Goal: Task Accomplishment & Management: Manage account settings

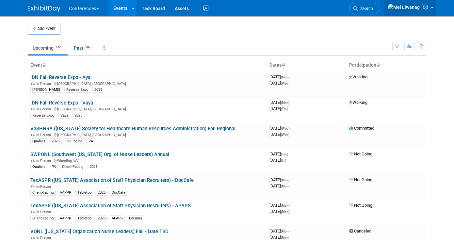
click at [426, 11] on link at bounding box center [410, 8] width 52 height 16
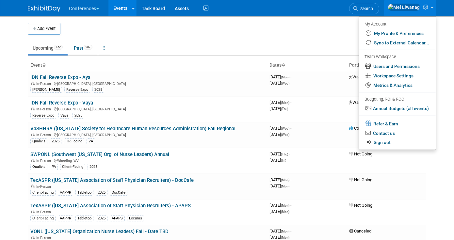
click at [337, 16] on div "Conferences Explore: My Workspaces 2 Go to Workspace: Conferences Marketing Req…" at bounding box center [227, 8] width 454 height 17
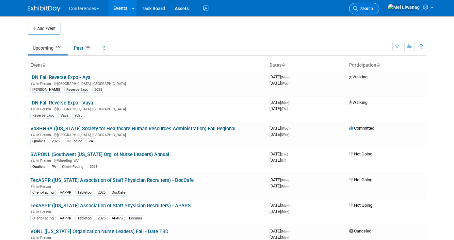
click at [378, 12] on link "Search" at bounding box center [364, 8] width 30 height 11
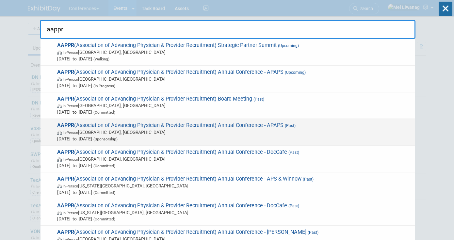
type input "aappr"
click at [336, 126] on span "AAPPR (Association of Advancing Physician & Provider Recruitment) Annual Confer…" at bounding box center [233, 132] width 356 height 20
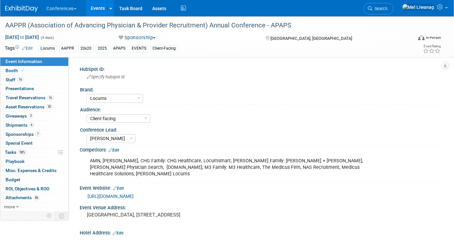
select select "Locums"
select select "Client-facing"
select select "Mel"
click at [387, 10] on span "Search" at bounding box center [379, 8] width 15 height 5
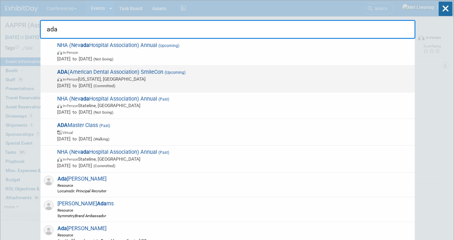
type input "ada"
click at [144, 71] on span "ADA (American Dental Association) SmileCon (Upcoming) In-Person Washington, DC …" at bounding box center [233, 79] width 356 height 20
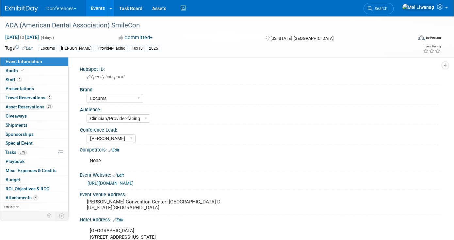
select select "Locums"
select select "Clinician/Provider-facing"
select select "[PERSON_NAME]"
click at [37, 150] on link "37% Tasks 37%" at bounding box center [34, 152] width 68 height 9
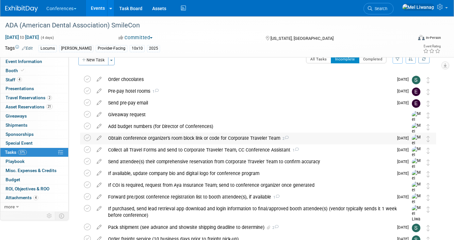
click at [169, 140] on div "Obtain conference organizer's room block link or code for Corporate Traveler Te…" at bounding box center [249, 138] width 288 height 11
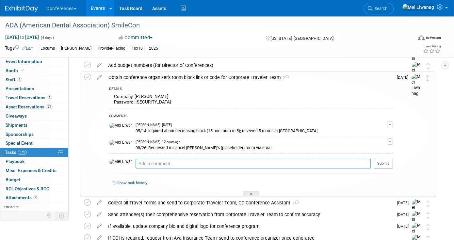
scroll to position [73, 0]
click at [169, 164] on textarea at bounding box center [252, 163] width 235 height 10
paste textarea "From: ADA Registration and Housing Bureau - Exhibitors <ADAEXH@maritz.com> Date…"
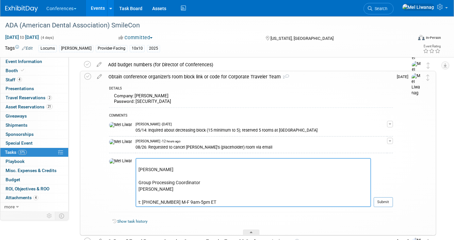
paste textarea "From: ADA Registration and Housing Bureau - Exhibitors <ADAEXH@maritz.com> Date…"
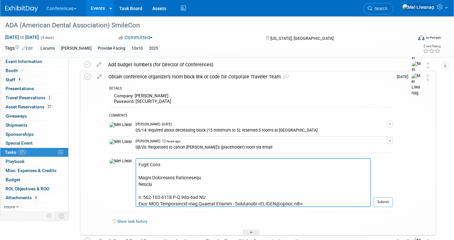
scroll to position [220, 0]
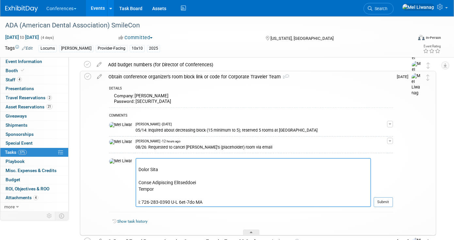
paste textarea
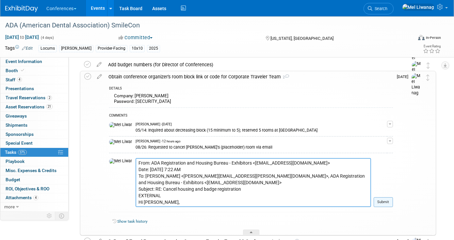
type textarea "From: ADA Registration and Housing Bureau - Exhibitors <ADAEXH@maritz.com> Date…"
click at [384, 205] on button "Submit" at bounding box center [383, 202] width 19 height 10
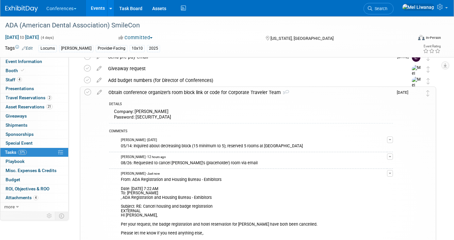
scroll to position [55, 0]
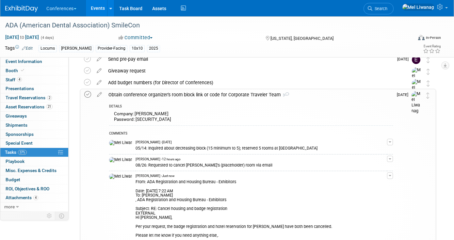
click at [88, 96] on icon at bounding box center [87, 94] width 7 height 7
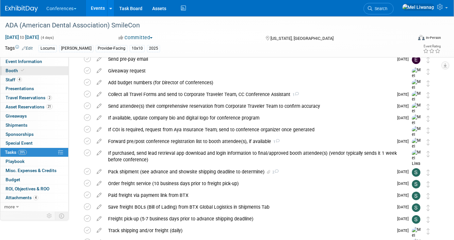
click at [36, 72] on link "Booth" at bounding box center [34, 70] width 68 height 9
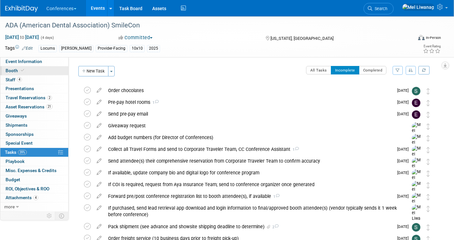
select select "10'x10'"
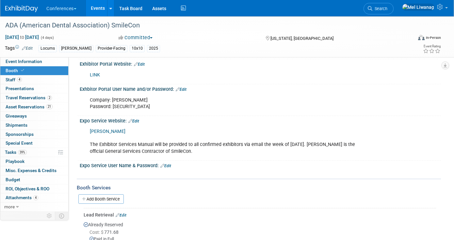
scroll to position [175, 0]
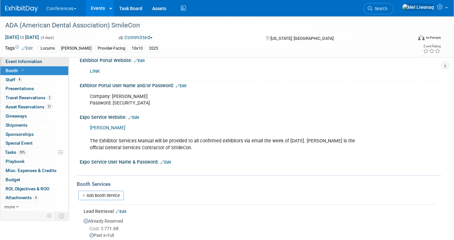
click at [23, 59] on span "Event Information" at bounding box center [24, 61] width 37 height 5
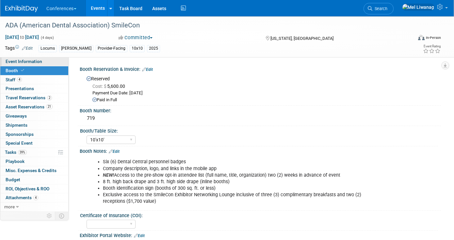
select select "Locums"
select select "Clinician/Provider-facing"
select select "Mel"
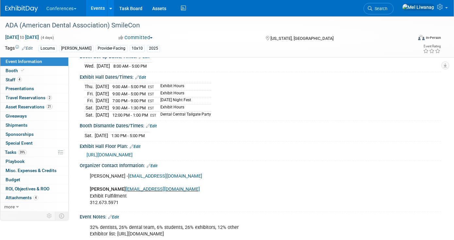
scroll to position [189, 0]
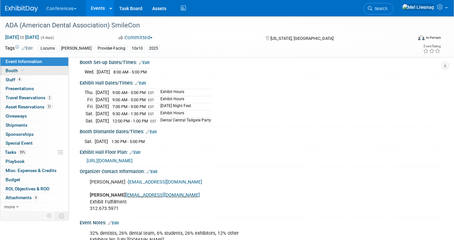
click at [56, 66] on link "Booth" at bounding box center [34, 70] width 68 height 9
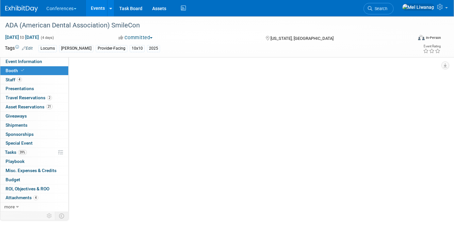
select select "10'x10'"
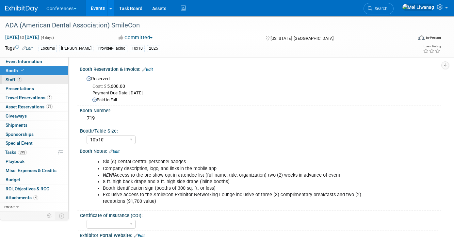
click at [53, 78] on link "4 Staff 4" at bounding box center [34, 79] width 68 height 9
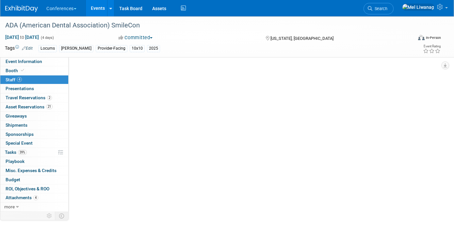
click at [53, 78] on link "4 Staff 4" at bounding box center [34, 79] width 68 height 9
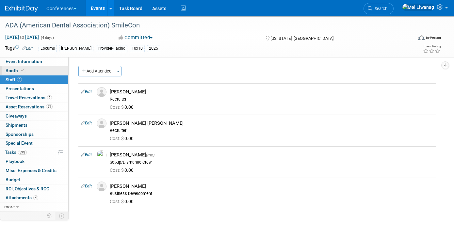
click at [42, 71] on link "Booth" at bounding box center [34, 70] width 68 height 9
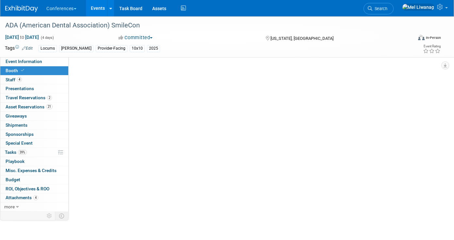
click at [42, 71] on link "Booth" at bounding box center [34, 70] width 68 height 9
select select "10'x10'"
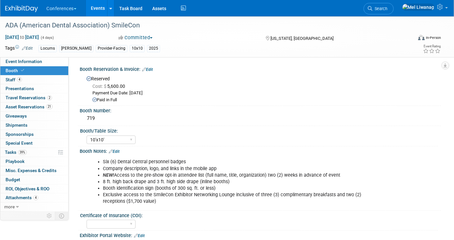
select select "10'x10'"
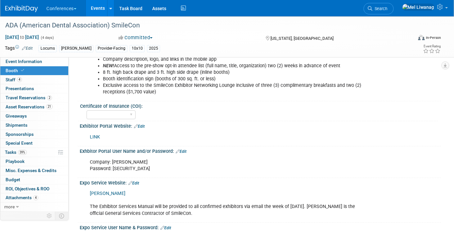
scroll to position [108, 0]
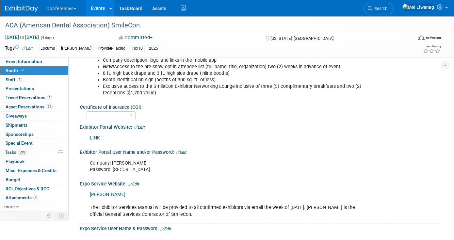
click at [95, 136] on link "LINK" at bounding box center [95, 138] width 10 height 6
click at [123, 170] on div "Company: Aya Locums Password: 527EE734" at bounding box center [227, 167] width 285 height 20
copy div "527EE734"
click at [39, 102] on link "2 Travel Reservations 2" at bounding box center [34, 97] width 68 height 9
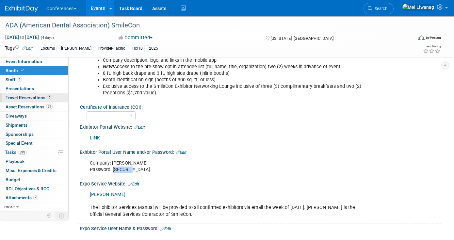
scroll to position [0, 0]
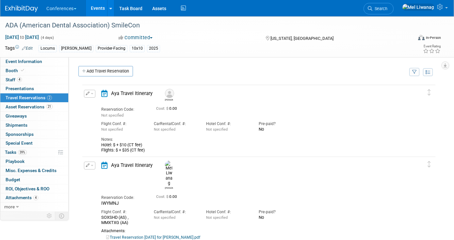
click at [86, 168] on button "button" at bounding box center [89, 166] width 11 height 8
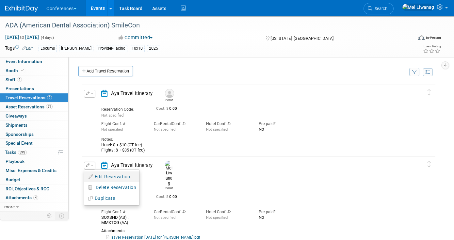
click at [93, 176] on icon "button" at bounding box center [90, 176] width 5 height 5
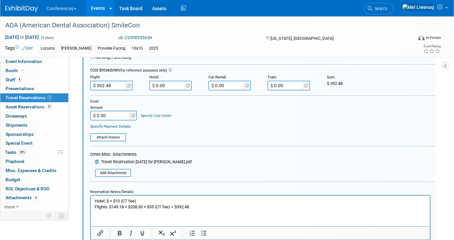
scroll to position [227, 0]
click at [111, 202] on p "Hotel: $ + $10 (CT fee) Flights: $149.18 + $208.30 + $35 (CT fee) = $392.48" at bounding box center [260, 204] width 331 height 12
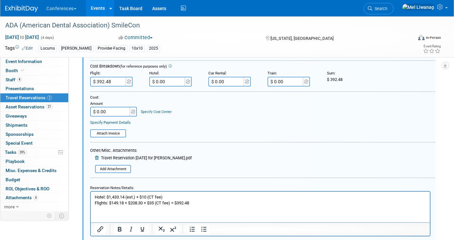
scroll to position [226, 0]
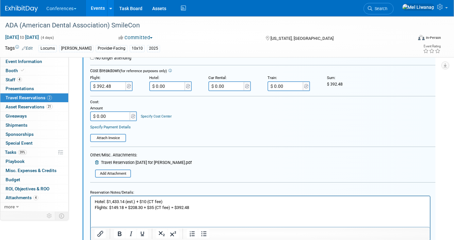
click at [165, 83] on input "$ 0.00" at bounding box center [167, 86] width 37 height 10
type input "$ 1,443.14"
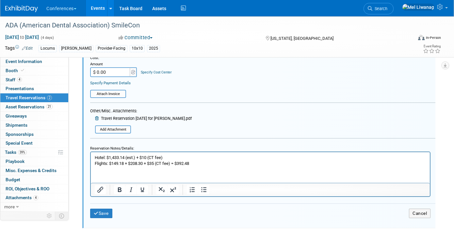
scroll to position [270, 0]
click at [109, 209] on button "Save" at bounding box center [101, 212] width 22 height 9
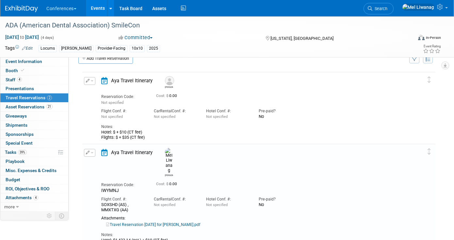
scroll to position [12, 0]
click at [86, 82] on icon "button" at bounding box center [88, 81] width 4 height 4
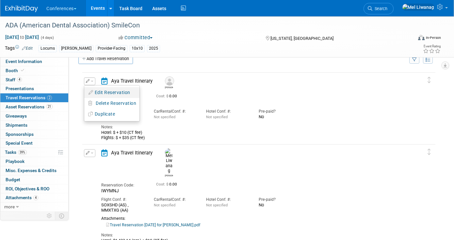
click at [95, 91] on button "Edit Reservation" at bounding box center [111, 92] width 55 height 9
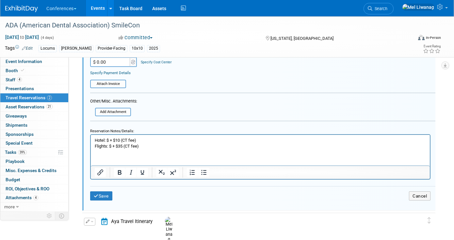
scroll to position [225, 0]
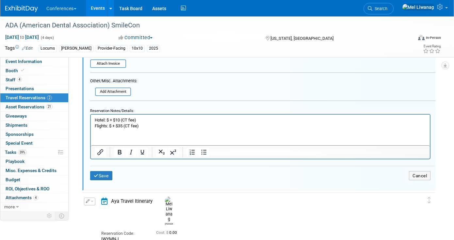
click at [109, 120] on p "Hotel: $ + $10 (CT fee) Flights: $ + $35 (CT fee)" at bounding box center [260, 123] width 331 height 12
copy p "1,074.86"
click at [103, 173] on button "Save" at bounding box center [101, 175] width 22 height 9
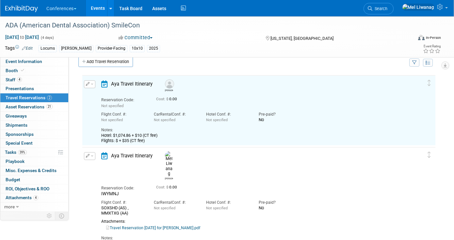
scroll to position [0, 0]
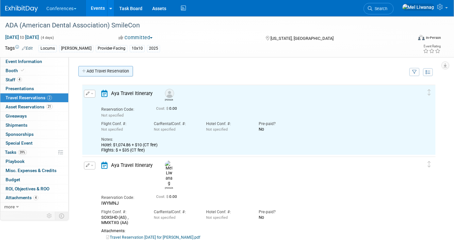
click at [119, 76] on link "Add Travel Reservation" at bounding box center [105, 71] width 55 height 10
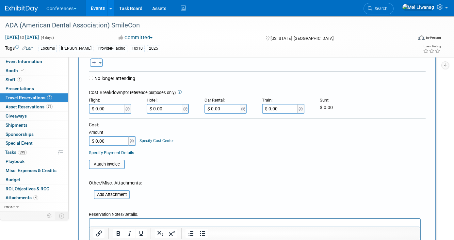
scroll to position [134, 0]
click at [100, 63] on span "button" at bounding box center [100, 62] width 3 height 1
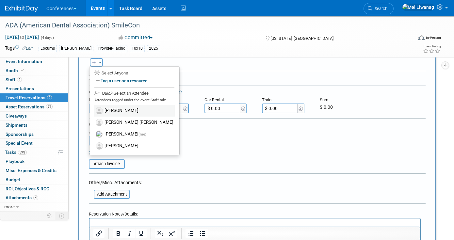
click at [123, 110] on label "[PERSON_NAME]" at bounding box center [134, 111] width 81 height 12
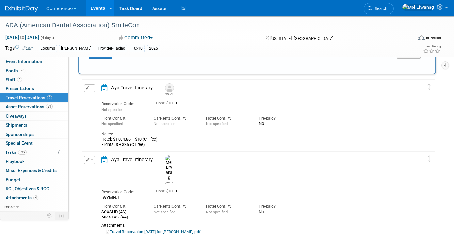
scroll to position [362, 0]
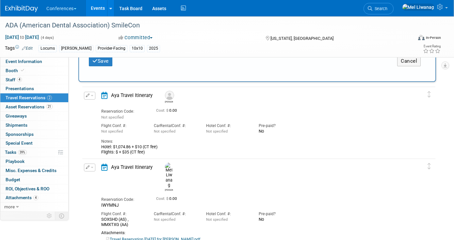
drag, startPoint x: 147, startPoint y: 149, endPoint x: 100, endPoint y: 141, distance: 47.0
click at [100, 141] on div "Aya Travel Itinerary Ron Reservation Code: Not specified Cost: $ 0.00" at bounding box center [253, 123] width 314 height 63
copy div "Hotel: $1,074.86 + $10 (CT fee) Flights: $ + $35 (CT fee)"
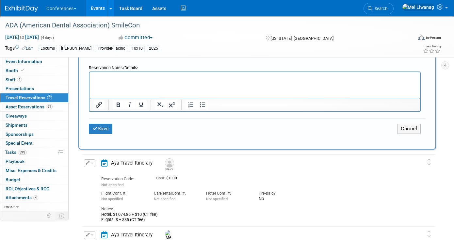
scroll to position [295, 0]
click at [112, 81] on html at bounding box center [254, 75] width 330 height 9
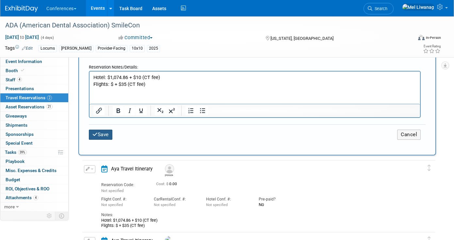
click at [99, 131] on button "Save" at bounding box center [101, 135] width 24 height 10
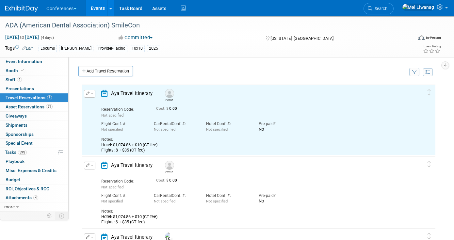
scroll to position [0, 0]
click at [99, 71] on link "Add Travel Reservation" at bounding box center [105, 71] width 55 height 10
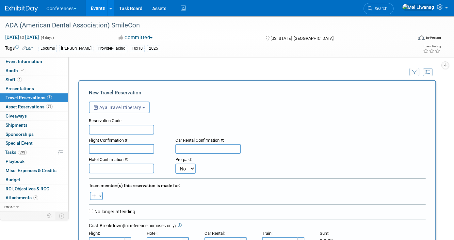
click at [150, 109] on button "Aya Travel Itinerary" at bounding box center [119, 108] width 61 height 12
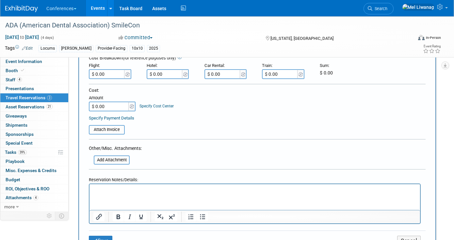
scroll to position [163, 0]
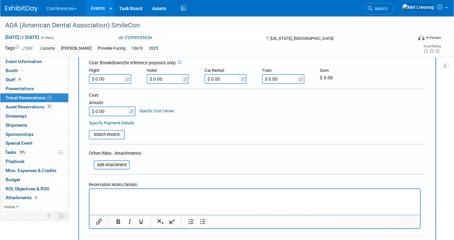
click at [101, 199] on html at bounding box center [254, 193] width 330 height 9
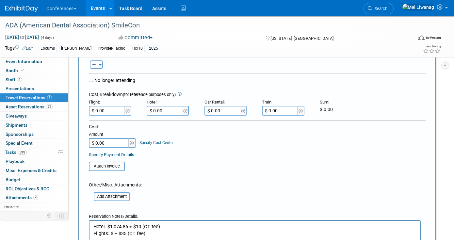
scroll to position [126, 0]
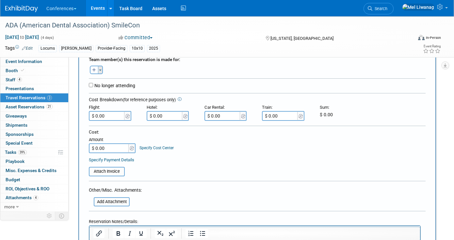
click at [102, 67] on button "Toggle Dropdown" at bounding box center [100, 70] width 5 height 8
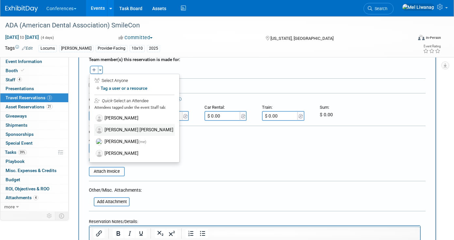
click at [117, 132] on label "[PERSON_NAME] [PERSON_NAME]" at bounding box center [134, 130] width 81 height 12
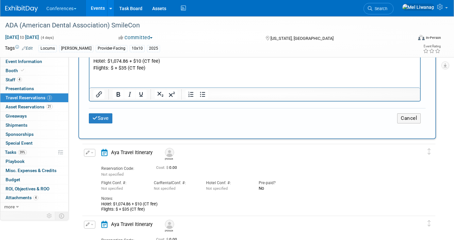
scroll to position [308, 0]
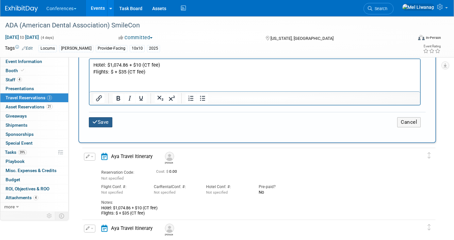
click at [102, 120] on button "Save" at bounding box center [101, 122] width 24 height 10
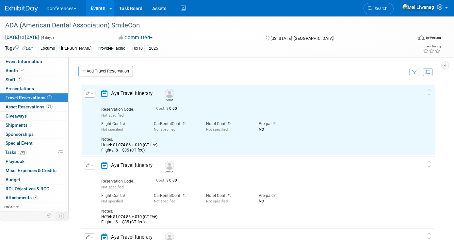
scroll to position [0, 0]
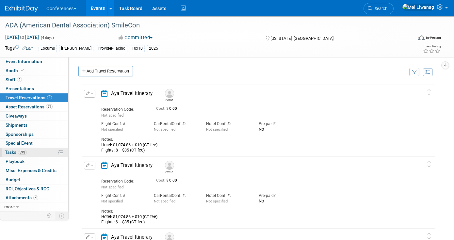
click at [38, 149] on link "39% Tasks 39%" at bounding box center [34, 152] width 68 height 9
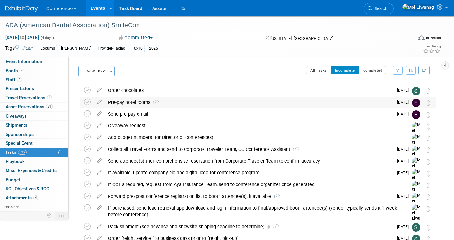
click at [179, 103] on div "Pre-pay hotel rooms 1" at bounding box center [249, 102] width 288 height 11
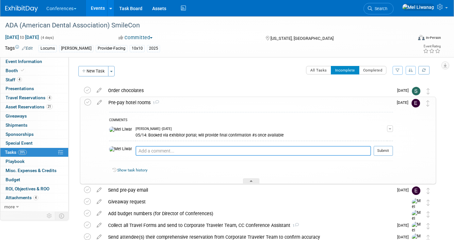
click at [150, 151] on textarea at bounding box center [252, 151] width 235 height 10
type textarea "08/27: Updated CC info to my Extend #"
click at [386, 150] on button "Submit" at bounding box center [383, 151] width 19 height 10
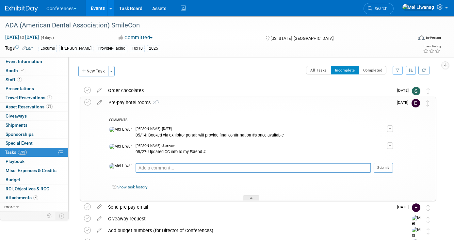
click at [240, 105] on div "Pre-pay hotel rooms 2" at bounding box center [249, 102] width 288 height 11
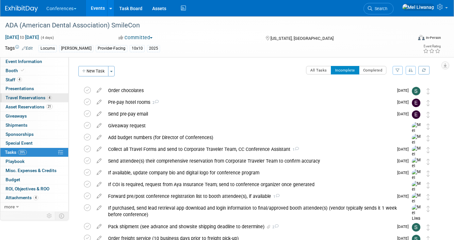
click at [40, 96] on span "Travel Reservations 4" at bounding box center [29, 97] width 46 height 5
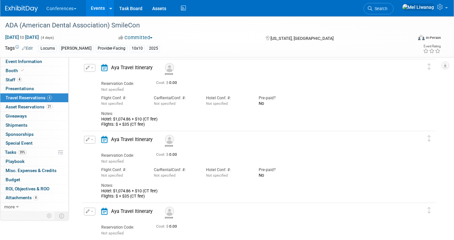
click at [94, 72] on div "Edit Reservation Delete Reservation" at bounding box center [89, 70] width 14 height 12
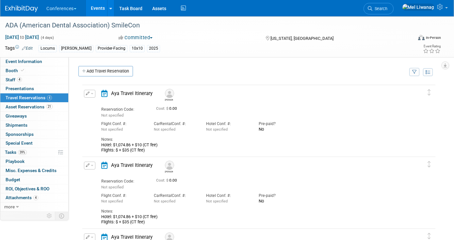
click at [92, 96] on button "button" at bounding box center [89, 94] width 11 height 8
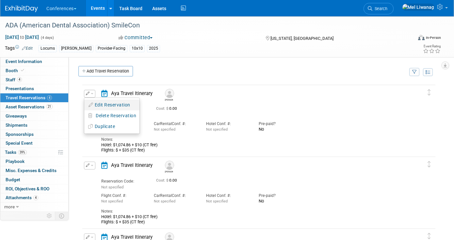
click at [97, 103] on button "Edit Reservation" at bounding box center [111, 104] width 55 height 9
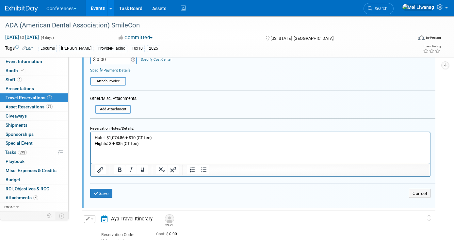
scroll to position [209, 0]
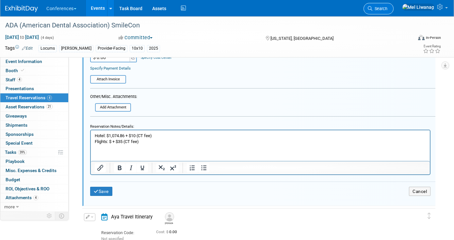
click at [387, 9] on span "Search" at bounding box center [379, 8] width 15 height 5
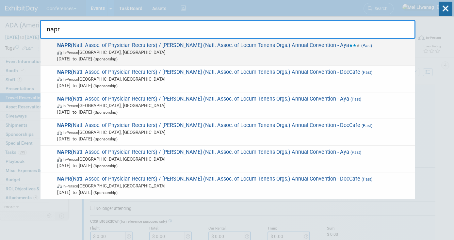
type input "napr"
click at [327, 45] on span "NAPR (Natl. Assoc. of Physician Recruiters) / NALTO (Natl. Assoc. of Locum Tene…" at bounding box center [233, 52] width 356 height 20
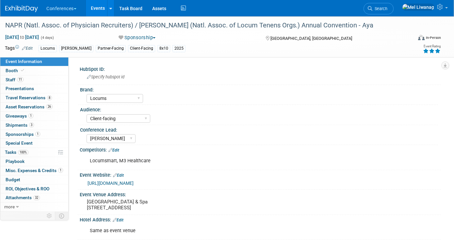
select select "Locums"
select select "Client-facing"
select select "Mel"
click at [48, 100] on span "Travel Reservations 8" at bounding box center [29, 97] width 46 height 5
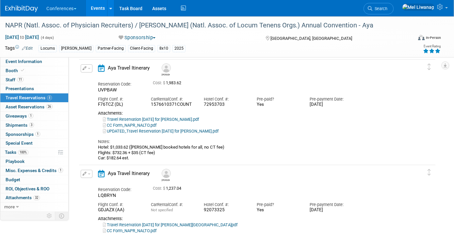
scroll to position [25, 0]
drag, startPoint x: 133, startPoint y: 149, endPoint x: 199, endPoint y: 150, distance: 66.3
click at [199, 150] on div "Hotel: $1,033.62 (Mel booked hotels for all, no CT fee) Flights: $732.36 + $35 …" at bounding box center [252, 153] width 308 height 16
copy div "Mel booked hotels for all, no CT fee"
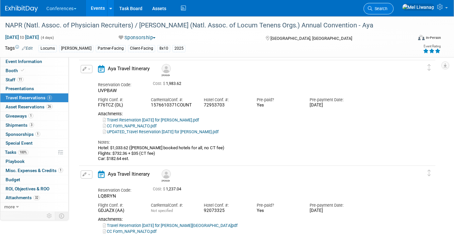
click at [387, 10] on span "Search" at bounding box center [379, 8] width 15 height 5
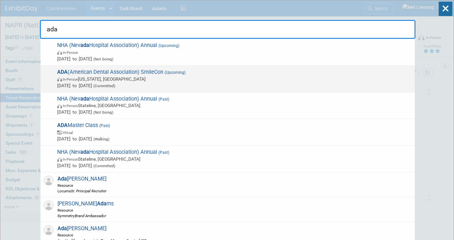
type input "ada"
click at [110, 79] on span "In-Person Washington, DC" at bounding box center [234, 79] width 354 height 7
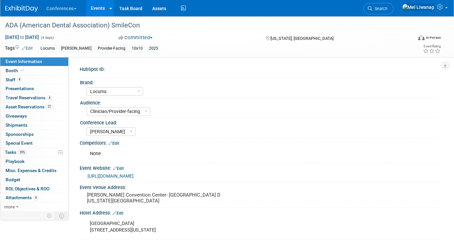
select select "Locums"
select select "Clinician/Provider-facing"
select select "[PERSON_NAME]"
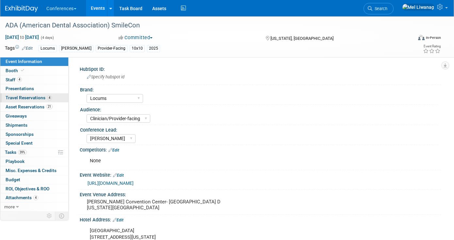
click at [44, 100] on span "Travel Reservations 4" at bounding box center [29, 97] width 46 height 5
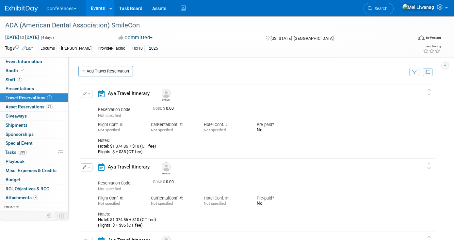
click at [88, 94] on span "button" at bounding box center [89, 93] width 3 height 1
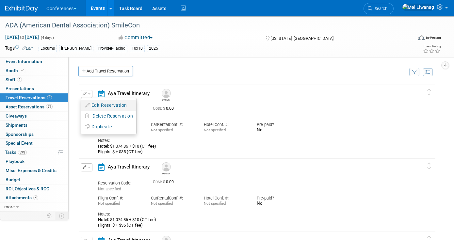
click at [90, 103] on button "Edit Reservation" at bounding box center [108, 105] width 55 height 9
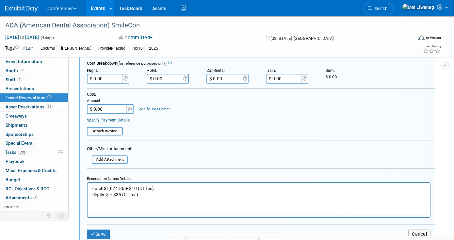
scroll to position [165, 0]
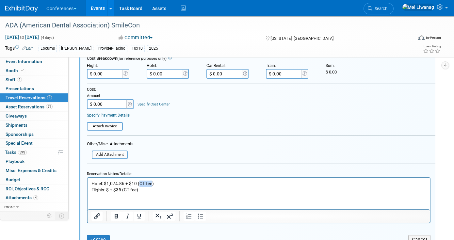
drag, startPoint x: 138, startPoint y: 185, endPoint x: 150, endPoint y: 184, distance: 11.4
click at [150, 184] on p "Hotel: $1,074.86 + $10 (CT fee) Flights: $ + $35 (CT fee)" at bounding box center [258, 186] width 335 height 12
paste body "Rich Text Area. Press ALT-0 for help."
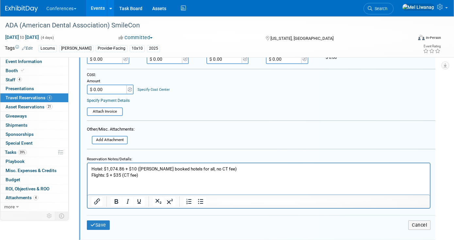
scroll to position [180, 0]
drag, startPoint x: 143, startPoint y: 175, endPoint x: 101, endPoint y: 172, distance: 41.9
click at [101, 172] on p "Hotel: $1,074.86 + $10 (Mel booked hotels for all, no CT fee) Flights: $ + $35 …" at bounding box center [258, 171] width 335 height 12
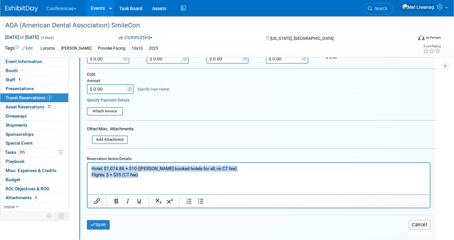
drag, startPoint x: 144, startPoint y: 177, endPoint x: 85, endPoint y: 161, distance: 60.8
click at [87, 163] on html "Hotel: $1,074.86 + $10 (Mel booked hotels for all, no CT fee) Flights: $ + $35 …" at bounding box center [258, 170] width 342 height 15
copy p "Hotel: $1,074.86 + $10 (Mel booked hotels for all, no CT fee) Flights: $ + $35 …"
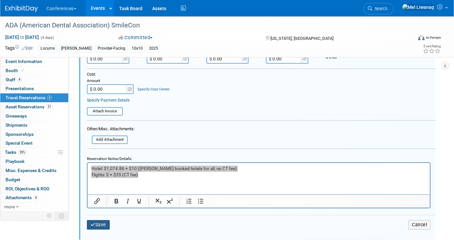
click at [101, 226] on button "Save" at bounding box center [98, 224] width 23 height 9
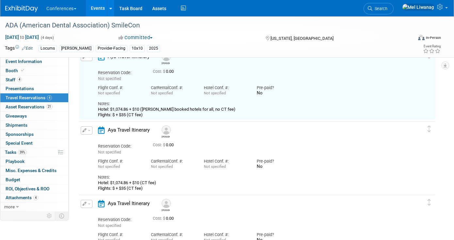
scroll to position [11, 0]
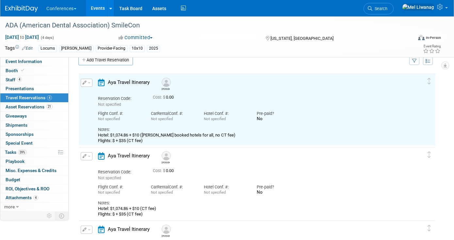
click at [87, 158] on button "button" at bounding box center [87, 156] width 12 height 8
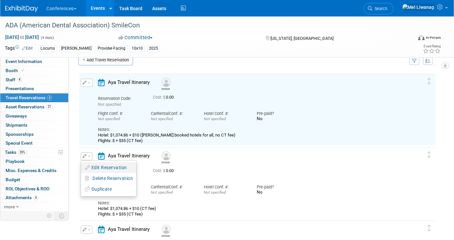
click at [89, 167] on icon "button" at bounding box center [87, 167] width 5 height 5
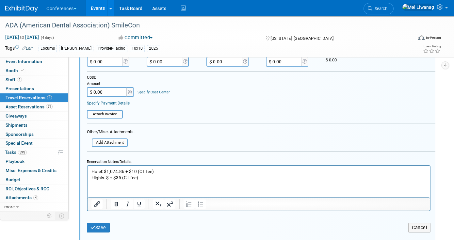
scroll to position [253, 0]
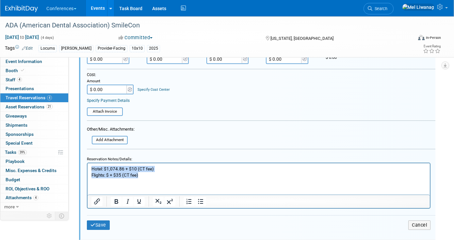
drag, startPoint x: 145, startPoint y: 175, endPoint x: 86, endPoint y: 162, distance: 59.7
click at [87, 163] on html "Hotel: $1,074.86 + $10 (CT fee) Flights: $ + $35 (CT fee)" at bounding box center [258, 170] width 342 height 15
paste body "Rich Text Area. Press ALT-0 for help."
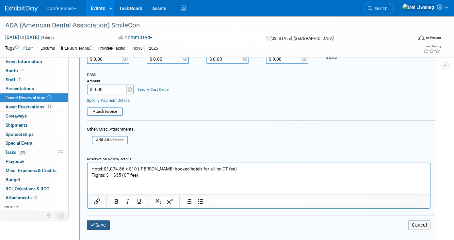
click at [106, 224] on button "Save" at bounding box center [98, 224] width 23 height 9
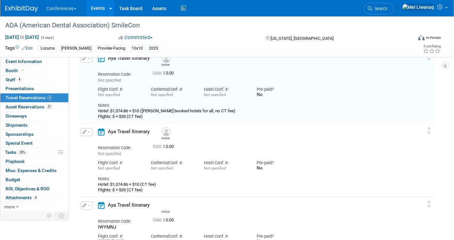
scroll to position [85, 0]
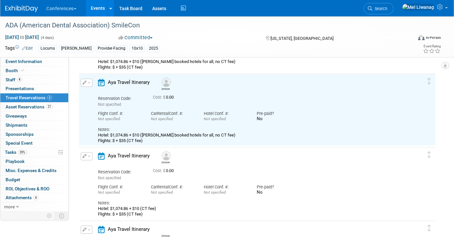
click at [88, 158] on button "button" at bounding box center [87, 156] width 12 height 8
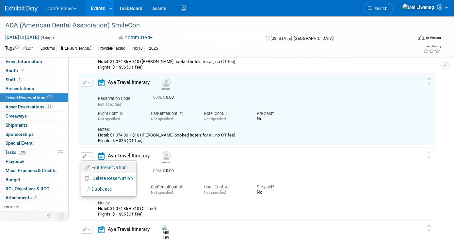
click at [90, 167] on icon "button" at bounding box center [87, 167] width 5 height 5
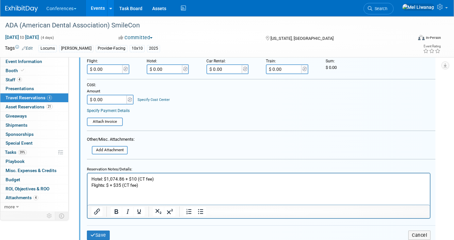
scroll to position [318, 0]
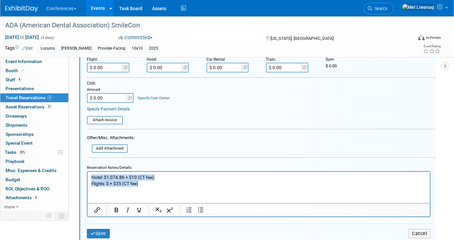
drag, startPoint x: 141, startPoint y: 185, endPoint x: 82, endPoint y: 179, distance: 58.8
click at [87, 179] on html "Hotel: $1,074.86 + $10 (CT fee) Flights: $ + $35 (CT fee)" at bounding box center [258, 178] width 342 height 15
paste body "Rich Text Area. Press ALT-0 for help."
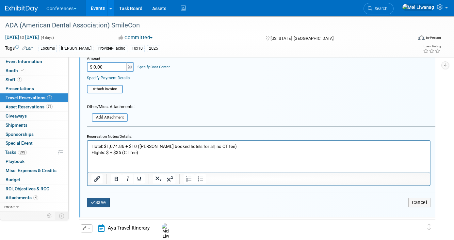
click at [105, 205] on button "Save" at bounding box center [98, 202] width 23 height 9
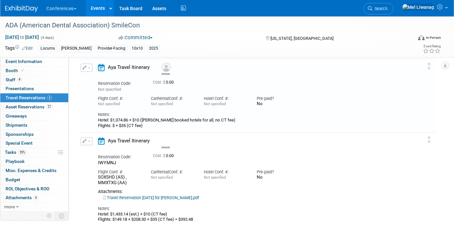
scroll to position [158, 0]
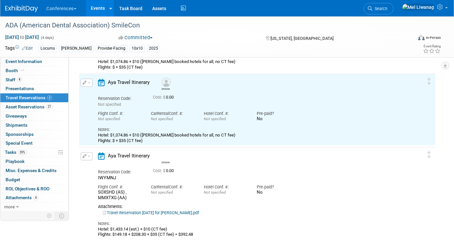
click at [89, 149] on td "Delete Reservation Mel Reservation Code: IWYMNJ 0.00 No" at bounding box center [252, 193] width 346 height 92
click at [89, 154] on button "button" at bounding box center [87, 156] width 12 height 8
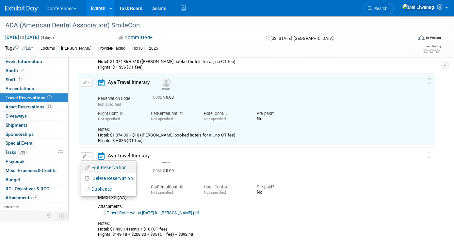
click at [96, 168] on button "Edit Reservation" at bounding box center [108, 167] width 55 height 9
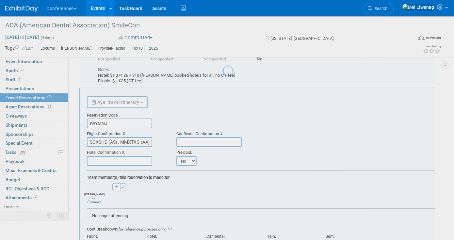
scroll to position [231, 0]
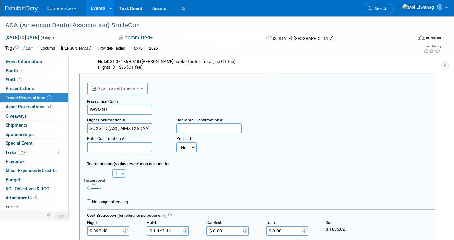
drag, startPoint x: 143, startPoint y: 62, endPoint x: 210, endPoint y: 65, distance: 67.0
click at [210, 65] on div "Hotel: $1,074.86 + $10 (Mel booked hotels for all, no CT fee) Flights: $ + $35 …" at bounding box center [252, 64] width 308 height 11
copy div "Mel booked hotels for all, no CT fee"
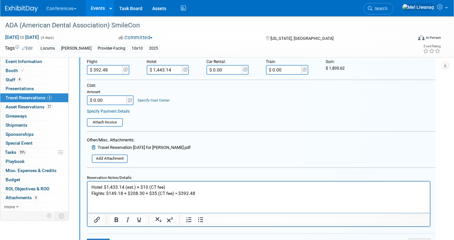
scroll to position [395, 0]
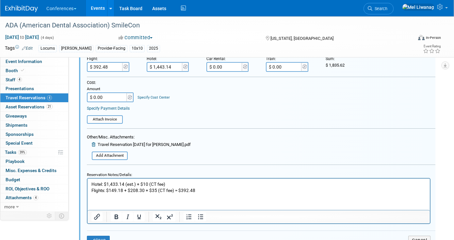
click at [144, 184] on p "Hotel: $1,433.14 (est.) + $10 (CT fee) Flights: $149.18 + $208.30 + $35 (CT fee…" at bounding box center [258, 187] width 335 height 12
click at [151, 184] on p "Hotel: $1,433.14 (est.) + $0 (CT fee) Flights: $149.18 + $208.30 + $35 (CT fee)…" at bounding box center [258, 187] width 335 height 12
drag, startPoint x: 147, startPoint y: 184, endPoint x: 158, endPoint y: 185, distance: 11.1
click at [158, 185] on p "Hotel: $1,433.14 (est.) + $0 (CT fee) Flights: $149.18 + $208.30 + $35 (CT fee)…" at bounding box center [258, 187] width 335 height 12
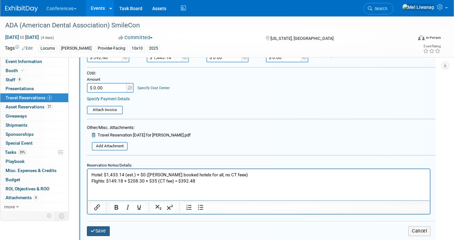
click at [104, 226] on button "Save" at bounding box center [98, 230] width 23 height 9
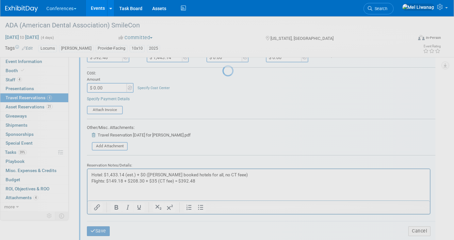
scroll to position [230, 0]
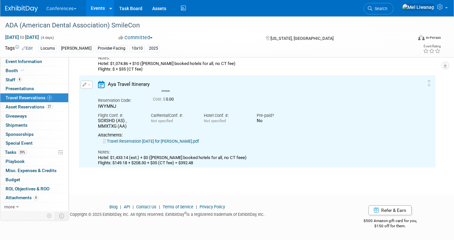
click at [85, 87] on button "button" at bounding box center [87, 85] width 12 height 8
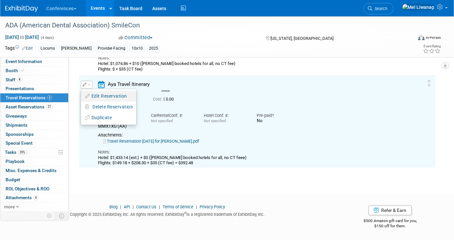
click at [95, 96] on button "Edit Reservation" at bounding box center [108, 95] width 55 height 9
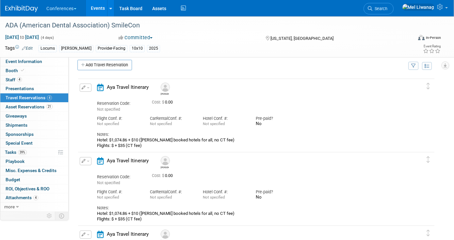
scroll to position [0, 1]
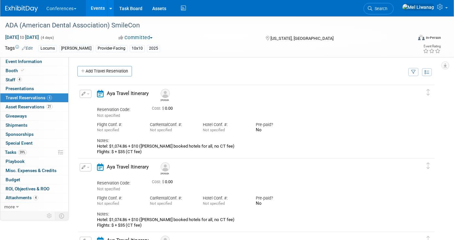
click at [87, 97] on button "button" at bounding box center [86, 94] width 12 height 8
click at [89, 100] on ul "Edit Reservation Delete Reservation" at bounding box center [108, 116] width 56 height 36
click at [88, 95] on span "button" at bounding box center [88, 93] width 3 height 1
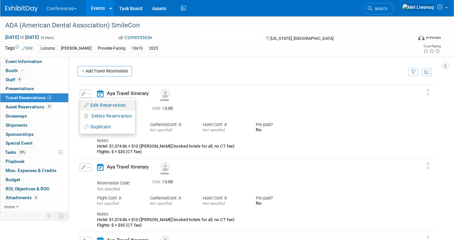
click at [88, 100] on li "Edit Reservation" at bounding box center [107, 105] width 55 height 11
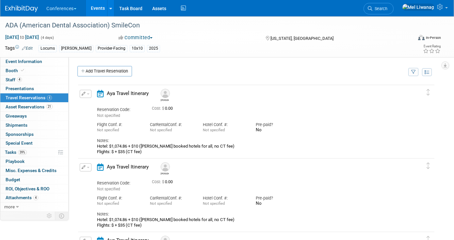
click at [83, 93] on icon "button" at bounding box center [84, 94] width 4 height 4
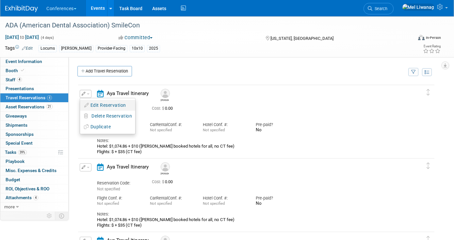
click at [88, 104] on icon "button" at bounding box center [86, 105] width 5 height 5
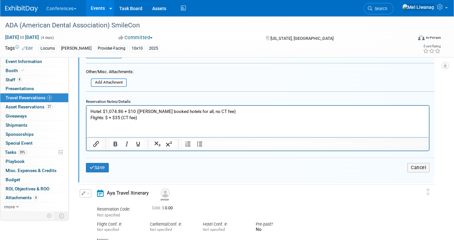
scroll to position [276, 1]
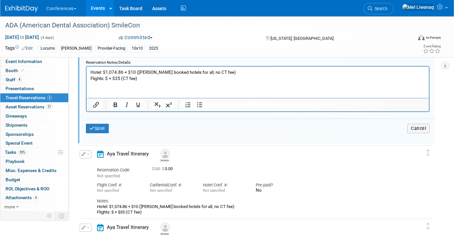
click at [130, 70] on p "Hotel: $1,074.86 + $10 (Mel booked hotels for all, no CT fee) Flights: $ + $35 …" at bounding box center [257, 75] width 335 height 12
click at [102, 127] on button "Save" at bounding box center [97, 128] width 23 height 9
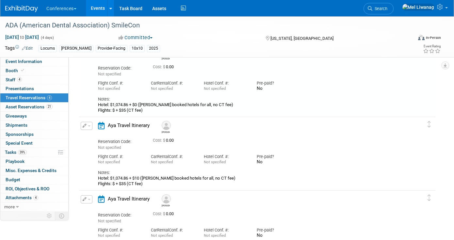
scroll to position [11, 0]
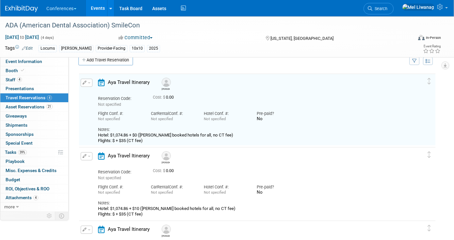
click at [89, 156] on span "button" at bounding box center [89, 156] width 3 height 1
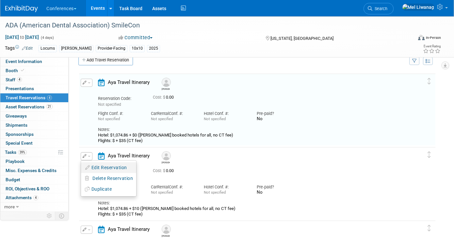
click at [93, 167] on button "Edit Reservation" at bounding box center [108, 167] width 55 height 9
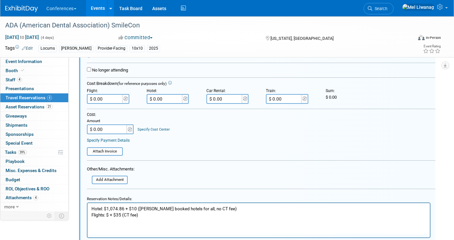
scroll to position [213, 3]
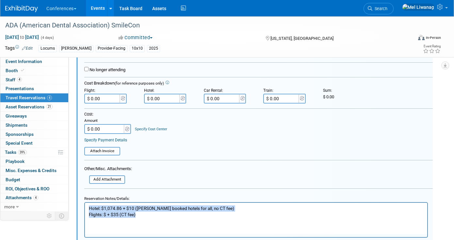
drag, startPoint x: 140, startPoint y: 213, endPoint x: 73, endPoint y: 187, distance: 72.0
click at [85, 202] on html "Hotel: $1,074.86 + $10 (Mel booked hotels for all, no CT fee) Flights: $ + $35 …" at bounding box center [256, 209] width 342 height 15
paste body "Rich Text Area. Press ALT-0 for help."
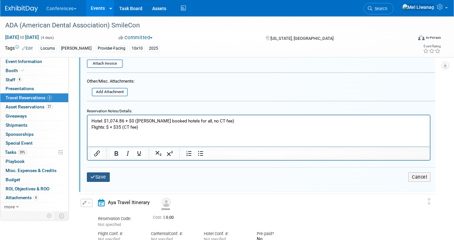
click at [96, 176] on button "Save" at bounding box center [98, 176] width 23 height 9
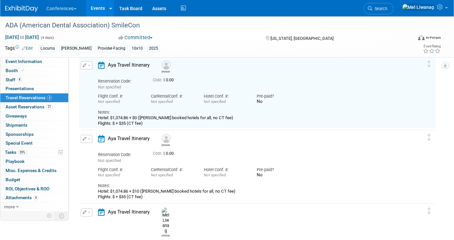
scroll to position [85, 0]
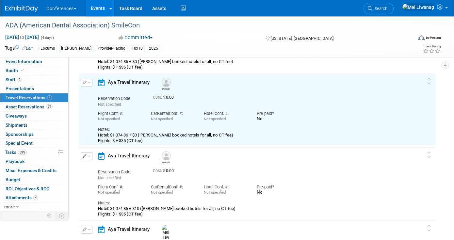
click at [87, 154] on button "button" at bounding box center [87, 156] width 12 height 8
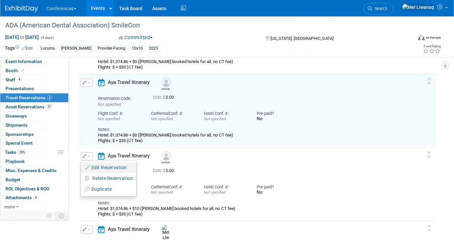
click at [91, 165] on button "Edit Reservation" at bounding box center [108, 167] width 55 height 9
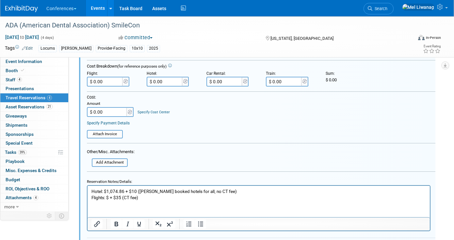
scroll to position [315, 0]
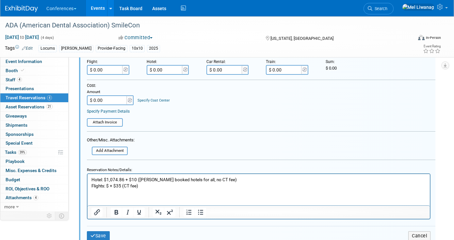
drag, startPoint x: 140, startPoint y: 190, endPoint x: 79, endPoint y: 165, distance: 65.4
click at [87, 174] on html "Hotel: $1,074.86 + $10 (Mel booked hotels for all, no CT fee) Flights: $ + $35 …" at bounding box center [258, 181] width 342 height 15
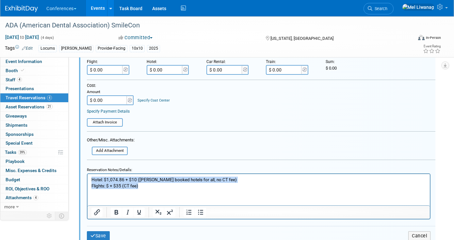
drag, startPoint x: 143, startPoint y: 185, endPoint x: 59, endPoint y: 172, distance: 85.5
click at [87, 174] on html "Hotel: $1,074.86 + $10 (Mel booked hotels for all, no CT fee) Flights: $ + $35 …" at bounding box center [258, 181] width 342 height 15
paste body "Rich Text Area. Press ALT-0 for help."
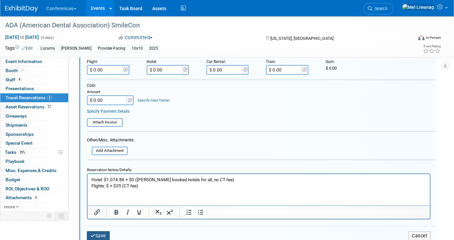
click at [109, 235] on button "Save" at bounding box center [98, 235] width 23 height 9
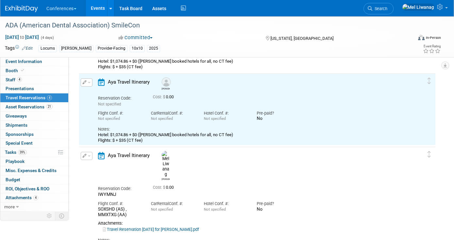
scroll to position [158, 0]
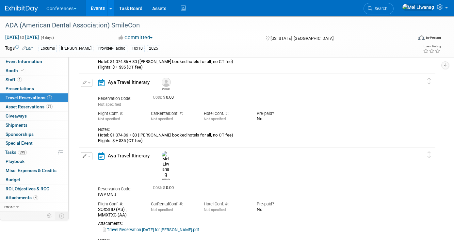
drag, startPoint x: 129, startPoint y: 135, endPoint x: 114, endPoint y: 133, distance: 15.8
click at [114, 133] on div "Notes: Hotel: $1,074.86 + $0 (Mel booked hotels for all, no CT fee) Flights: $ …" at bounding box center [252, 133] width 308 height 22
click at [114, 133] on div "Hotel: $1,074.86 + $0 (Mel booked hotels for all, no CT fee) Flights: $ + $35 (…" at bounding box center [252, 138] width 308 height 11
drag, startPoint x: 211, startPoint y: 135, endPoint x: 111, endPoint y: 135, distance: 99.6
click at [111, 135] on div "Hotel: $1,074.86 + $0 (Mel booked hotels for all, no CT fee) Flights: $ + $35 (…" at bounding box center [252, 138] width 308 height 11
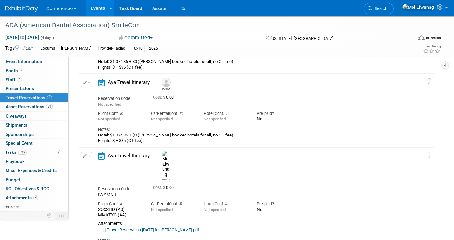
copy div "$1,074.86 + $0 (Mel booked hotels for all, no CT fee)"
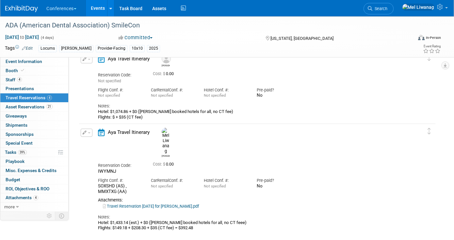
scroll to position [185, 0]
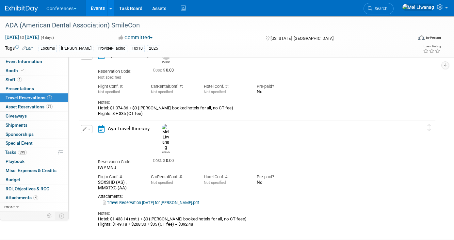
click at [113, 216] on div "Hotel: $1,433.14 (est.) + $0 (Mel booked hotels for all, no CT feee) Flights: $…" at bounding box center [252, 221] width 308 height 11
drag, startPoint x: 111, startPoint y: 203, endPoint x: 225, endPoint y: 202, distance: 113.6
click at [225, 216] on div "Hotel: $1,433.14 (est.) + $0 (Mel booked hotels for all, no CT feee) Flights: $…" at bounding box center [252, 221] width 308 height 11
copy div "$1,433.14 (est.) + $0 (Mel booked hotels for all, no CT feee)"
click at [115, 216] on div "Hotel: $1,433.14 (est.) + $0 (Mel booked hotels for all, no CT feee) Flights: $…" at bounding box center [252, 221] width 308 height 11
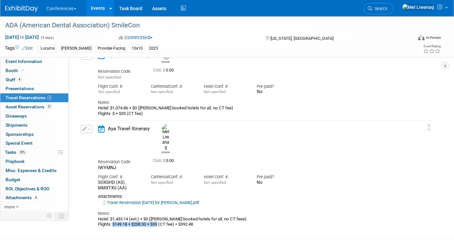
drag, startPoint x: 114, startPoint y: 208, endPoint x: 160, endPoint y: 208, distance: 46.7
click at [160, 216] on div "Hotel: $1,433.14 (est.) + $0 (Mel booked hotels for all, no CT feee) Flights: $…" at bounding box center [252, 221] width 308 height 11
copy div "$149.18 + $208.30 + $35"
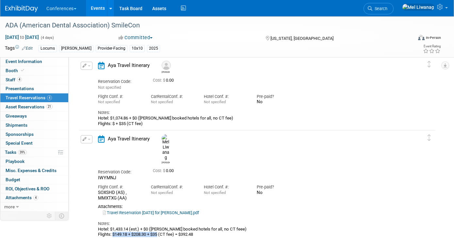
scroll to position [177, 0]
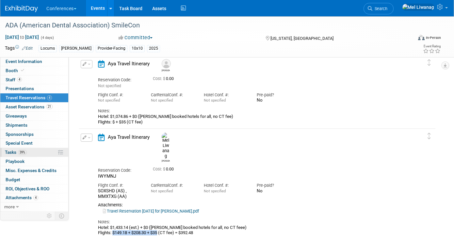
click at [25, 154] on span "39%" at bounding box center [22, 152] width 9 height 5
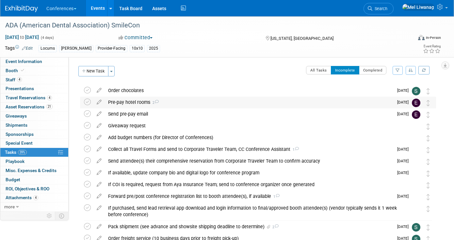
click at [182, 106] on div "Pre-pay hotel rooms 2" at bounding box center [249, 102] width 288 height 11
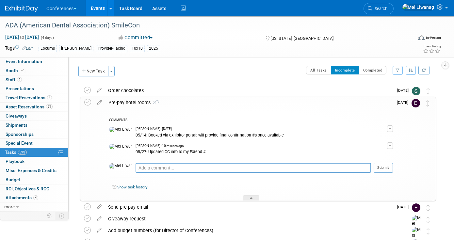
click at [388, 145] on button "button" at bounding box center [390, 145] width 6 height 7
click at [376, 157] on link "Edit Comment" at bounding box center [367, 155] width 52 height 9
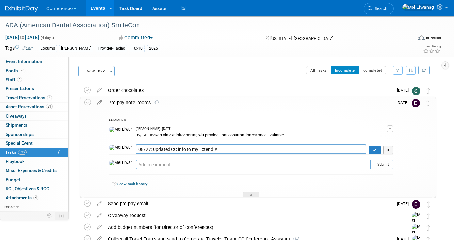
click at [171, 149] on textarea "08/27: Updated CC info to my Extend #" at bounding box center [250, 149] width 231 height 10
click at [229, 149] on textarea "08/27: Updated CC info to my Extend #" at bounding box center [250, 149] width 231 height 10
drag, startPoint x: 172, startPoint y: 150, endPoint x: 163, endPoint y: 149, distance: 8.9
click at [163, 149] on textarea "08/27: Updated CC info to my Extend #" at bounding box center [250, 149] width 231 height 10
type textarea "08/27: Updated CC# in ADA portal to my Extend CC#"
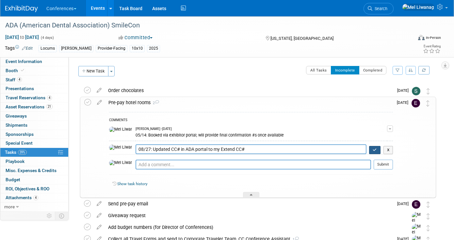
click at [371, 149] on button "button" at bounding box center [374, 150] width 11 height 8
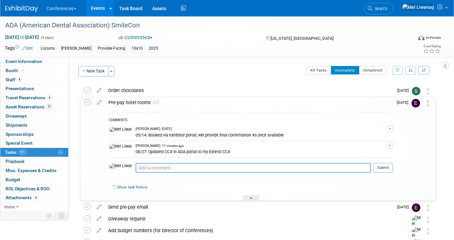
click at [256, 103] on div "Pre-pay hotel rooms 2" at bounding box center [249, 102] width 288 height 11
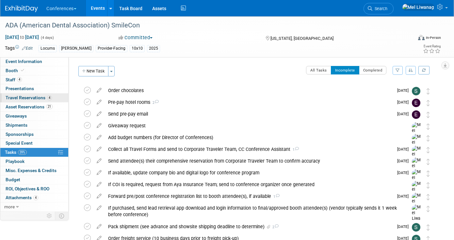
click at [33, 102] on link "4 Travel Reservations 4" at bounding box center [34, 97] width 68 height 9
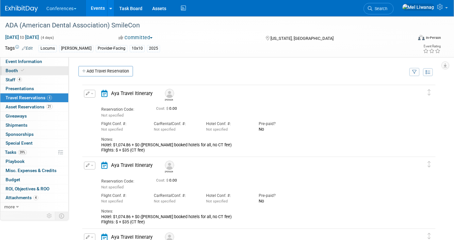
click at [37, 67] on link "Booth" at bounding box center [34, 70] width 68 height 9
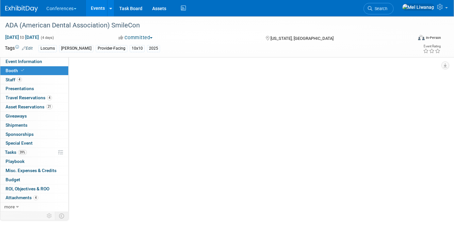
select select "10'x10'"
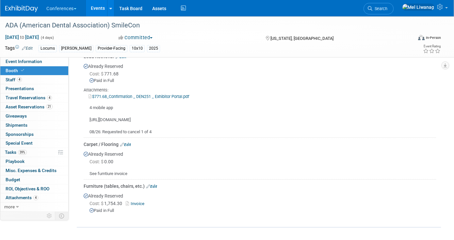
scroll to position [329, 0]
click at [40, 65] on link "Event Information" at bounding box center [34, 61] width 68 height 9
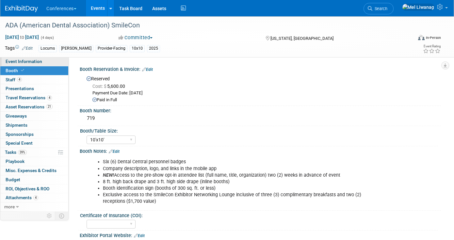
select select "Locums"
select select "Clinician/Provider-facing"
select select "[PERSON_NAME]"
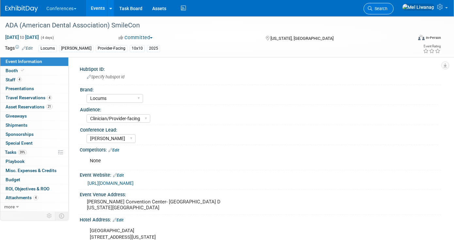
click at [387, 10] on span "Search" at bounding box center [379, 8] width 15 height 5
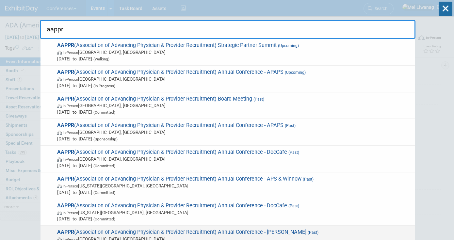
type input "aappr"
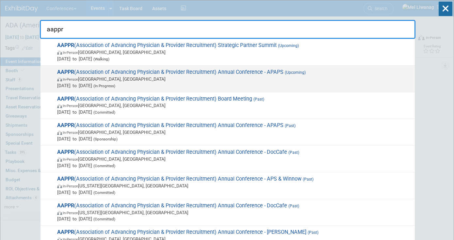
click at [218, 80] on span "In-Person Lake Buena Vista, FL" at bounding box center [234, 79] width 354 height 7
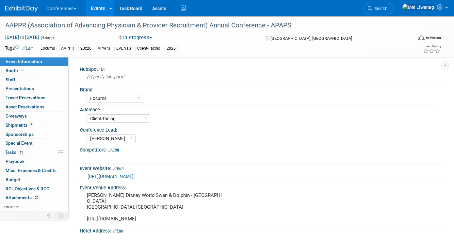
select select "Locums"
select select "Client-facing"
select select "[PERSON_NAME]"
click at [387, 12] on link "Search" at bounding box center [378, 8] width 30 height 11
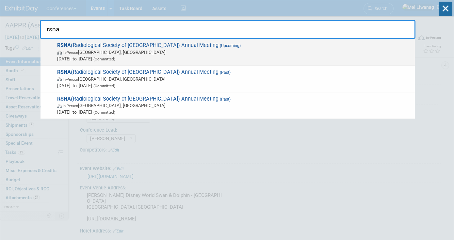
type input "rsna"
click at [155, 60] on span "Nov 29, 2025 to Dec 4, 2025 (Committed)" at bounding box center [234, 59] width 354 height 7
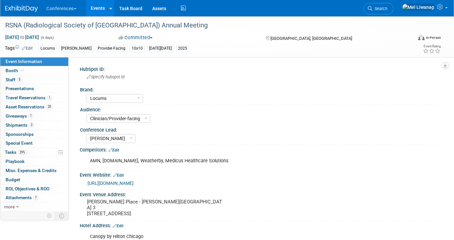
select select "Locums"
select select "Clinician/Provider-facing"
select select "[PERSON_NAME]"
click at [51, 98] on span "1" at bounding box center [49, 97] width 5 height 5
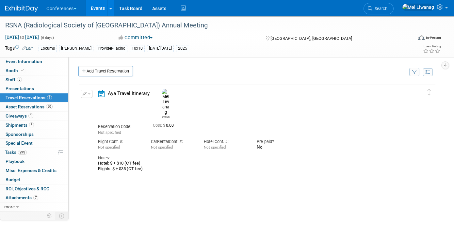
click at [103, 62] on div "HubSpot ID: Specify hubspot id Brand: Aya Bespoke Corporate [PERSON_NAME] DocCa…" at bounding box center [255, 134] width 372 height 154
click at [103, 66] on link "Add Travel Reservation" at bounding box center [105, 71] width 55 height 10
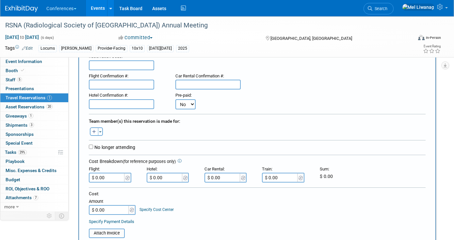
scroll to position [67, 0]
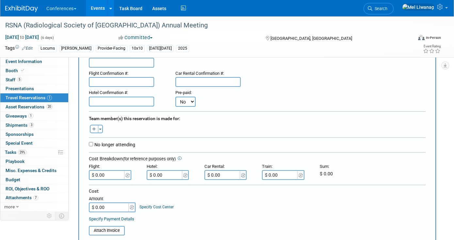
click at [103, 129] on div "Toggle Dropdown Select Anyone Tag a user or a resource Quick (me) -- Select -- …" at bounding box center [96, 129] width 24 height 8
click at [100, 129] on button "Toggle Dropdown" at bounding box center [100, 129] width 5 height 8
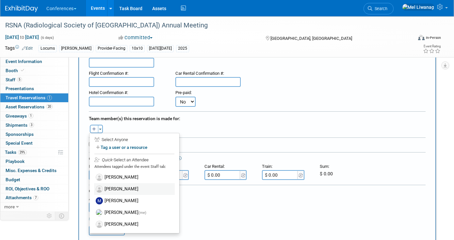
click at [122, 191] on label "[PERSON_NAME]" at bounding box center [134, 189] width 81 height 12
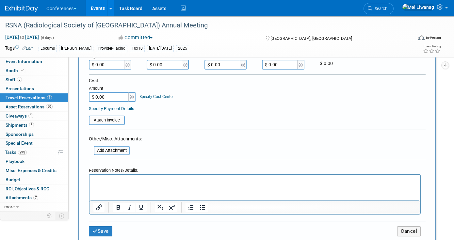
scroll to position [204, 0]
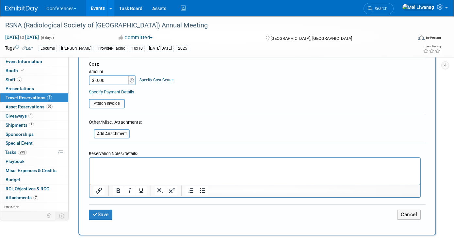
click at [122, 167] on html at bounding box center [254, 162] width 330 height 9
click at [219, 166] on p "** Only attending 2 exhibit days - fly in November 30th, out December 3" at bounding box center [254, 164] width 323 height 7
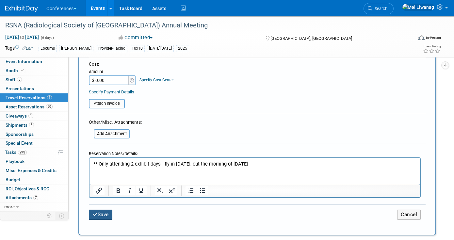
click at [105, 212] on button "Save" at bounding box center [101, 215] width 24 height 10
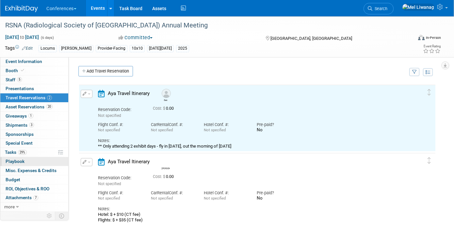
scroll to position [0, 0]
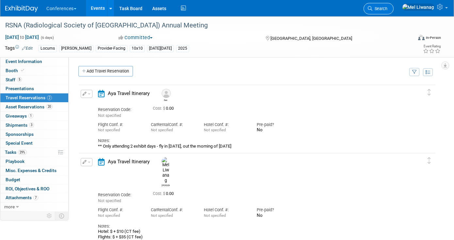
click at [393, 5] on link "Search" at bounding box center [378, 8] width 30 height 11
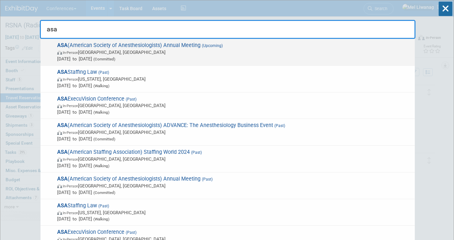
type input "asa"
click at [199, 54] on span "In-Person San Antonio, TX" at bounding box center [234, 52] width 354 height 7
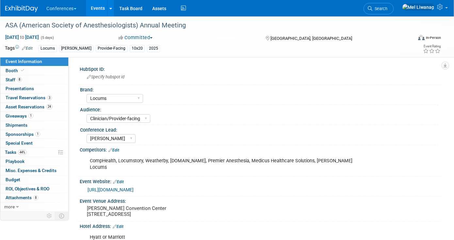
select select "Locums"
select select "Clinician/Provider-facing"
select select "[PERSON_NAME]"
click at [45, 153] on link "44% Tasks 44%" at bounding box center [34, 152] width 68 height 9
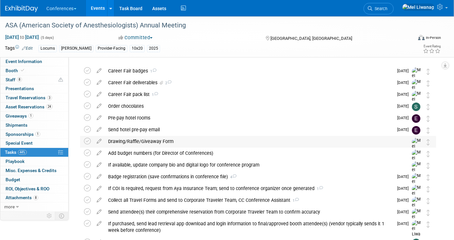
scroll to position [21, 0]
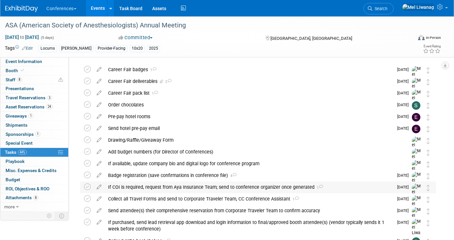
click at [140, 189] on div "If COI is required, request from Aya Insurance Team; send to conference organiz…" at bounding box center [249, 187] width 288 height 11
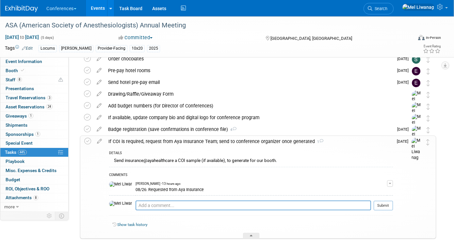
scroll to position [69, 0]
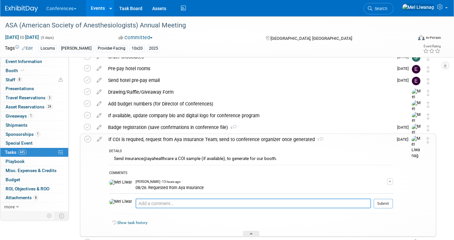
click at [138, 205] on textarea at bounding box center [252, 204] width 235 height 10
type textarea "08/27: Sent to [PERSON_NAME] on 08/27"
click at [385, 201] on button "Submit" at bounding box center [383, 204] width 19 height 10
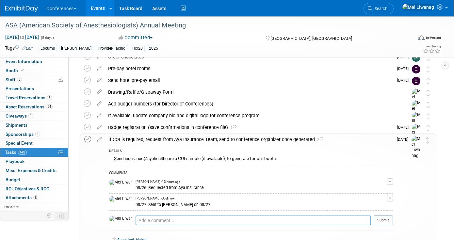
click at [90, 138] on icon at bounding box center [87, 139] width 7 height 7
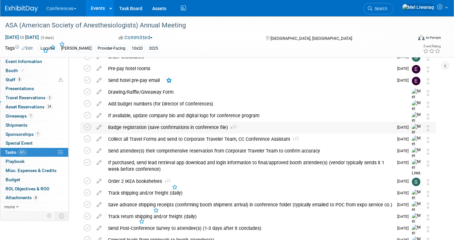
click at [194, 129] on div "Badge registration (save confirmations in conference file) 4" at bounding box center [249, 127] width 288 height 11
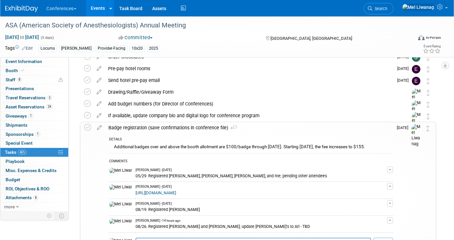
click at [194, 129] on div "Badge registration (save confirmations in conference file) 4" at bounding box center [249, 127] width 288 height 11
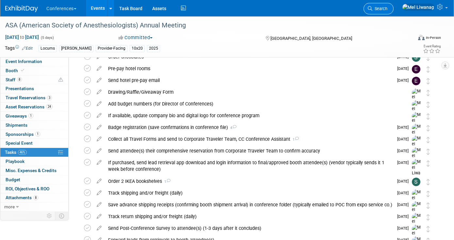
click at [393, 13] on link "Search" at bounding box center [378, 8] width 30 height 11
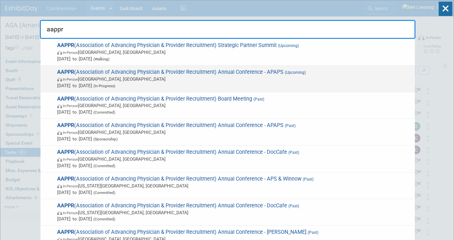
type input "aappr"
click at [289, 73] on span "(Upcoming)" at bounding box center [294, 72] width 22 height 5
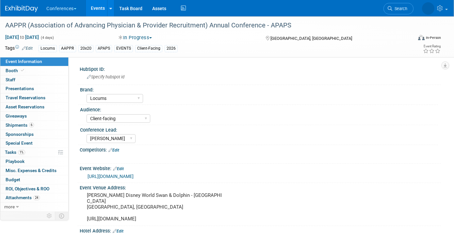
select select "Locums"
select select "Client-facing"
select select "[PERSON_NAME]"
click at [50, 152] on link "1% Tasks 1%" at bounding box center [34, 152] width 68 height 9
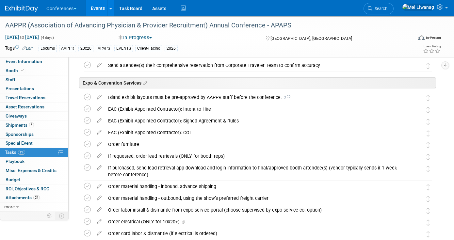
scroll to position [791, 0]
click at [190, 100] on div "Island exhibit layouts must be pre-approved by AAPPR staff before the conferenc…" at bounding box center [252, 97] width 294 height 11
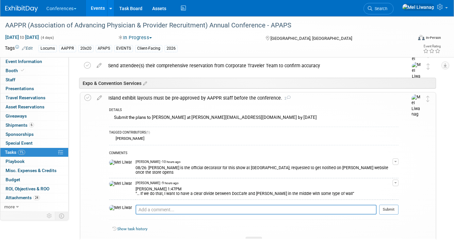
click at [163, 215] on div "Pro tip: Press Ctrl-Enter to submit comment." at bounding box center [255, 217] width 241 height 5
click at [163, 208] on textarea at bounding box center [255, 210] width 241 height 10
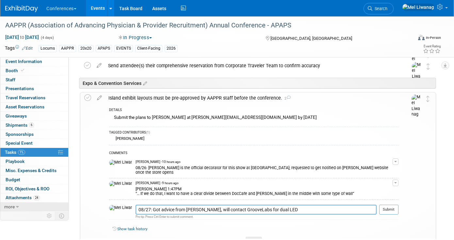
type textarea "08/27: Got advice from Steph, will contact GrooveLabs for dual LED"
click at [387, 7] on span "Search" at bounding box center [379, 8] width 15 height 5
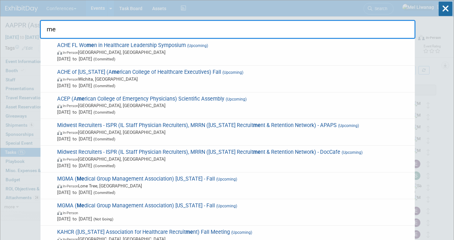
type input "m"
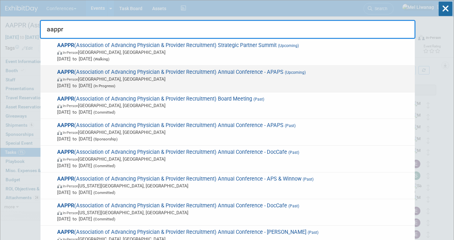
type input "aappr"
click at [342, 85] on span "Apr 12, 2026 to Apr 15, 2026 (In Progress)" at bounding box center [234, 85] width 354 height 7
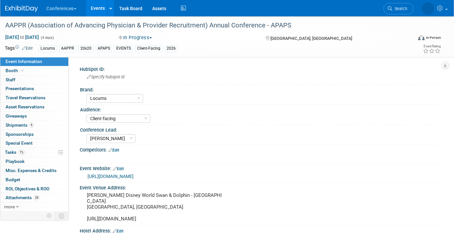
select select "Locums"
select select "Client-facing"
select select "[PERSON_NAME]"
click at [54, 72] on link "Booth" at bounding box center [34, 70] width 68 height 9
select select "20'x30'"
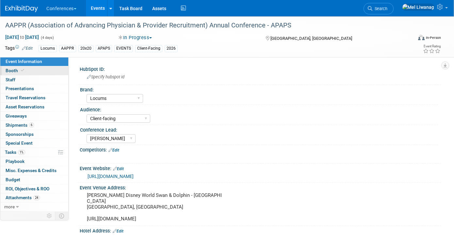
select select "Yes"
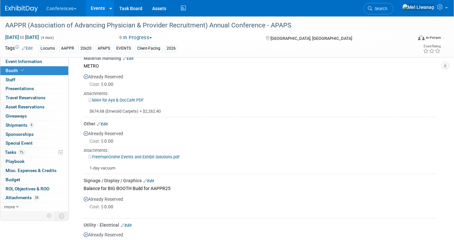
scroll to position [437, 0]
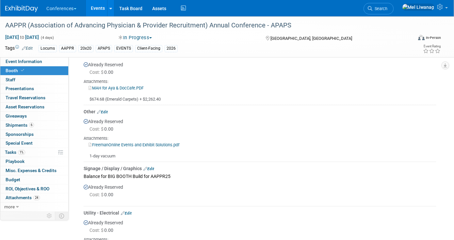
click at [36, 69] on link "Booth" at bounding box center [34, 70] width 68 height 9
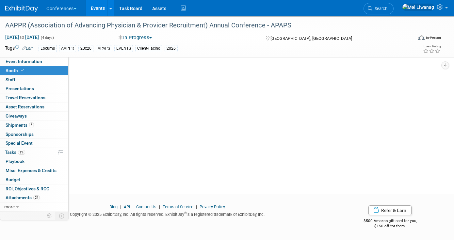
scroll to position [0, 0]
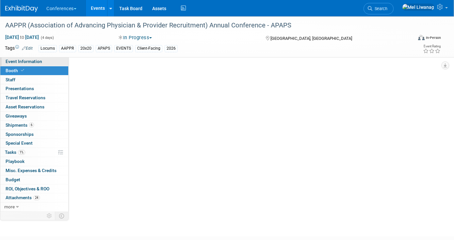
select select "20'x30'"
select select "Yes"
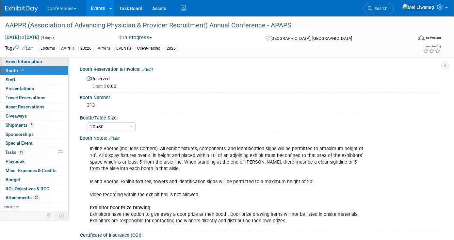
click at [39, 65] on link "Event Information" at bounding box center [34, 61] width 68 height 9
select select "Locums"
select select "Client-facing"
select select "[PERSON_NAME]"
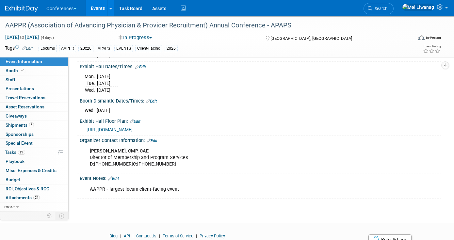
scroll to position [240, 0]
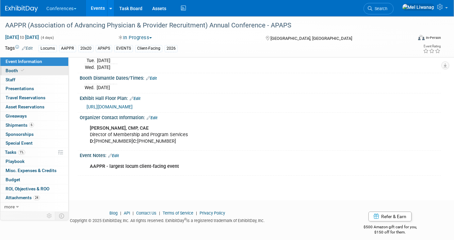
click at [24, 70] on link "Booth" at bounding box center [34, 70] width 68 height 9
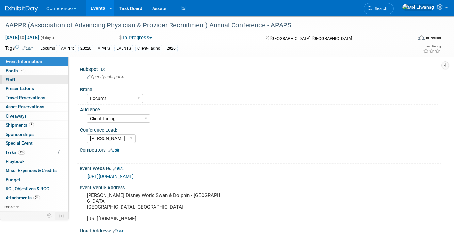
select select "20'x30'"
select select "Yes"
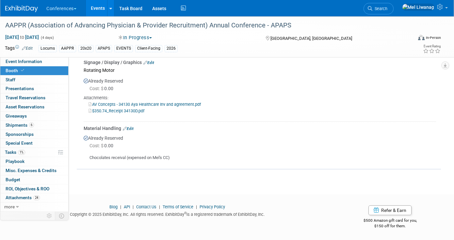
scroll to position [1011, 0]
click at [235, 162] on td "Material Handling Edit Already Reserved Cost: $ 0.00" at bounding box center [260, 142] width 352 height 41
click at [387, 8] on span "Search" at bounding box center [379, 8] width 15 height 5
click at [0, 0] on div "Recently Viewed Events: AAPPR (Association of Advancing Physician & Provider Re…" at bounding box center [0, 0] width 0 height 0
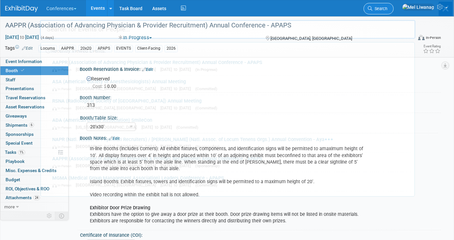
type input "a"
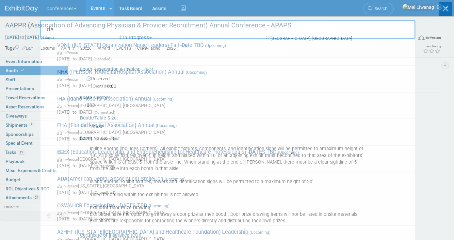
type input "da"
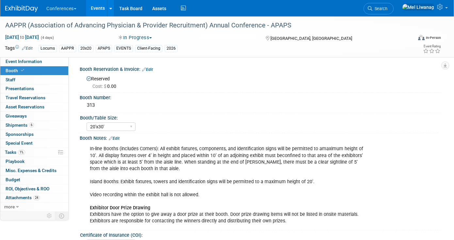
click at [382, 9] on div "Conferences Explore: My Workspaces 2 Go to Workspace: Conferences Marketing Req…" at bounding box center [222, 8] width 435 height 16
click at [387, 9] on span "Search" at bounding box center [379, 8] width 15 height 5
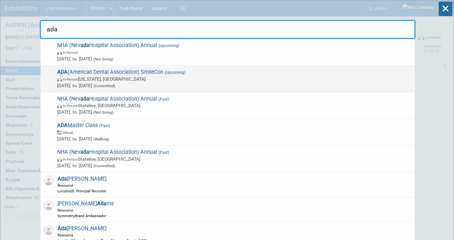
type input "ada"
click at [113, 77] on span "In-Person Washington, DC" at bounding box center [234, 79] width 354 height 7
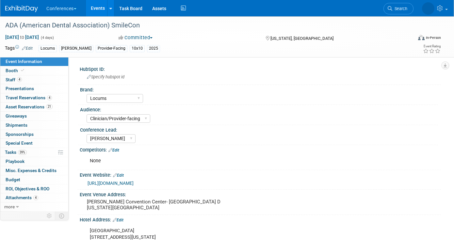
select select "Locums"
select select "Clinician/Provider-facing"
select select "[PERSON_NAME]"
click at [30, 71] on link "Booth" at bounding box center [34, 70] width 68 height 9
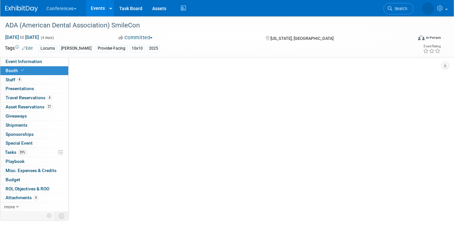
select select "10'x10'"
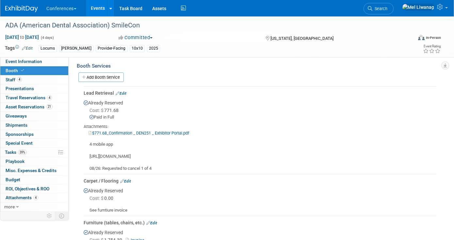
scroll to position [292, 0]
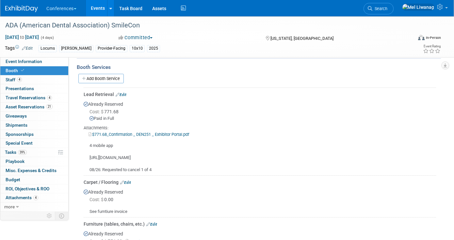
click at [123, 92] on link "Edit" at bounding box center [121, 94] width 11 height 5
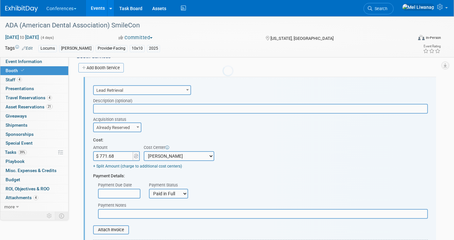
scroll to position [305, 0]
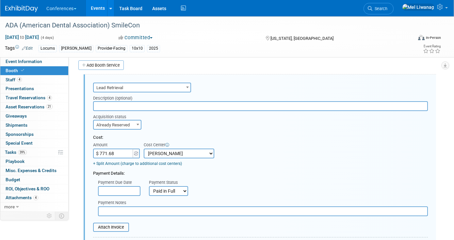
click at [120, 152] on input "$ 771.68" at bounding box center [113, 154] width 41 height 10
type input "$ 613.74"
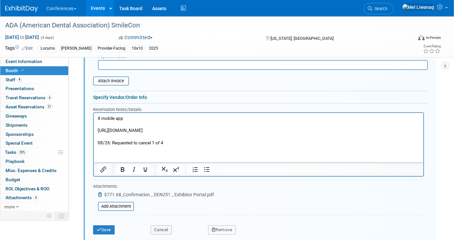
scroll to position [481, 0]
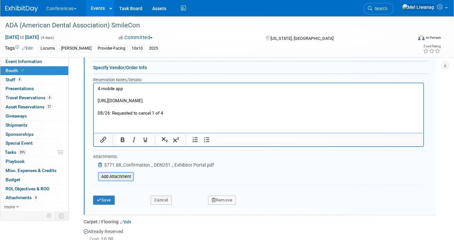
click at [121, 176] on input "file" at bounding box center [95, 177] width 78 height 8
click at [126, 170] on div "Add Attachment" at bounding box center [153, 170] width 121 height 1
click at [101, 164] on icon at bounding box center [100, 165] width 5 height 5
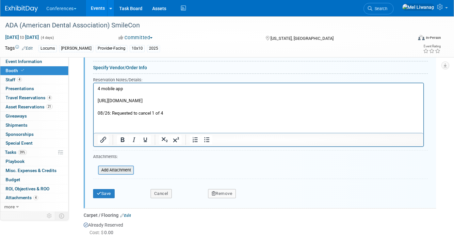
click at [110, 170] on input "file" at bounding box center [95, 170] width 78 height 8
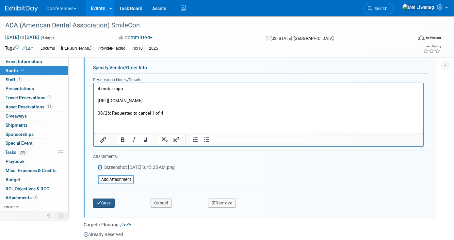
click at [114, 200] on button "Save" at bounding box center [104, 203] width 22 height 9
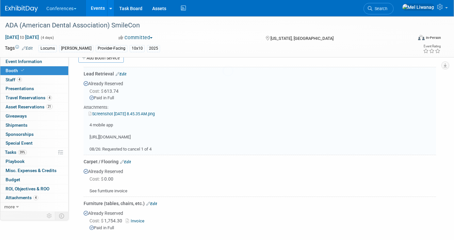
scroll to position [305, 0]
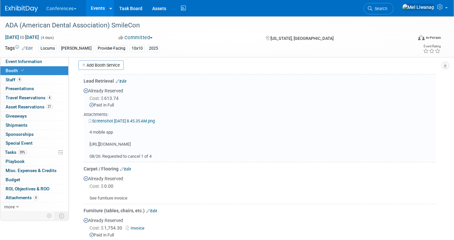
click at [123, 80] on link "Edit" at bounding box center [121, 81] width 11 height 5
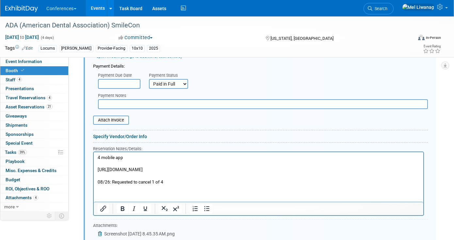
scroll to position [417, 0]
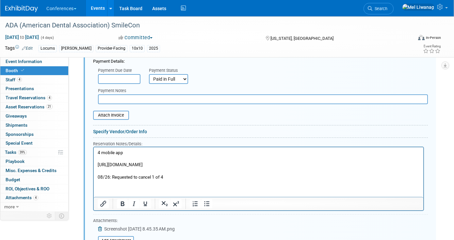
click at [100, 154] on p "4 mobile app https://exhibitor.swap.mge360.com//#/event/DEN251/dashboard/swap 0…" at bounding box center [259, 165] width 322 height 31
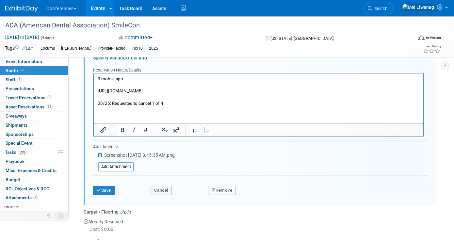
scroll to position [492, 0]
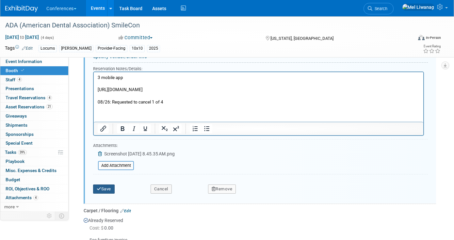
click at [107, 190] on button "Save" at bounding box center [104, 188] width 22 height 9
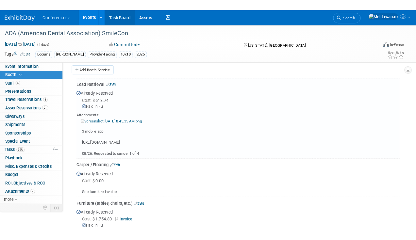
scroll to position [312, 0]
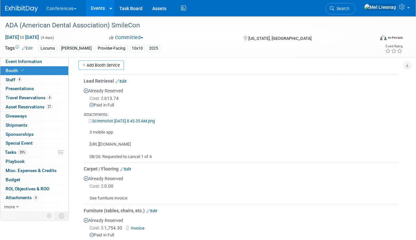
click at [28, 0] on div at bounding box center [25, 6] width 40 height 12
click at [27, 6] on img at bounding box center [21, 9] width 33 height 7
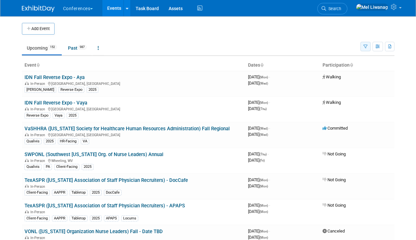
click at [367, 49] on button "button" at bounding box center [365, 46] width 10 height 9
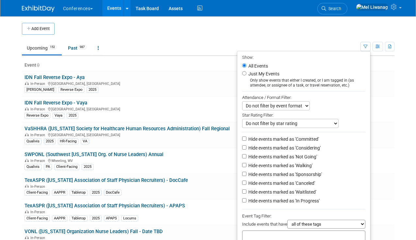
click at [255, 73] on label "Just My Events" at bounding box center [263, 74] width 32 height 7
click at [246, 73] on input "Just My Events" at bounding box center [244, 73] width 4 height 4
radio input "true"
click at [295, 156] on label "Hide events marked as 'Not Going'" at bounding box center [282, 156] width 70 height 7
click at [246, 156] on input "Hide events marked as 'Not Going'" at bounding box center [244, 156] width 4 height 4
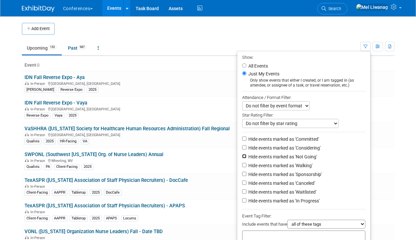
checkbox input "true"
click at [294, 190] on li "Hide events marked as 'Waitlisted'" at bounding box center [303, 192] width 133 height 9
click at [294, 186] on label "Hide events marked as 'Canceled'" at bounding box center [281, 183] width 68 height 7
click at [246, 185] on input "Hide events marked as 'Canceled'" at bounding box center [244, 183] width 4 height 4
checkbox input "true"
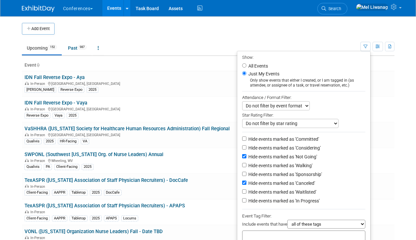
click at [294, 193] on label "Hide events marked as 'Waitlisted'" at bounding box center [281, 192] width 69 height 7
click at [246, 193] on input "Hide events marked as 'Waitlisted'" at bounding box center [244, 191] width 4 height 4
checkbox input "true"
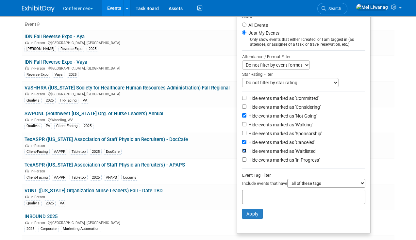
scroll to position [56, 0]
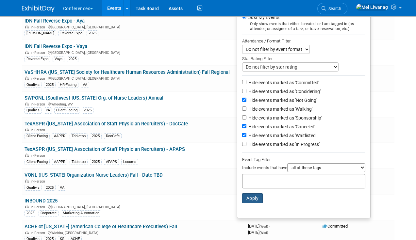
click at [249, 197] on button "Apply" at bounding box center [252, 198] width 21 height 10
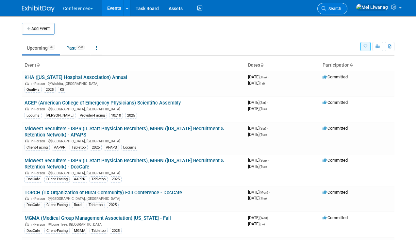
click at [341, 9] on span "Search" at bounding box center [333, 8] width 15 height 5
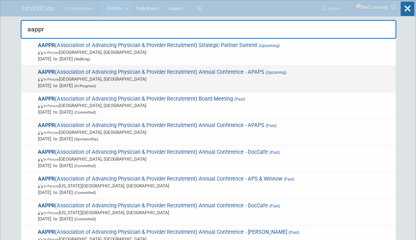
type input "aappr"
click at [297, 73] on span "AAPPR (Association of Advancing Physician & Provider Recruitment) Annual Confer…" at bounding box center [214, 79] width 356 height 20
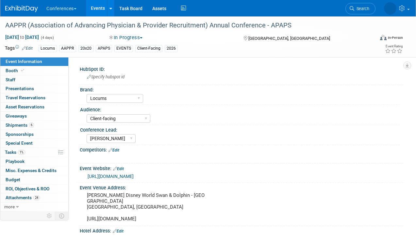
select select "Locums"
select select "Client-facing"
select select "[PERSON_NAME]"
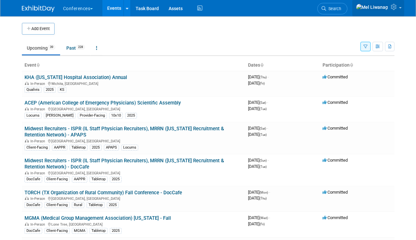
click at [396, 9] on icon at bounding box center [394, 7] width 8 height 6
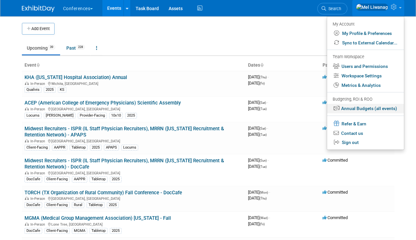
click at [374, 107] on link "Annual Budgets (all events)" at bounding box center [365, 108] width 77 height 9
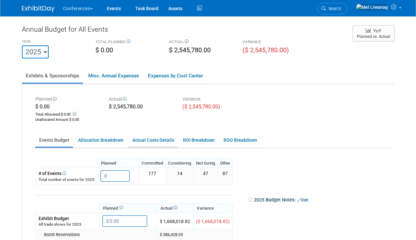
click at [171, 143] on link "Actual Costs Details" at bounding box center [152, 140] width 49 height 13
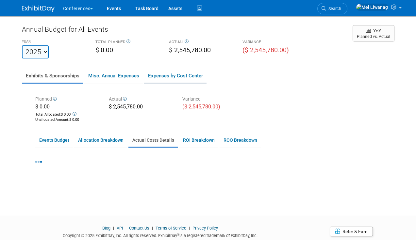
click at [177, 74] on link "Expenses by Cost Center" at bounding box center [175, 76] width 62 height 14
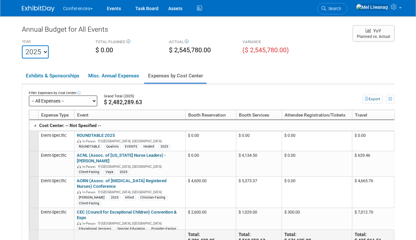
click at [60, 103] on select "-- All Expenses -- -- Cost Center Not Specified -- Aya Education Aya Healthcare…" at bounding box center [63, 100] width 69 height 11
click select "-- All Expenses -- -- Cost Center Not Specified -- Aya Education Aya Healthcare…" at bounding box center [63, 100] width 69 height 11
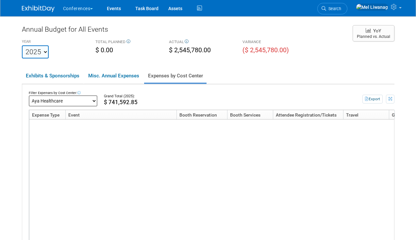
click at [63, 105] on select "-- All Expenses -- -- Cost Center Not Specified -- Aya Education Aya Healthcare…" at bounding box center [63, 100] width 69 height 11
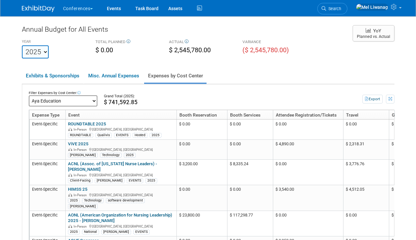
click select "-- All Expenses -- -- Cost Center Not Specified -- Aya Education Aya Healthcare…" at bounding box center [63, 100] width 69 height 11
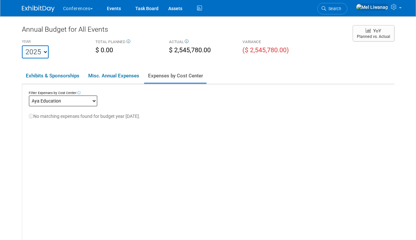
click at [62, 98] on select "-- All Expenses -- -- Cost Center Not Specified -- Aya Education Aya Healthcare…" at bounding box center [63, 100] width 69 height 11
click select "-- All Expenses -- -- Cost Center Not Specified -- Aya Education Aya Healthcare…" at bounding box center [63, 100] width 69 height 11
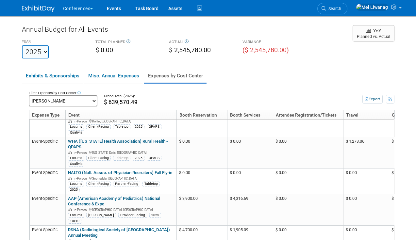
scroll to position [1198, 0]
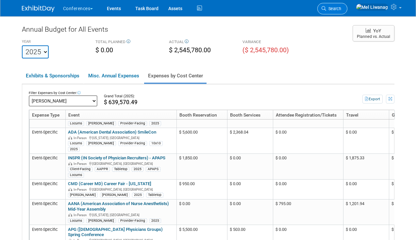
click at [341, 8] on span "Search" at bounding box center [333, 8] width 15 height 5
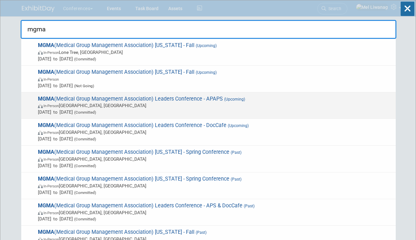
type input "mgma"
click at [210, 93] on div "MGMA (Medical Group Management Association) Leaders Conference - APAPS (Upcomin…" at bounding box center [208, 105] width 374 height 27
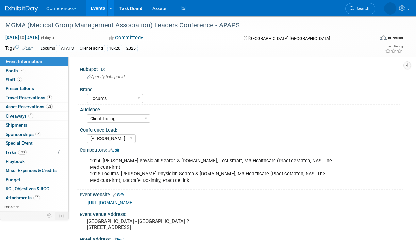
select select "Locums"
select select "Client-facing"
select select "[PERSON_NAME]"
click at [22, 80] on link "6 Staff 6" at bounding box center [34, 79] width 68 height 9
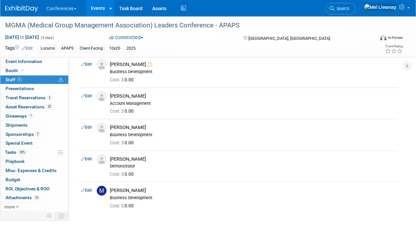
scroll to position [58, 0]
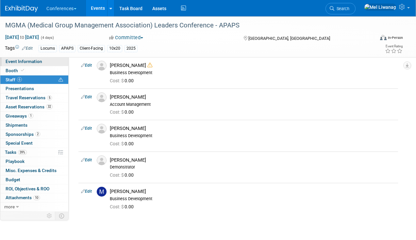
click at [45, 60] on link "Event Information" at bounding box center [34, 61] width 68 height 9
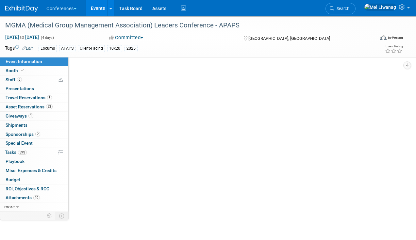
scroll to position [0, 0]
select select "Locums"
select select "Client-facing"
select select "Mel"
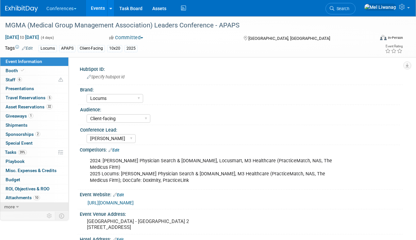
click at [13, 209] on span "more" at bounding box center [9, 206] width 10 height 5
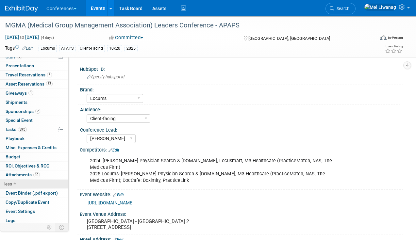
scroll to position [34, 0]
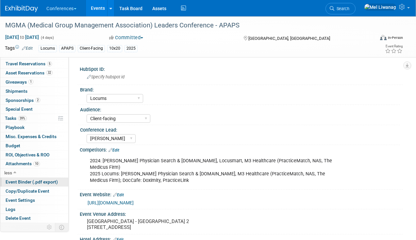
click at [36, 182] on span "Event Binder (.pdf export)" at bounding box center [32, 181] width 52 height 5
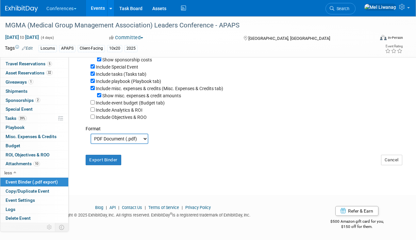
scroll to position [158, 0]
click at [132, 136] on select "PDF Document (.pdf) Microsoft Word (.docx)" at bounding box center [119, 138] width 58 height 10
click at [90, 133] on select "PDF Document (.pdf) Microsoft Word (.docx)" at bounding box center [119, 138] width 58 height 10
click at [132, 136] on select "PDF Document (.pdf) Microsoft Word (.docx)" at bounding box center [119, 138] width 58 height 10
select select "docx"
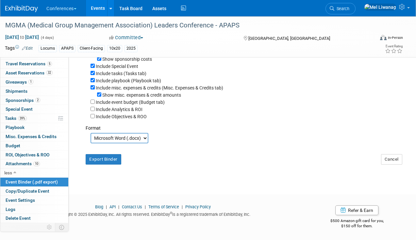
click at [90, 133] on select "PDF Document (.pdf) Microsoft Word (.docx)" at bounding box center [119, 138] width 58 height 10
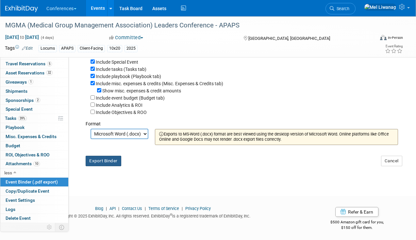
click at [116, 166] on button "Export Binder" at bounding box center [104, 161] width 36 height 10
click at [349, 10] on span "Search" at bounding box center [341, 8] width 15 height 5
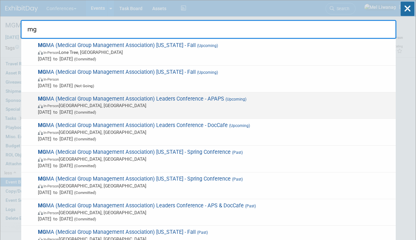
type input "mg"
click at [238, 115] on div "MG MA (Medical Group Management Association) Leaders Conference - APAPS (Upcomi…" at bounding box center [208, 105] width 374 height 27
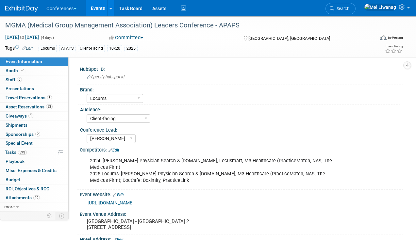
select select "Locums"
select select "Client-facing"
select select "[PERSON_NAME]"
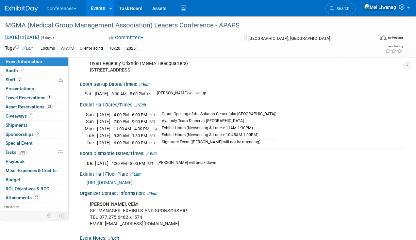
scroll to position [188, 0]
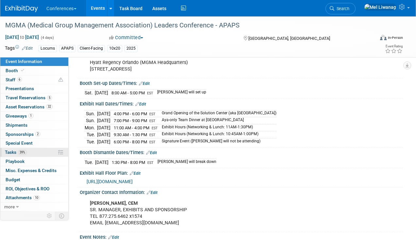
click at [29, 150] on link "39% Tasks 39%" at bounding box center [34, 152] width 68 height 9
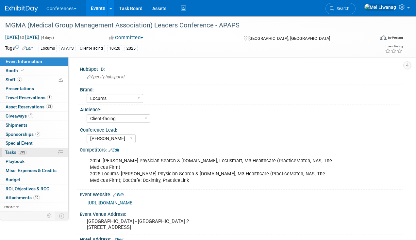
click at [29, 150] on link "39% Tasks 39%" at bounding box center [34, 152] width 68 height 9
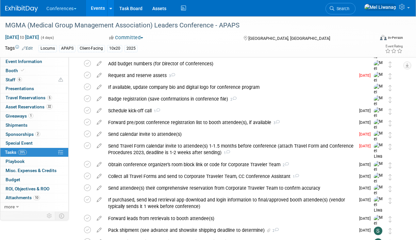
scroll to position [142, 0]
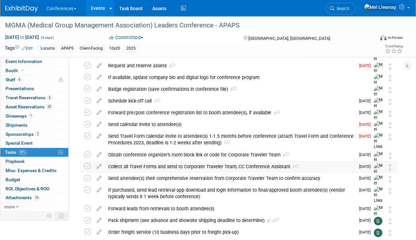
click at [181, 165] on div "Collect all Travel Forms and send to Corporate Traveler Team, CC Conference Ass…" at bounding box center [230, 166] width 250 height 11
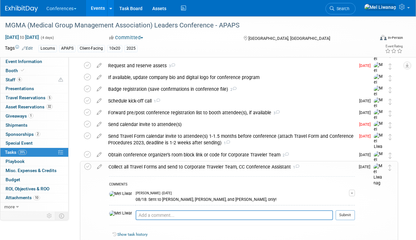
click at [172, 208] on div "COMMENTS [PERSON_NAME] - [DATE] 08/18: Sent to [PERSON_NAME], [PERSON_NAME], an…" at bounding box center [232, 202] width 246 height 52
click at [171, 212] on textarea at bounding box center [233, 215] width 197 height 10
type textarea "08/27: Received [PERSON_NAME]"
click at [346, 218] on button "Submit" at bounding box center [344, 215] width 19 height 10
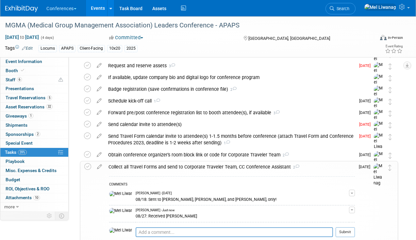
click at [241, 165] on div "Collect all Travel Forms and send to Corporate Traveler Team, CC Conference Ass…" at bounding box center [229, 166] width 249 height 11
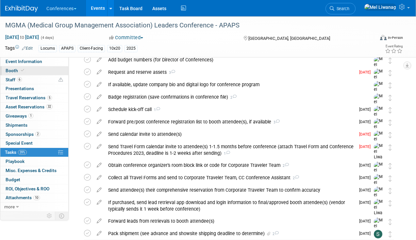
click at [48, 68] on link "Booth" at bounding box center [34, 70] width 68 height 9
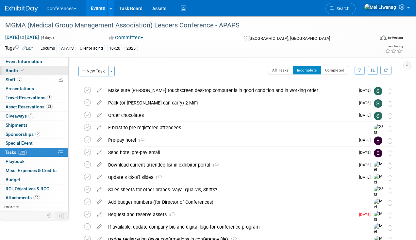
select select "10'x20'"
select select "Yes"
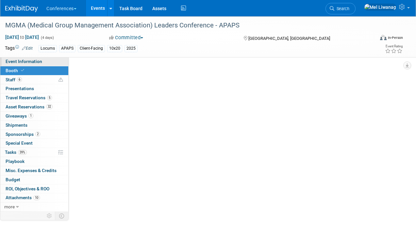
click at [48, 62] on link "Event Information" at bounding box center [34, 61] width 68 height 9
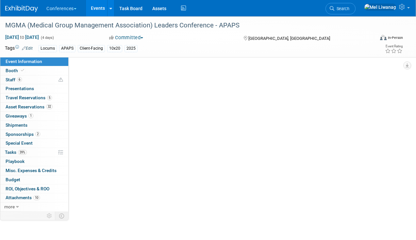
select select "Locums"
select select "Client-facing"
select select "[PERSON_NAME]"
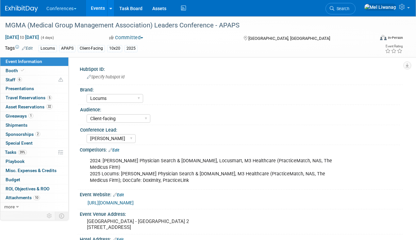
click at [352, 2] on li "Search" at bounding box center [340, 8] width 30 height 16
click at [334, 9] on icon at bounding box center [331, 8] width 5 height 5
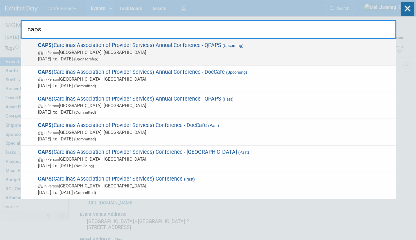
type input "caps"
click at [163, 62] on span "Nov 1, 2025 to Nov 4, 2025 (Sponsorship)" at bounding box center [215, 59] width 354 height 7
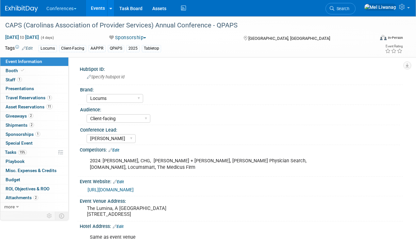
select select "Locums"
select select "Client-facing"
select select "[PERSON_NAME]"
click at [34, 151] on link "15% Tasks 15%" at bounding box center [34, 152] width 68 height 9
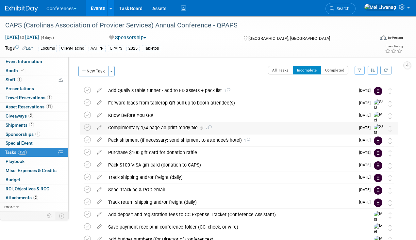
click at [191, 129] on div "Complimentary 1/4 page ad print-ready file 2" at bounding box center [230, 127] width 250 height 11
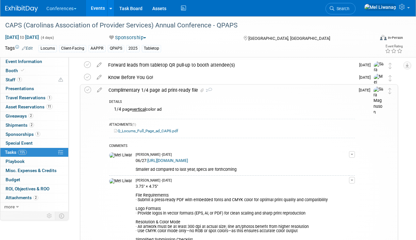
scroll to position [40, 0]
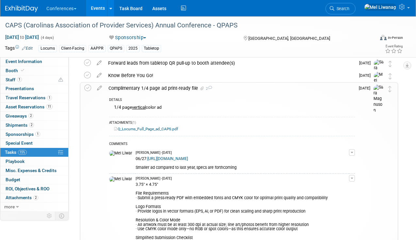
click at [39, 57] on div "CAPS (Carolinas Association of Provider Services) Annual Conference - QPAPS [DA…" at bounding box center [208, 36] width 416 height 41
click at [36, 61] on span "Event Information" at bounding box center [24, 61] width 37 height 5
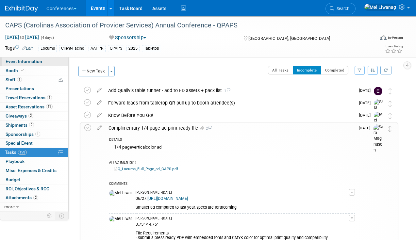
select select "Locums"
select select "Client-facing"
select select "[PERSON_NAME]"
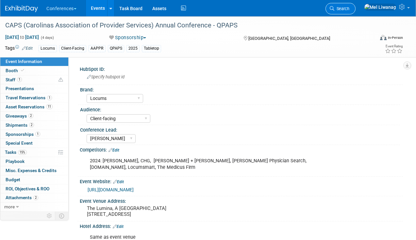
click at [355, 6] on link "Search" at bounding box center [340, 8] width 30 height 11
click at [360, 6] on div "Recently Viewed Events: CAPS (Carolinas Association of Provider Services) Annua…" at bounding box center [208, 98] width 375 height 196
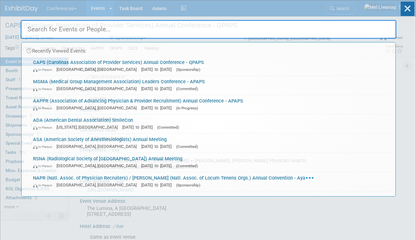
type input "a"
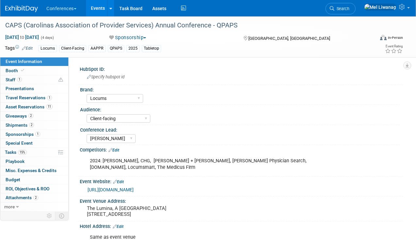
click at [355, 1] on li "Search" at bounding box center [340, 8] width 30 height 16
click at [349, 8] on span "Search" at bounding box center [341, 8] width 15 height 5
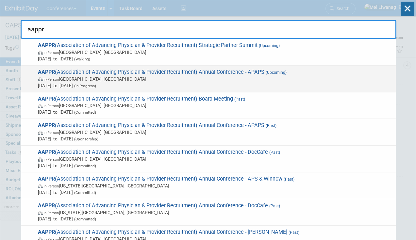
type input "aappr"
click at [301, 80] on span "In-Person Lake Buena Vista, FL" at bounding box center [215, 79] width 354 height 7
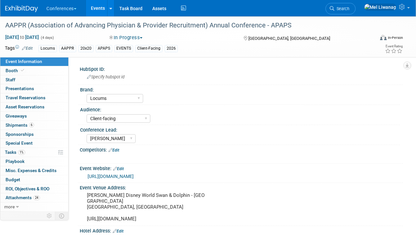
select select "Locums"
select select "Client-facing"
select select "[PERSON_NAME]"
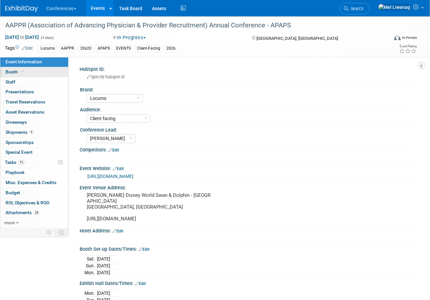
click at [44, 73] on link "Booth" at bounding box center [34, 72] width 68 height 10
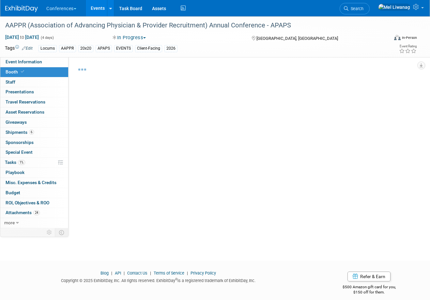
select select "20'x30'"
select select "Yes"
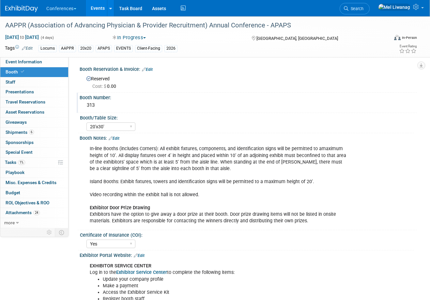
select select "20'x30'"
select select "Yes"
click at [46, 103] on link "0 Travel Reservations 0" at bounding box center [34, 102] width 68 height 10
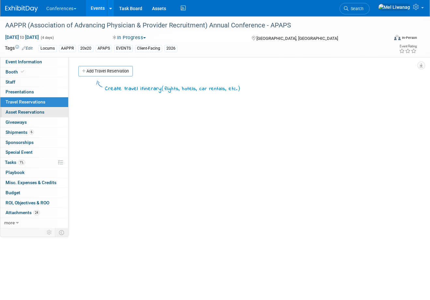
click at [45, 109] on link "0 Asset Reservations 0" at bounding box center [34, 112] width 68 height 10
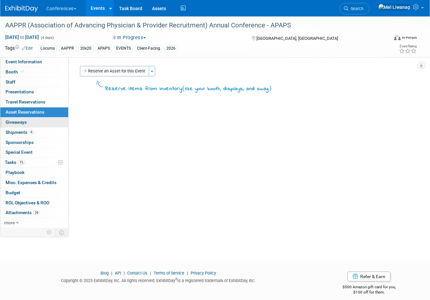
click at [40, 123] on link "0 Giveaways 0" at bounding box center [34, 123] width 68 height 10
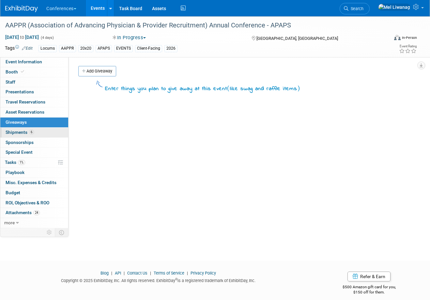
click at [40, 135] on link "6 Shipments 6" at bounding box center [34, 133] width 68 height 10
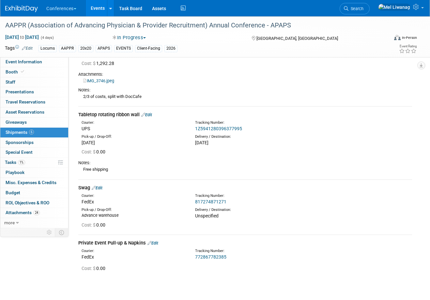
scroll to position [262, 0]
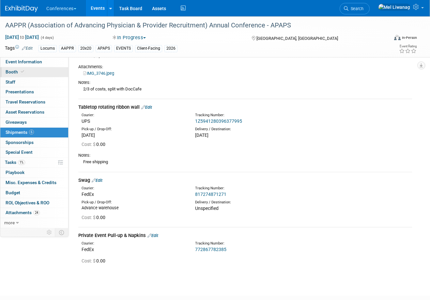
click at [37, 69] on link "Booth" at bounding box center [34, 72] width 68 height 10
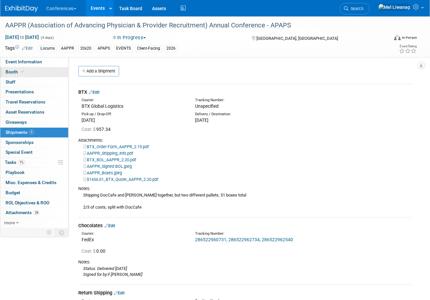
select select "20'x30'"
select select "Yes"
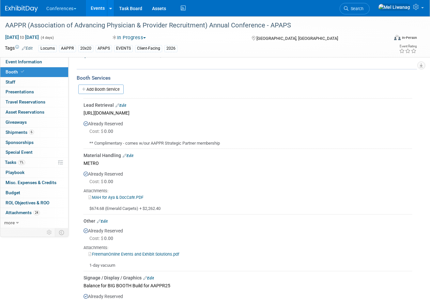
scroll to position [330, 0]
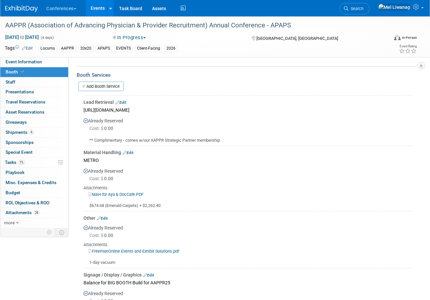
click at [240, 210] on td "Material Handling Edit METRO Already Reserved Cost: $ 0.00 MAH for Aya & DocCaf…" at bounding box center [248, 178] width 329 height 65
click at [118, 86] on link "Add Booth Service" at bounding box center [100, 86] width 45 height 9
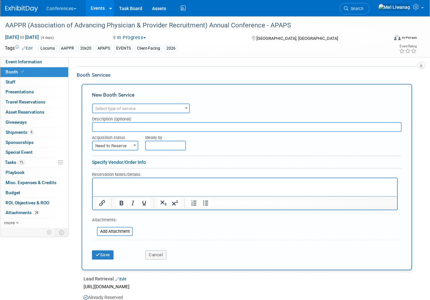
scroll to position [0, 0]
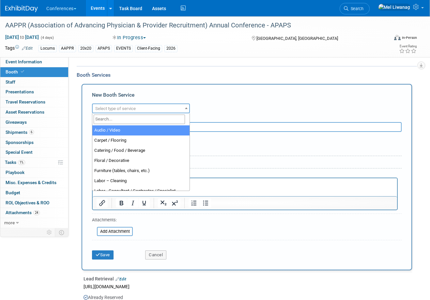
click at [167, 106] on span "Select type of service" at bounding box center [141, 108] width 97 height 9
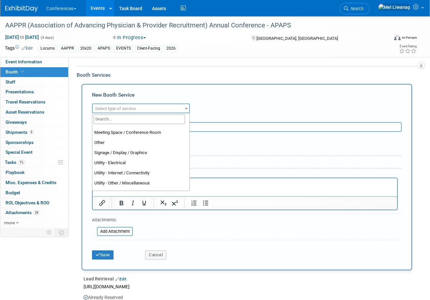
scroll to position [158, 0]
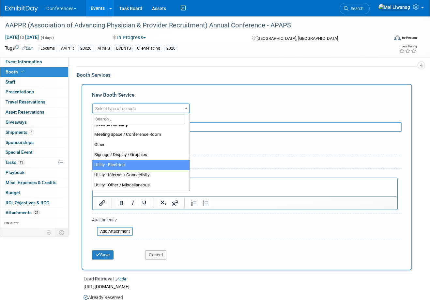
click at [157, 240] on div "Save Cancel" at bounding box center [247, 253] width 310 height 20
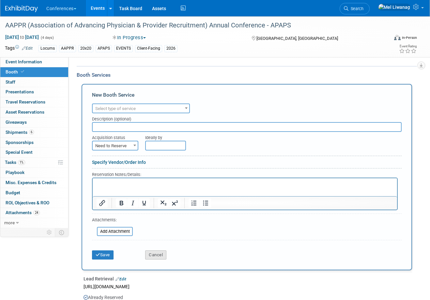
click at [157, 240] on button "Cancel" at bounding box center [155, 254] width 21 height 9
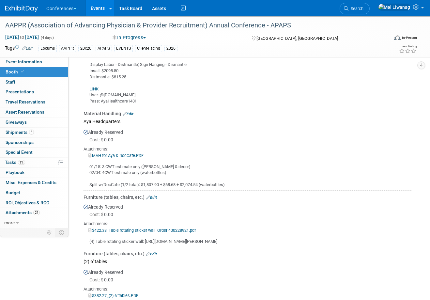
scroll to position [709, 0]
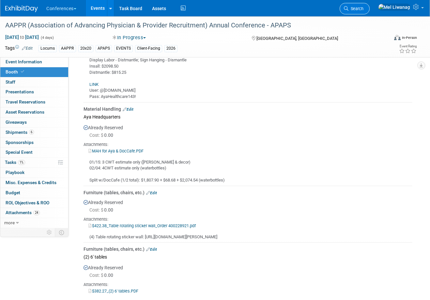
click at [364, 7] on span "Search" at bounding box center [356, 8] width 15 height 5
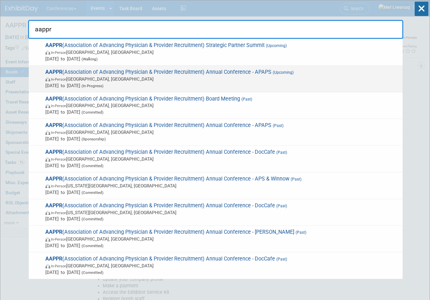
type input "aappr"
click at [345, 86] on span "Apr 12, 2026 to Apr 15, 2026 (In Progress)" at bounding box center [222, 85] width 354 height 7
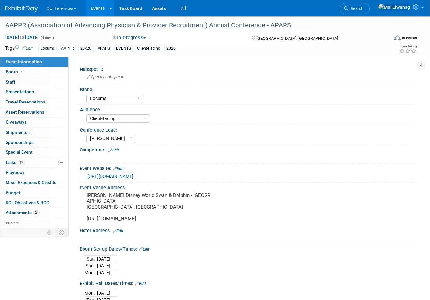
select select "Locums"
select select "Client-facing"
select select "[PERSON_NAME]"
click at [370, 13] on link "Search" at bounding box center [355, 8] width 30 height 11
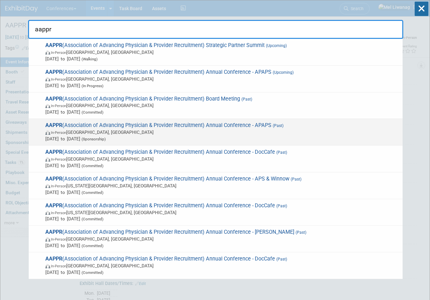
type input "aappr"
click at [323, 124] on span "AAPPR (Association of Advancing Physician & Provider Recruitment) Annual Confer…" at bounding box center [221, 132] width 356 height 20
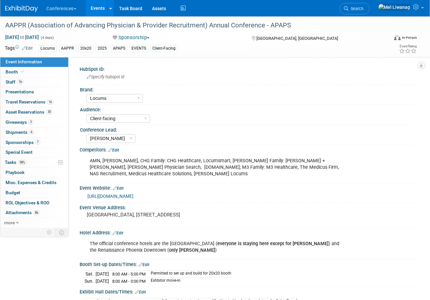
select select "Locums"
select select "Client-facing"
select select "[PERSON_NAME]"
click at [46, 73] on link "Booth" at bounding box center [34, 72] width 68 height 10
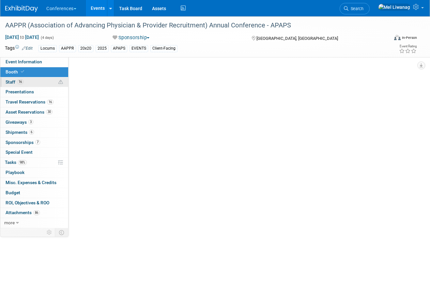
select select "20'x20'"
select select "Yes"
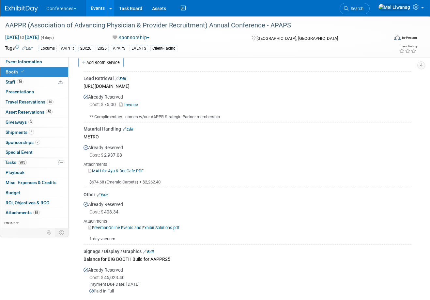
scroll to position [354, 0]
click at [147, 227] on link "FreemanOnline Events and Exhibit Solutions.pdf" at bounding box center [133, 227] width 91 height 5
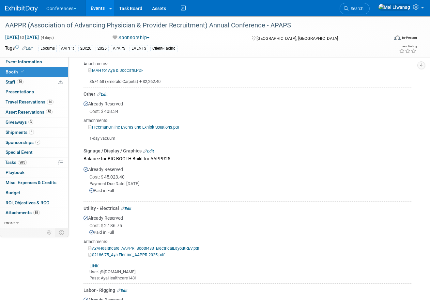
scroll to position [456, 0]
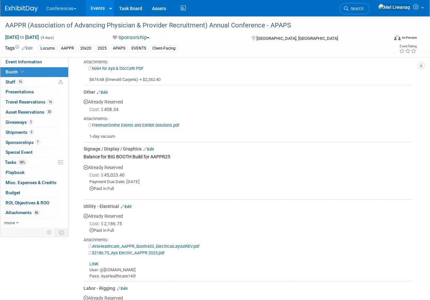
click at [211, 170] on div "Already Reserved Cost: $ 45,023.40 Payment Due Date: Jan 8, 2025 Paid in Full" at bounding box center [248, 179] width 329 height 36
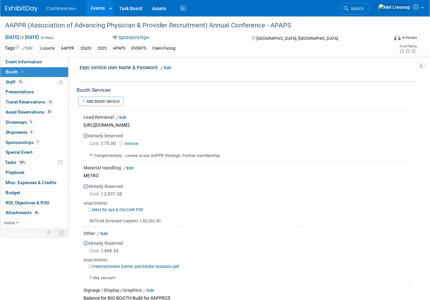
scroll to position [312, 0]
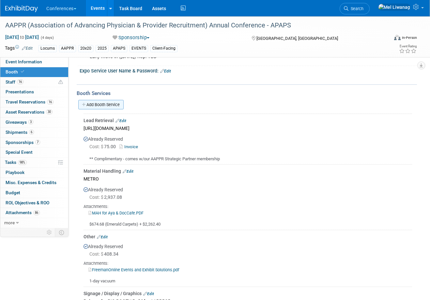
click at [112, 103] on link "Add Booth Service" at bounding box center [100, 104] width 45 height 9
click at [0, 0] on div at bounding box center [0, 0] width 0 height 0
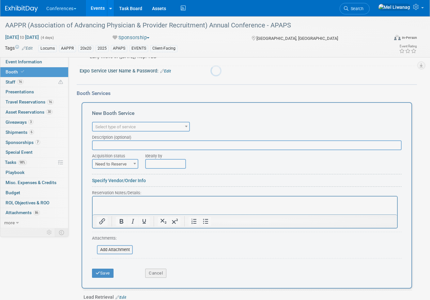
scroll to position [0, 0]
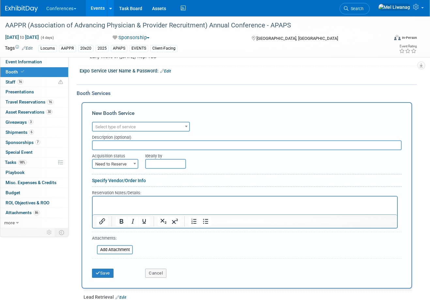
click at [124, 125] on span "Select type of service" at bounding box center [115, 126] width 40 height 5
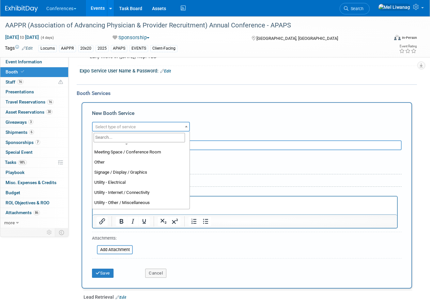
scroll to position [163, 0]
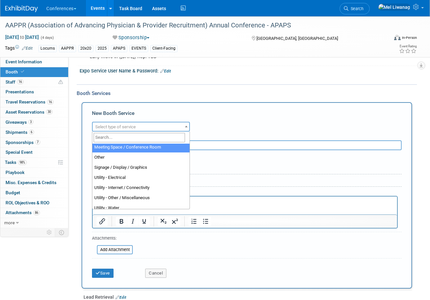
click at [248, 76] on div at bounding box center [218, 78] width 266 height 7
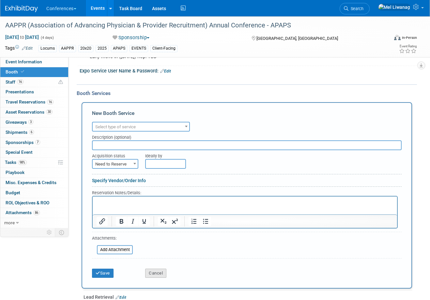
click at [161, 274] on button "Cancel" at bounding box center [155, 273] width 21 height 9
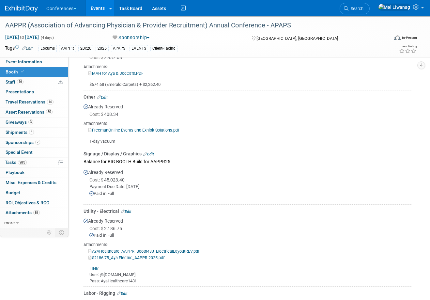
scroll to position [452, 0]
click at [107, 95] on link "Edit" at bounding box center [102, 96] width 11 height 5
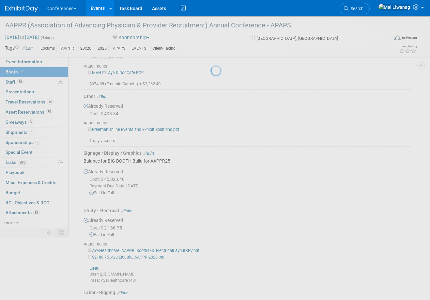
click at [211, 95] on div at bounding box center [215, 150] width 9 height 300
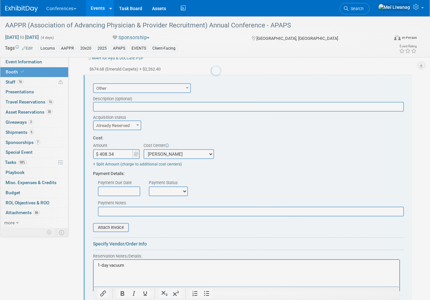
scroll to position [0, 0]
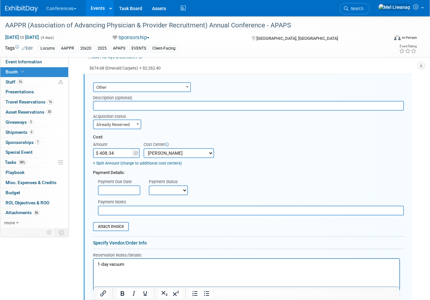
click at [112, 87] on span "Other" at bounding box center [142, 87] width 97 height 9
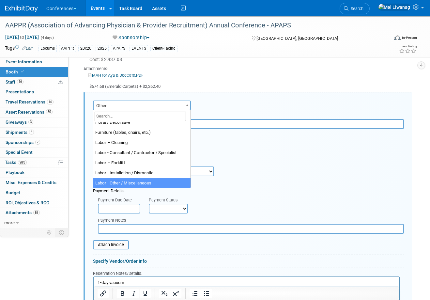
scroll to position [20, 0]
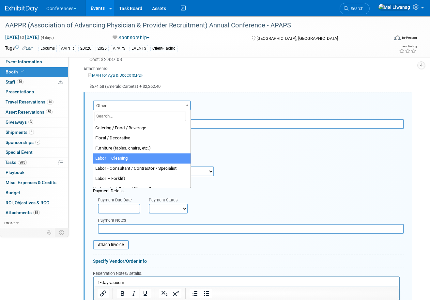
select select "14"
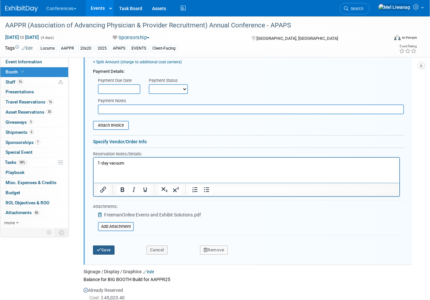
click at [112, 254] on button "Save" at bounding box center [104, 250] width 22 height 9
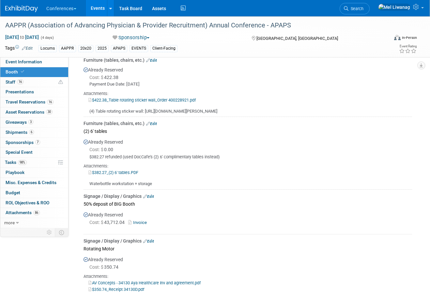
scroll to position [884, 0]
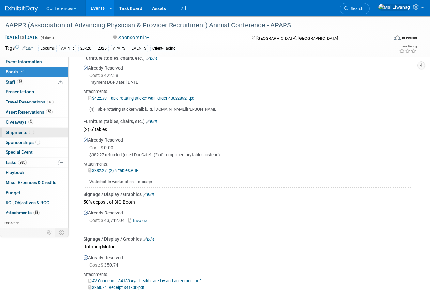
click at [45, 135] on link "6 Shipments 6" at bounding box center [34, 133] width 68 height 10
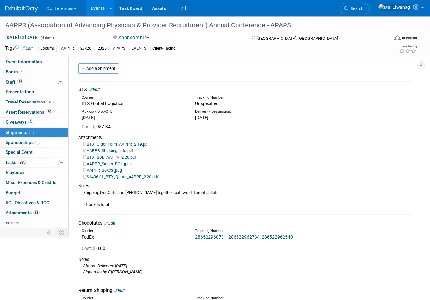
scroll to position [0, 0]
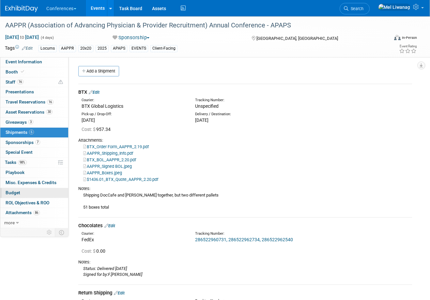
click at [28, 193] on link "Budget" at bounding box center [34, 193] width 68 height 10
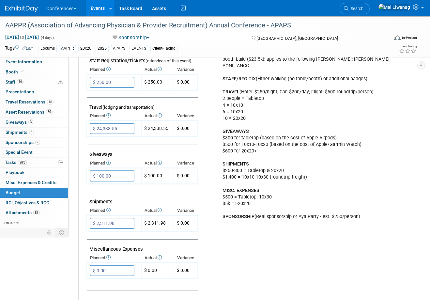
scroll to position [227, 0]
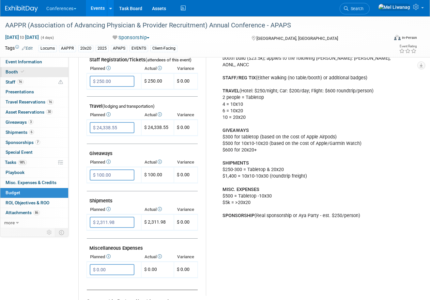
click at [28, 69] on link "Booth" at bounding box center [34, 72] width 68 height 10
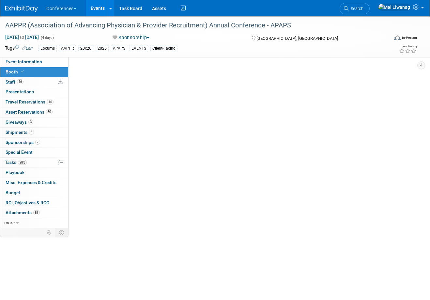
scroll to position [0, 0]
select select "20'x20'"
select select "Yes"
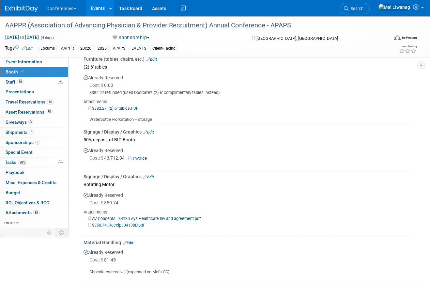
scroll to position [948, 0]
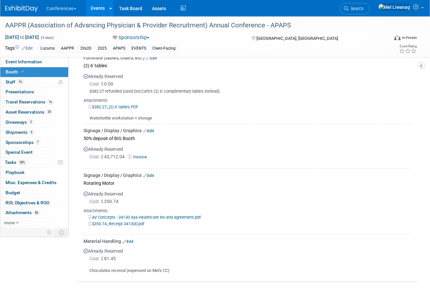
click at [139, 159] on link "Invoice" at bounding box center [138, 156] width 21 height 5
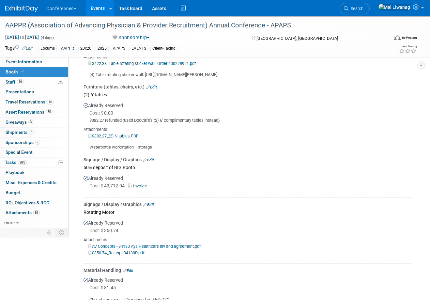
scroll to position [913, 0]
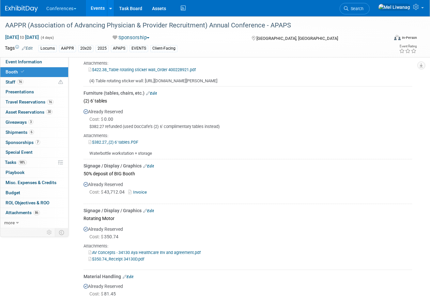
click at [153, 168] on link "Edit" at bounding box center [148, 166] width 11 height 5
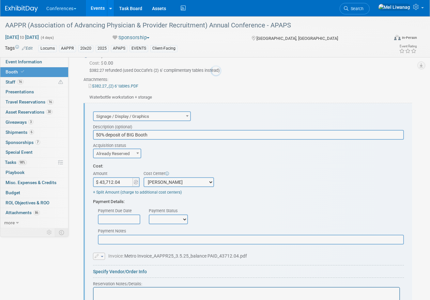
scroll to position [1004, 0]
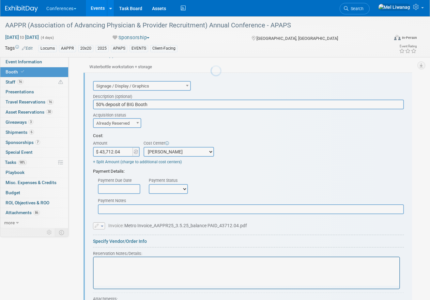
click at [211, 172] on div at bounding box center [215, 150] width 9 height 300
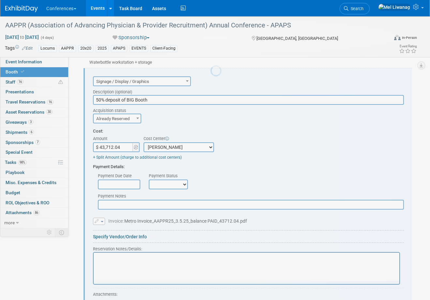
scroll to position [0, 0]
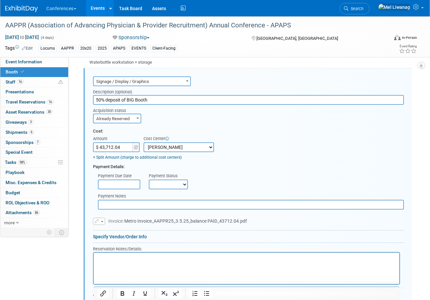
click at [114, 149] on input "$ 43,712.04" at bounding box center [113, 147] width 41 height 10
click at [124, 151] on input "$ 43,712.04" at bounding box center [113, 147] width 41 height 10
type input "$ 88,735.44"
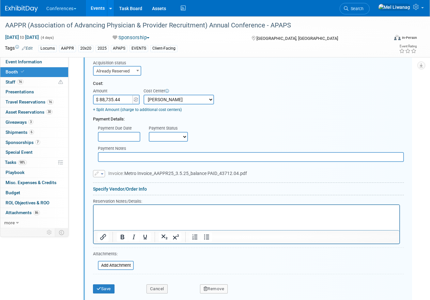
scroll to position [1055, 0]
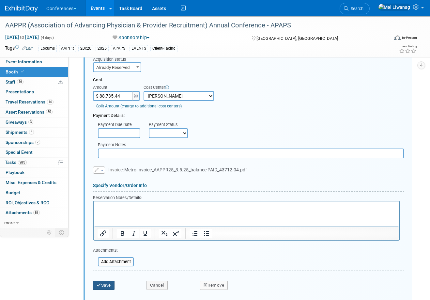
click at [114, 290] on button "Save" at bounding box center [104, 285] width 22 height 9
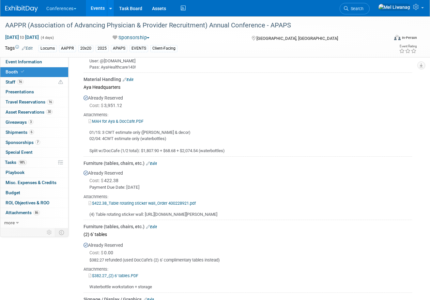
scroll to position [783, 0]
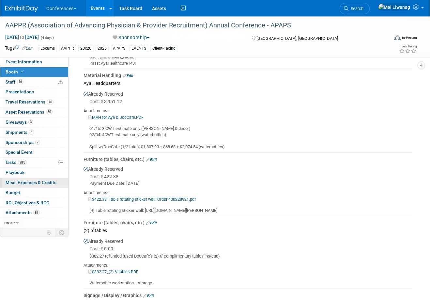
click at [29, 186] on link "0 Misc. Expenses & Credits 0" at bounding box center [34, 183] width 68 height 10
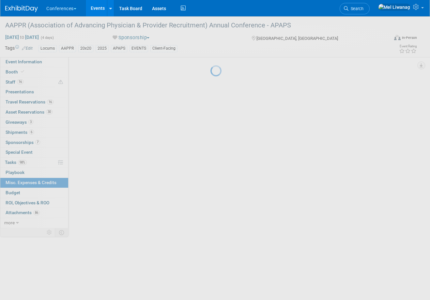
scroll to position [0, 0]
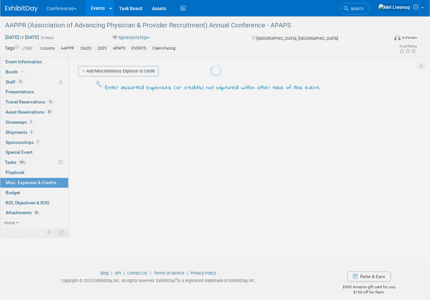
click at [27, 194] on link "Budget" at bounding box center [34, 193] width 68 height 10
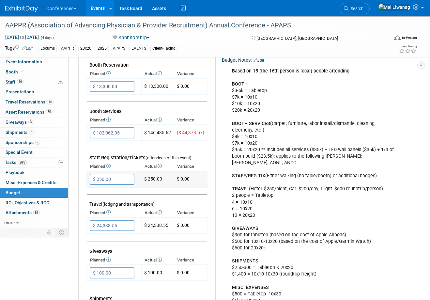
scroll to position [129, 0]
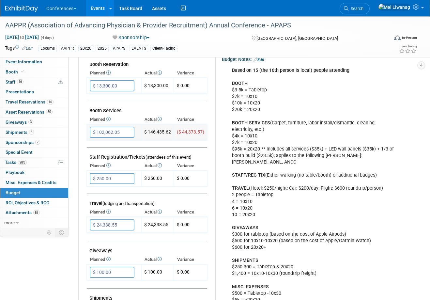
click at [121, 130] on input "$ 102,062.05" at bounding box center [112, 132] width 45 height 11
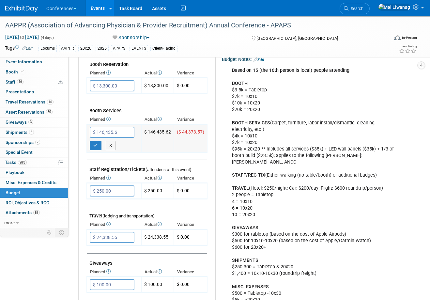
type input "$ 146,435.62"
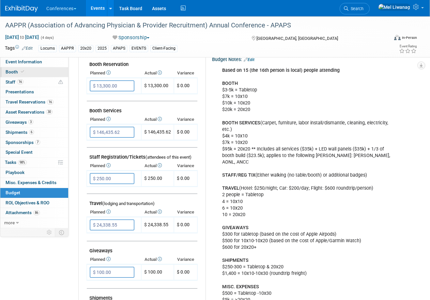
click at [31, 72] on link "Booth" at bounding box center [34, 72] width 68 height 10
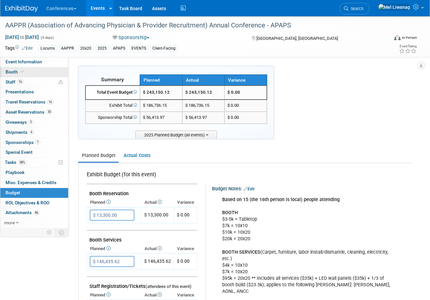
select select "20'x20'"
select select "Yes"
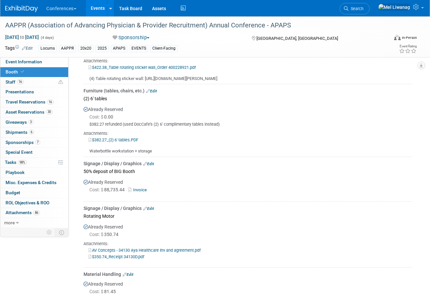
scroll to position [919, 0]
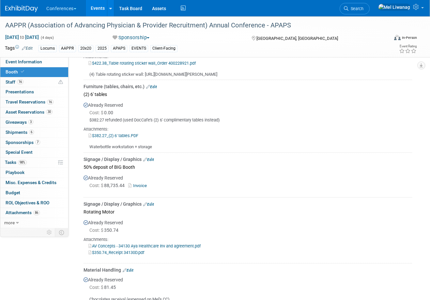
click at [152, 162] on link "Edit" at bounding box center [148, 159] width 11 height 5
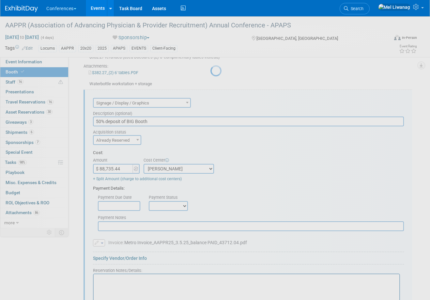
scroll to position [1004, 0]
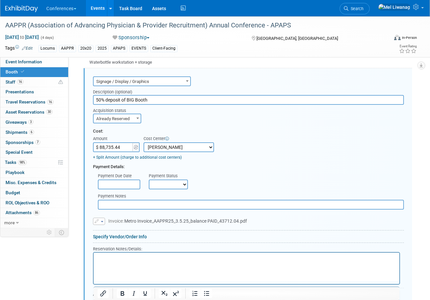
drag, startPoint x: 146, startPoint y: 105, endPoint x: 94, endPoint y: 104, distance: 52.6
click at [94, 104] on input "50% deposit of BIG Booth" at bounding box center [248, 100] width 311 height 10
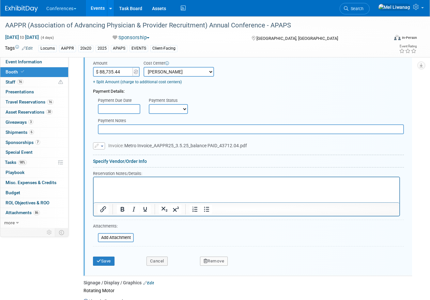
scroll to position [1110, 0]
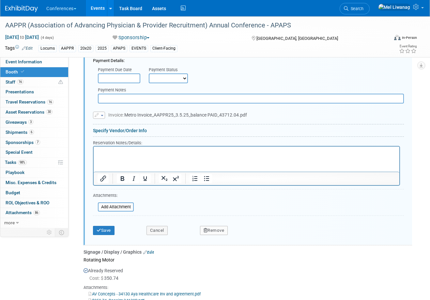
click at [115, 231] on div "Save" at bounding box center [115, 228] width 54 height 13
click at [115, 232] on button "Save" at bounding box center [104, 230] width 22 height 9
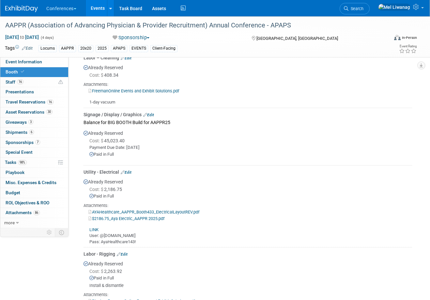
scroll to position [490, 0]
click at [152, 116] on link "Edit" at bounding box center [148, 115] width 11 height 5
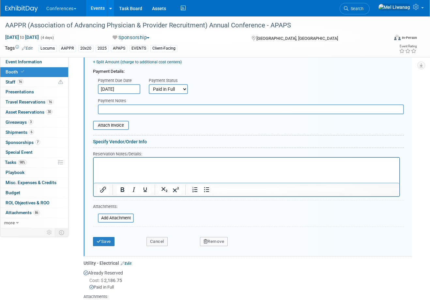
scroll to position [696, 0]
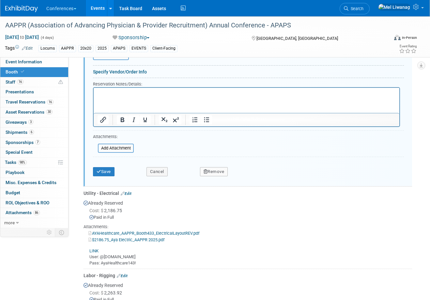
click at [204, 174] on button "Remove" at bounding box center [214, 171] width 28 height 9
click at [248, 177] on link "Yes" at bounding box center [250, 177] width 19 height 10
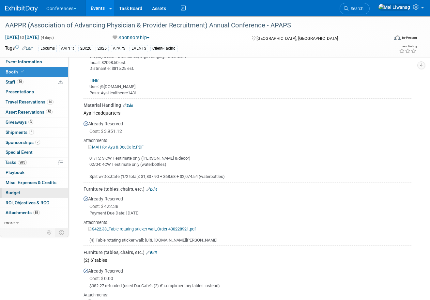
click at [18, 194] on span "Budget" at bounding box center [13, 192] width 15 height 5
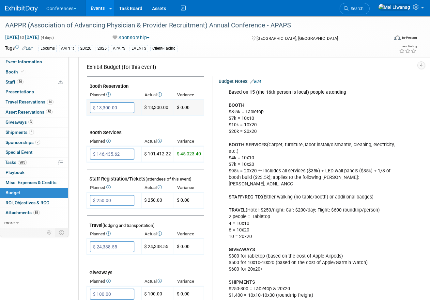
scroll to position [108, 0]
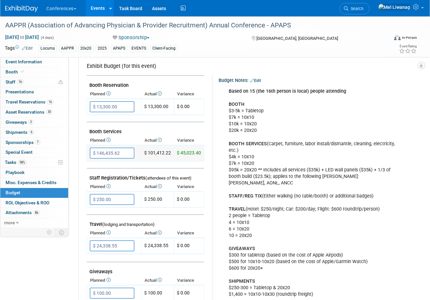
click at [121, 153] on input "$ 146,435.62" at bounding box center [112, 153] width 45 height 11
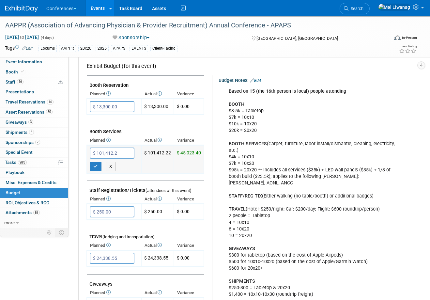
type input "$ 101,412.22"
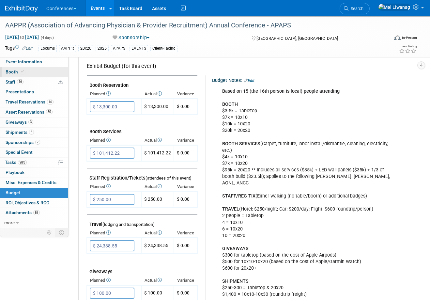
click at [40, 71] on link "Booth" at bounding box center [34, 72] width 68 height 10
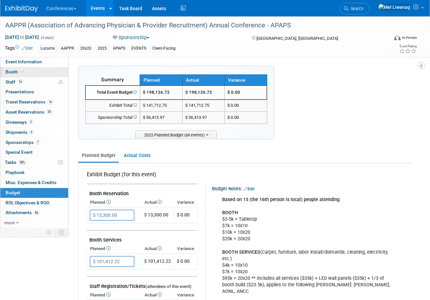
select select "20'x20'"
select select "Yes"
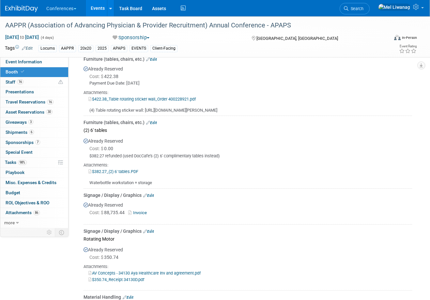
scroll to position [416, 0]
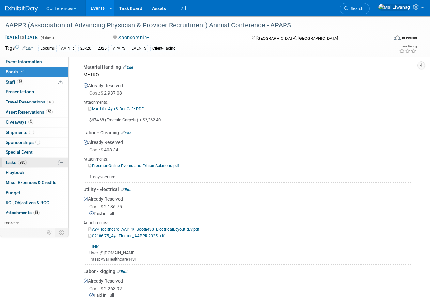
click at [31, 165] on link "98% Tasks 98%" at bounding box center [34, 163] width 68 height 10
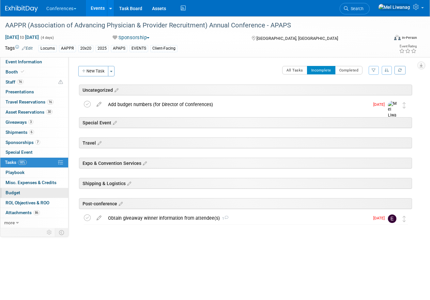
click at [28, 193] on link "Budget" at bounding box center [34, 193] width 68 height 10
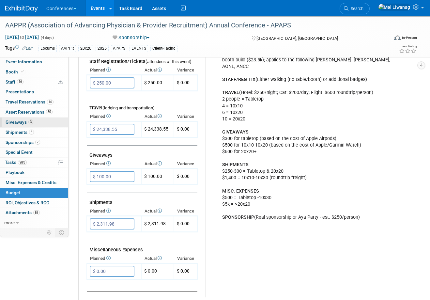
scroll to position [267, 0]
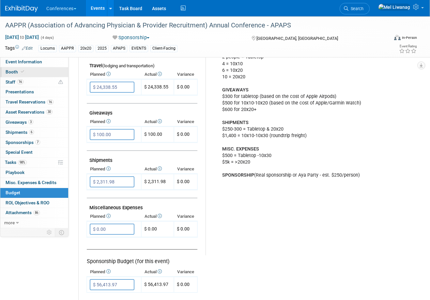
click at [38, 70] on link "Booth" at bounding box center [34, 72] width 68 height 10
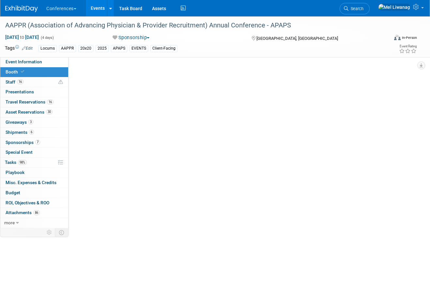
scroll to position [0, 0]
select select "20'x20'"
select select "Yes"
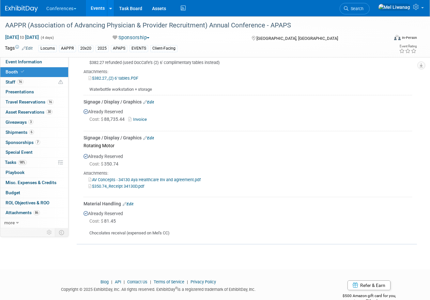
scroll to position [940, 0]
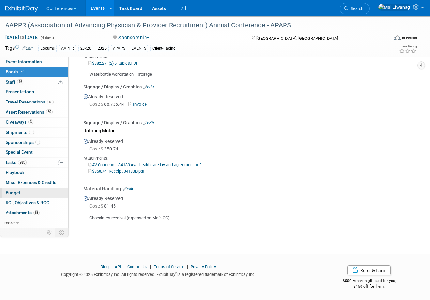
click at [27, 188] on link "Budget" at bounding box center [34, 193] width 68 height 10
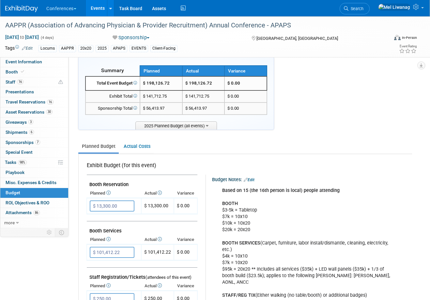
scroll to position [11, 0]
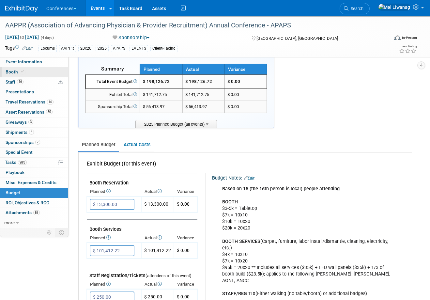
click at [35, 75] on link "Booth" at bounding box center [34, 72] width 68 height 10
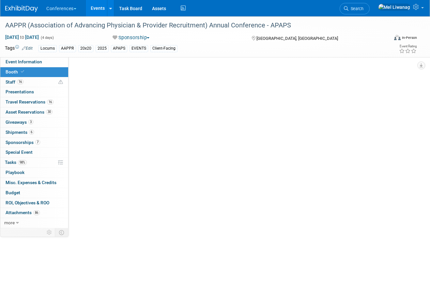
scroll to position [0, 0]
select select "20'x20'"
select select "Yes"
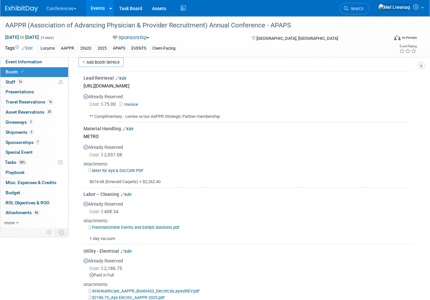
scroll to position [356, 0]
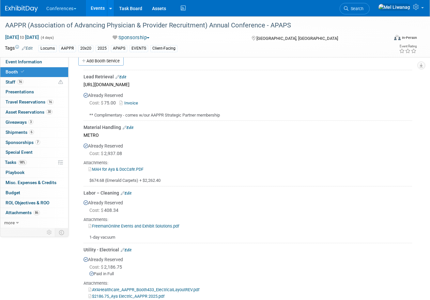
click at [125, 76] on link "Edit" at bounding box center [121, 77] width 11 height 5
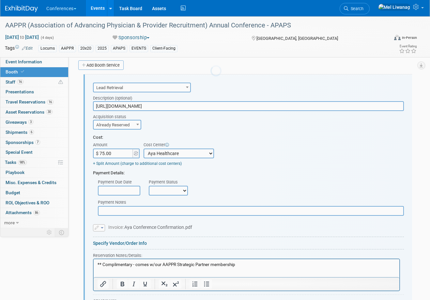
scroll to position [0, 0]
click at [170, 156] on select "-- Not Specified -- Aya Education Aya Healthcare Aya Locums Bespoke Corporate D…" at bounding box center [179, 154] width 71 height 10
select select "18965873"
click at [144, 149] on select "-- Not Specified -- Aya Education Aya Healthcare Aya Locums Bespoke Corporate D…" at bounding box center [179, 154] width 71 height 10
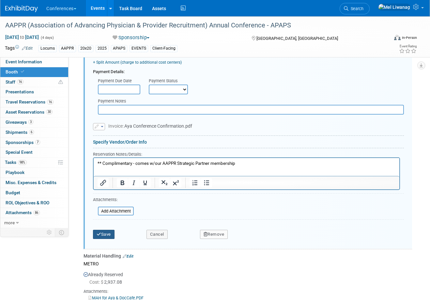
click at [113, 236] on button "Save" at bounding box center [104, 234] width 22 height 9
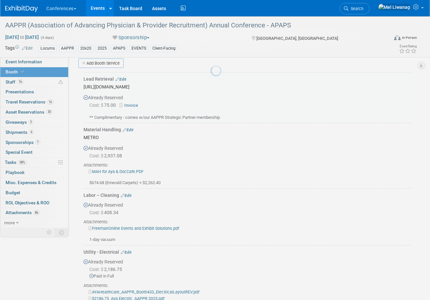
scroll to position [351, 0]
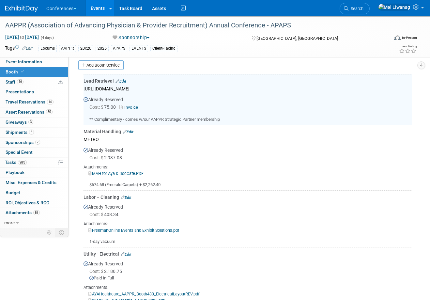
click at [129, 131] on link "Edit" at bounding box center [128, 132] width 11 height 5
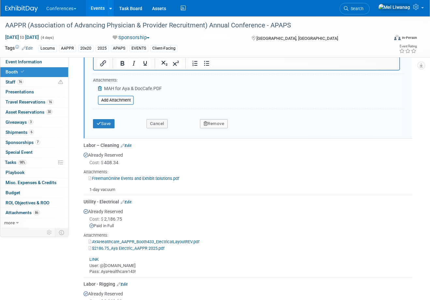
scroll to position [657, 0]
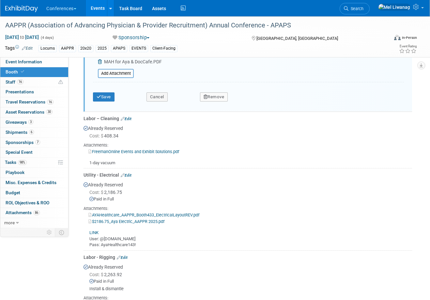
click at [129, 121] on div "Labor – Cleaning Edit" at bounding box center [248, 118] width 329 height 7
click at [129, 119] on link "Edit" at bounding box center [126, 119] width 11 height 5
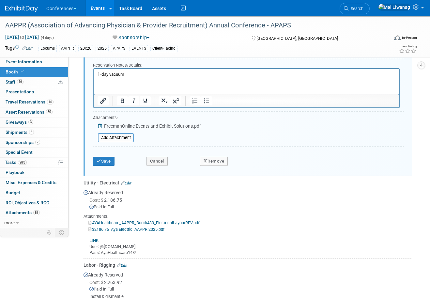
scroll to position [931, 0]
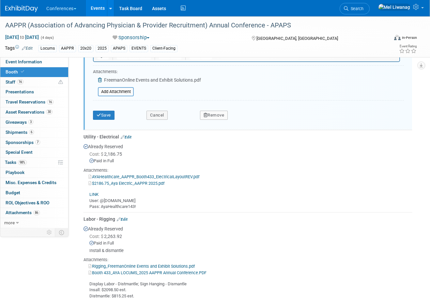
click at [130, 136] on link "Edit" at bounding box center [126, 137] width 11 height 5
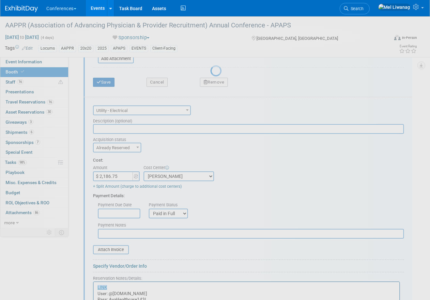
scroll to position [987, 0]
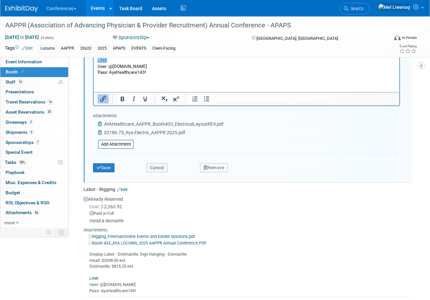
click at [127, 191] on link "Edit" at bounding box center [122, 189] width 11 height 5
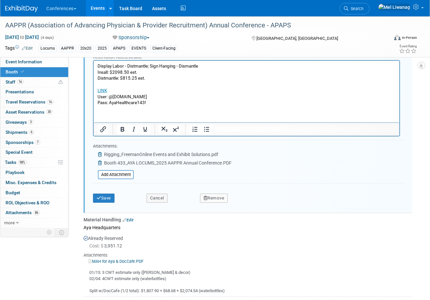
scroll to position [1499, 0]
click at [130, 218] on link "Edit" at bounding box center [128, 219] width 11 height 5
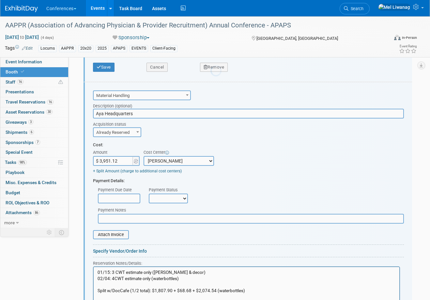
scroll to position [0, 0]
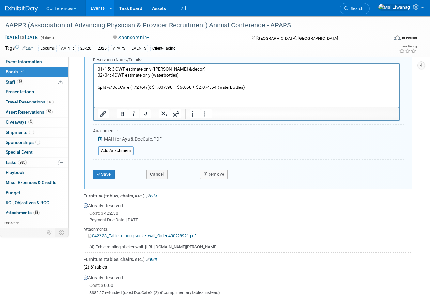
click at [152, 194] on link "Edit" at bounding box center [151, 196] width 11 height 5
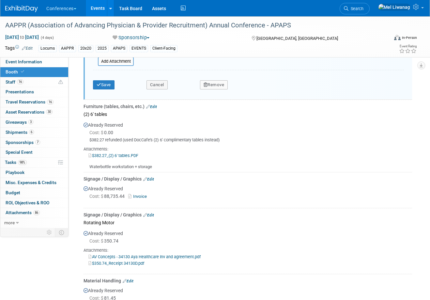
scroll to position [2224, 0]
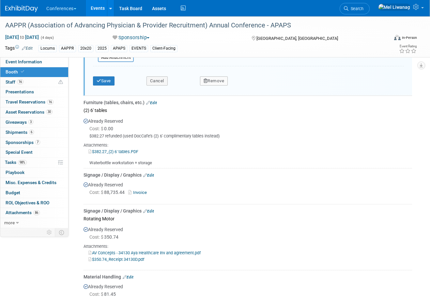
click at [153, 102] on link "Edit" at bounding box center [151, 103] width 11 height 5
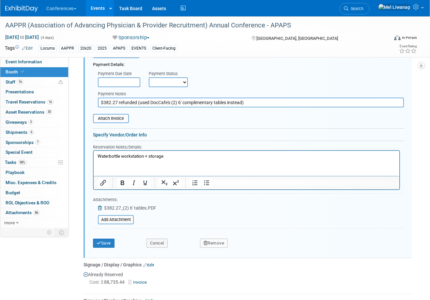
scroll to position [2524, 0]
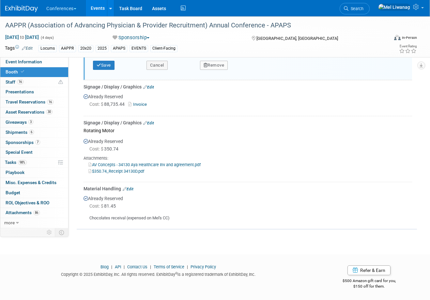
click at [149, 86] on link "Edit" at bounding box center [148, 87] width 11 height 5
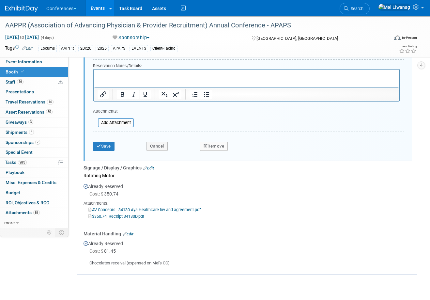
scroll to position [2721, 0]
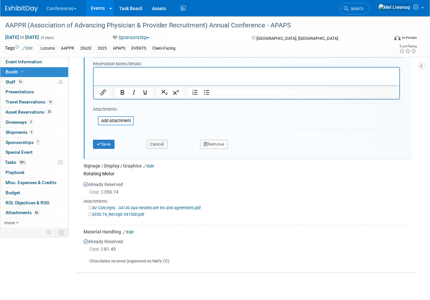
click at [151, 166] on link "Edit" at bounding box center [148, 166] width 11 height 5
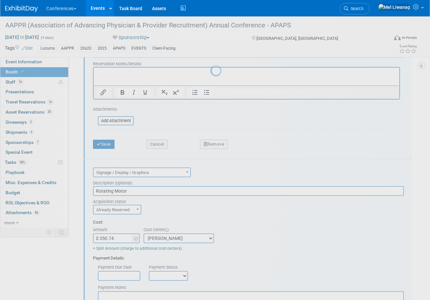
scroll to position [0, 0]
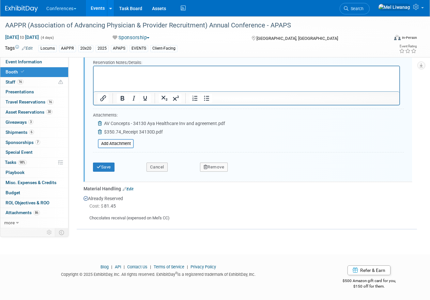
click at [131, 187] on link "Edit" at bounding box center [128, 189] width 11 height 5
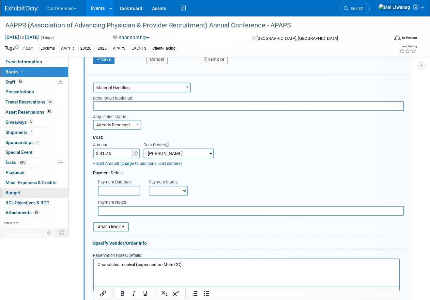
click at [26, 191] on link "Budget" at bounding box center [34, 193] width 68 height 10
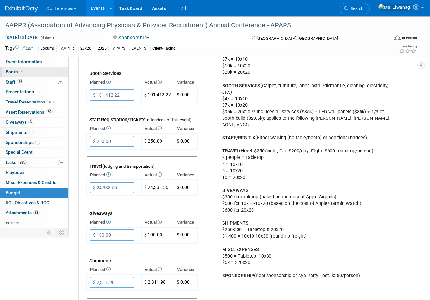
click at [22, 76] on link "Booth" at bounding box center [34, 72] width 68 height 10
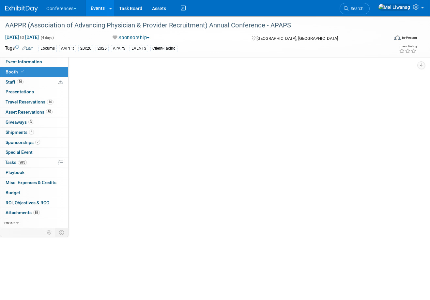
select select "20'x20'"
select select "Yes"
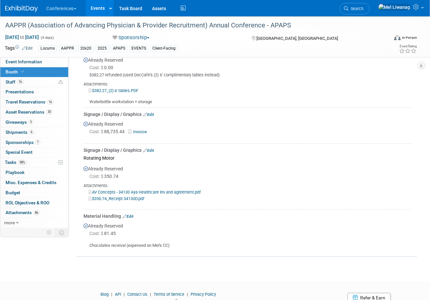
scroll to position [907, 0]
click at [138, 134] on link "Invoice" at bounding box center [138, 131] width 21 height 5
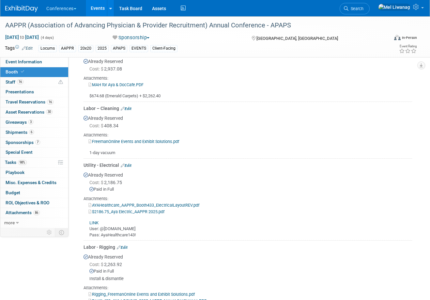
scroll to position [440, 0]
click at [284, 120] on div "Already Reserved Cost: $ 408.34 Attachments: FreemanOnline Events and Exhibit S…" at bounding box center [248, 133] width 329 height 44
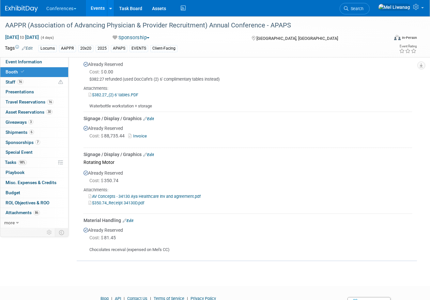
scroll to position [900, 0]
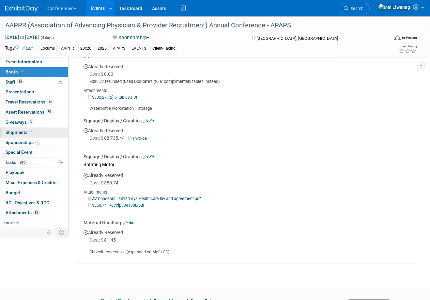
click at [21, 135] on link "6 Shipments 6" at bounding box center [34, 133] width 68 height 10
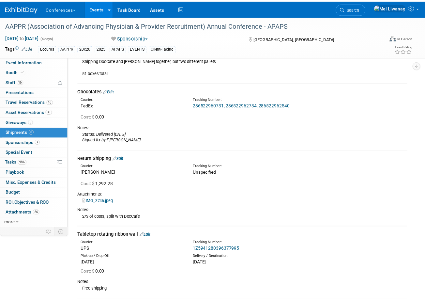
scroll to position [150, 0]
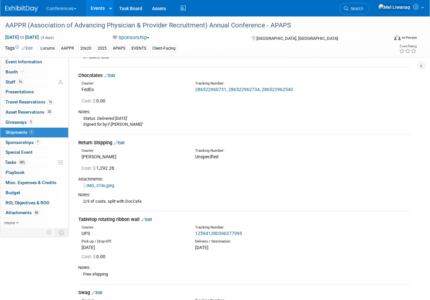
click at [110, 186] on link "IMG_3746.jpeg" at bounding box center [98, 185] width 31 height 5
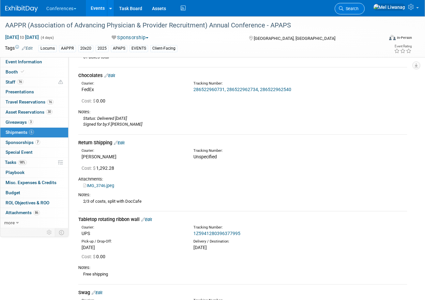
click at [359, 10] on span "Search" at bounding box center [351, 8] width 15 height 5
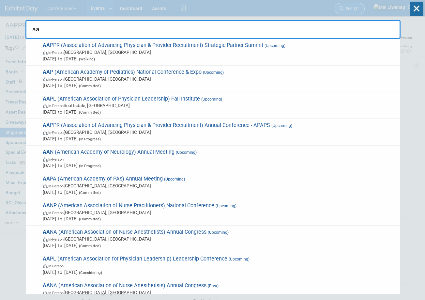
type input "a"
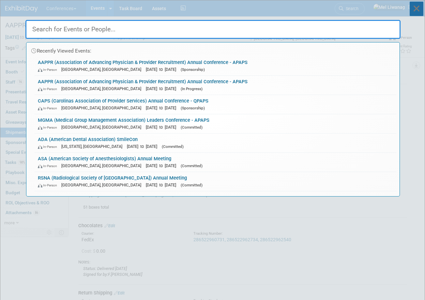
click at [417, 9] on icon at bounding box center [417, 9] width 14 height 14
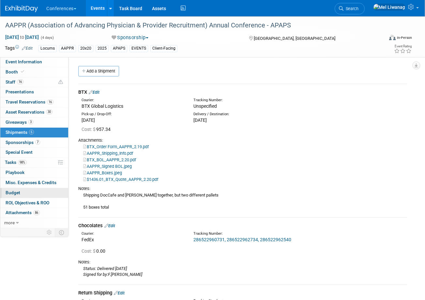
click at [29, 195] on link "Budget" at bounding box center [34, 193] width 68 height 10
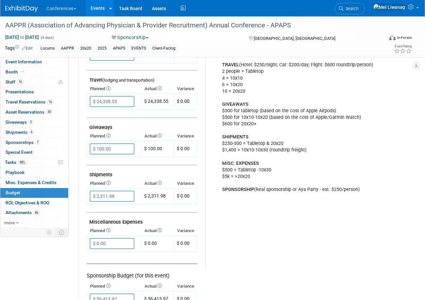
scroll to position [310, 0]
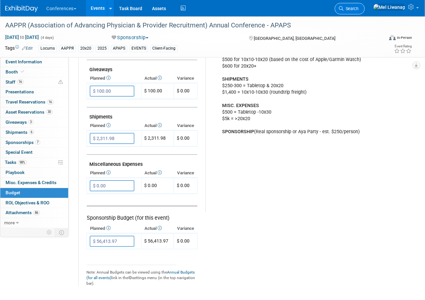
click at [359, 8] on span "Search" at bounding box center [351, 8] width 15 height 5
click at [0, 0] on div "Recently Viewed Events: AAPPR (Association of Advancing Physician & Provider Re…" at bounding box center [0, 0] width 0 height 0
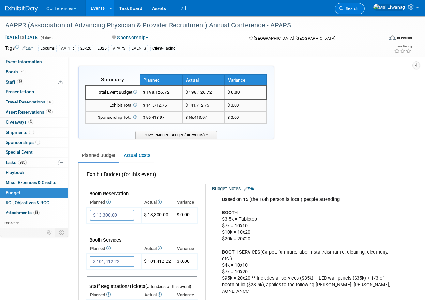
click at [363, 11] on link "Search" at bounding box center [350, 8] width 30 height 11
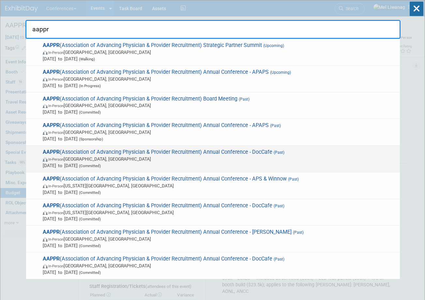
type input "aappr"
click at [307, 148] on div "AAPPR (Association of Advancing Physician & Provider Recruitment) Annual Confer…" at bounding box center [213, 159] width 374 height 27
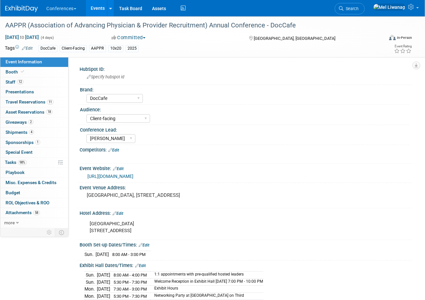
select select "DocCafe"
select select "Client-facing"
select select "[PERSON_NAME]"
click at [49, 71] on link "Booth" at bounding box center [34, 72] width 68 height 10
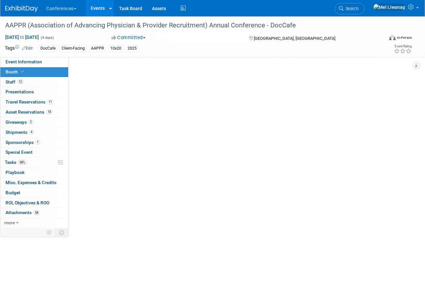
select select "10'x20'"
select select "Yes"
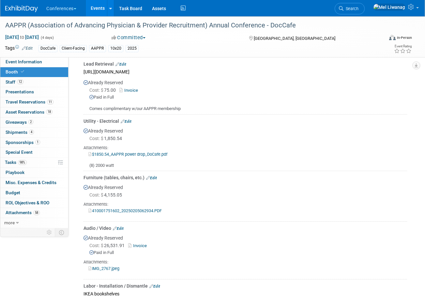
scroll to position [255, 0]
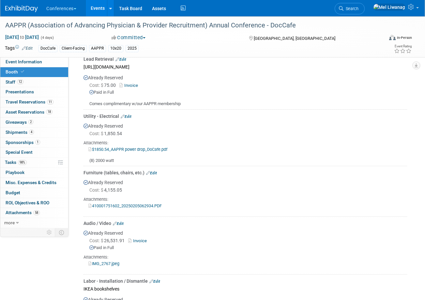
click at [144, 207] on link "410001751602_20250205062934.PDF" at bounding box center [124, 205] width 73 height 5
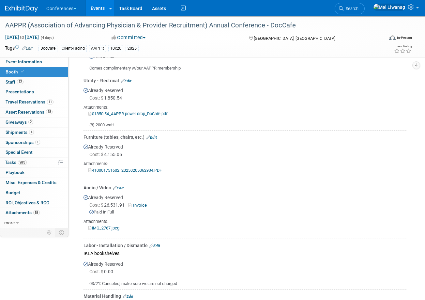
scroll to position [293, 0]
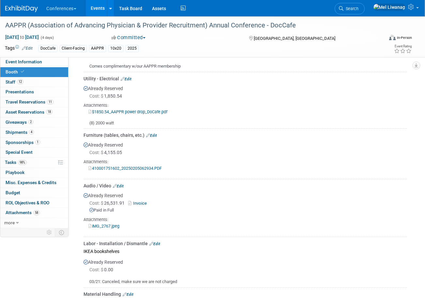
click at [124, 187] on link "Edit" at bounding box center [118, 186] width 11 height 5
click at [0, 0] on div at bounding box center [0, 0] width 0 height 0
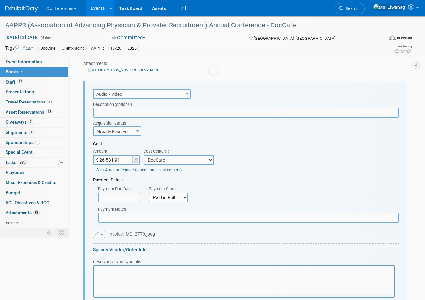
scroll to position [398, 0]
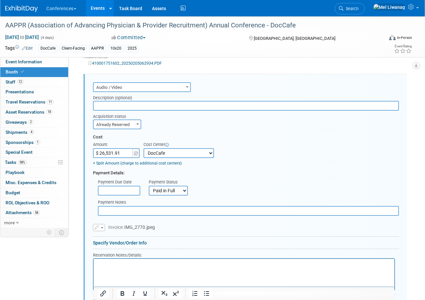
click at [151, 91] on span "Audio / Video" at bounding box center [142, 87] width 97 height 9
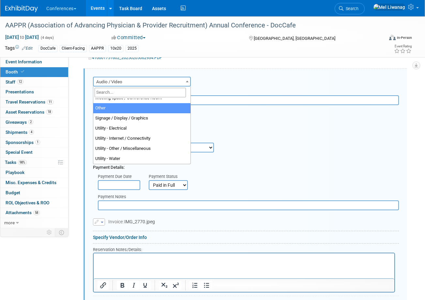
scroll to position [404, 0]
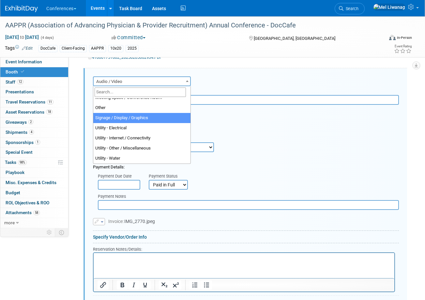
select select "3"
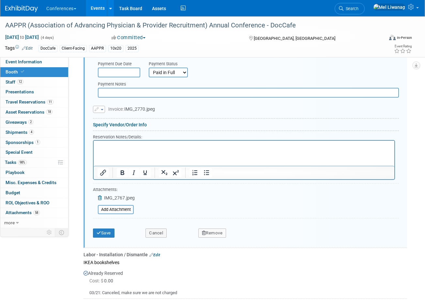
scroll to position [585, 0]
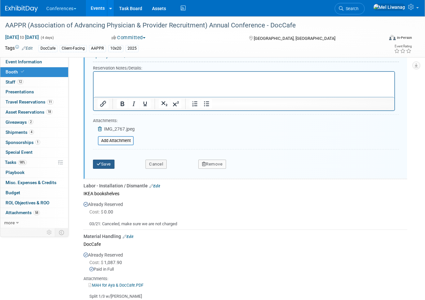
click at [107, 167] on button "Save" at bounding box center [104, 164] width 22 height 9
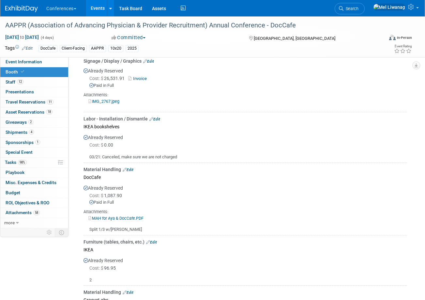
scroll to position [431, 0]
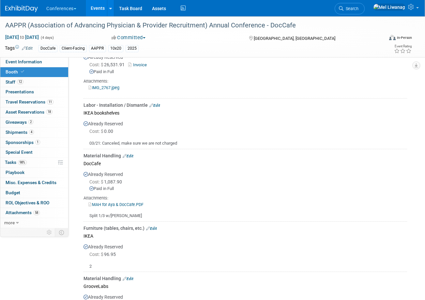
click at [243, 186] on div "Paid in Full" at bounding box center [248, 189] width 318 height 6
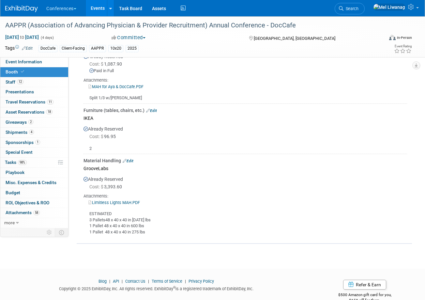
scroll to position [550, 0]
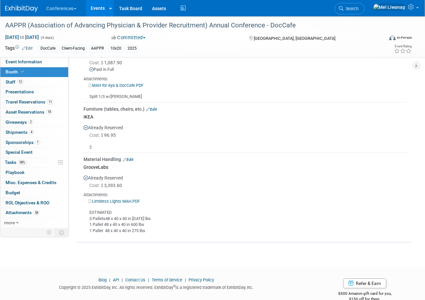
click at [149, 156] on div "Material Handling Edit" at bounding box center [246, 159] width 324 height 7
click at [39, 191] on link "Budget" at bounding box center [34, 193] width 68 height 10
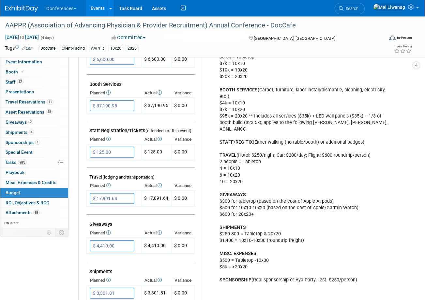
scroll to position [159, 0]
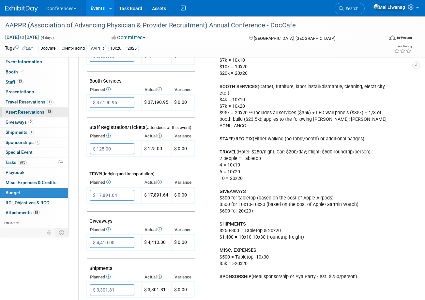
click at [40, 116] on link "18 Asset Reservations 18" at bounding box center [34, 112] width 68 height 10
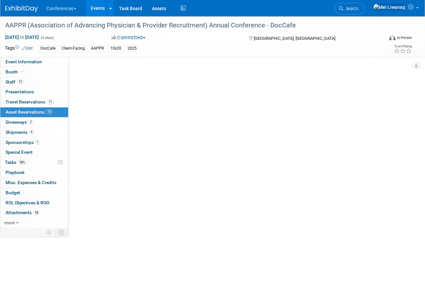
scroll to position [0, 0]
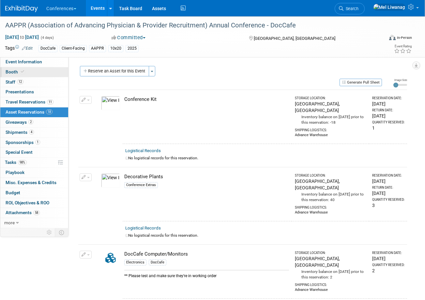
click at [35, 71] on link "Booth" at bounding box center [34, 72] width 68 height 10
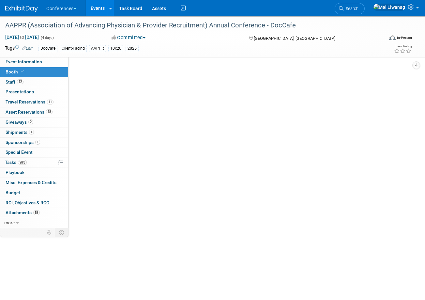
select select "10'x20'"
select select "Yes"
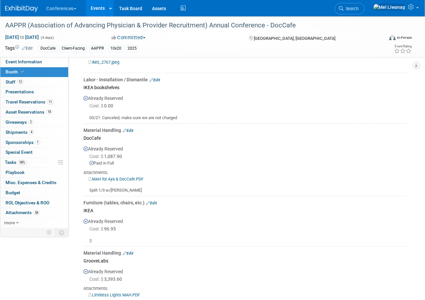
scroll to position [459, 0]
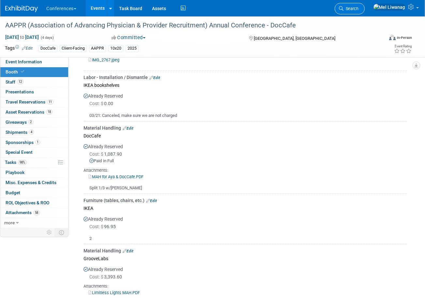
click at [365, 12] on link "Search" at bounding box center [350, 8] width 30 height 11
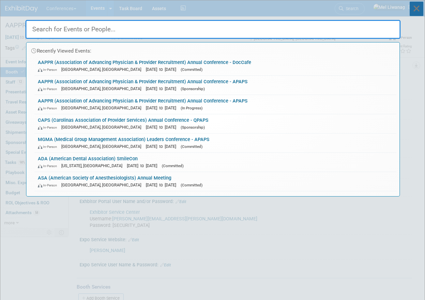
click at [419, 10] on icon at bounding box center [417, 9] width 14 height 14
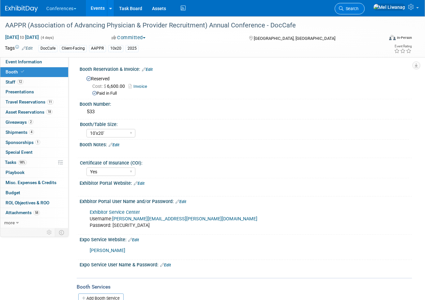
click at [359, 9] on span "Search" at bounding box center [351, 8] width 15 height 5
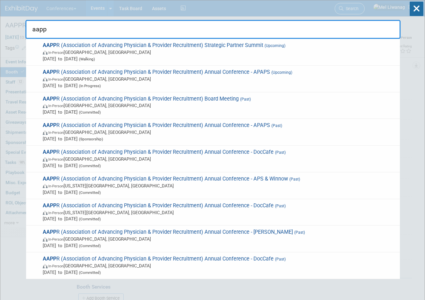
type input "aappr"
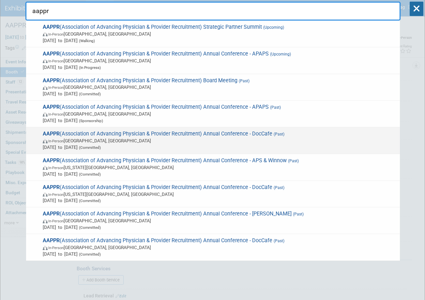
scroll to position [20, 0]
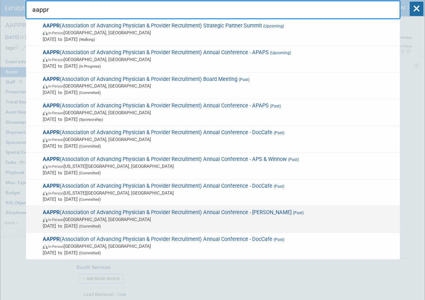
click at [216, 211] on span "AAPPR (Association of Advancing Physician & Provider Recruitment) Annual Confer…" at bounding box center [219, 219] width 356 height 20
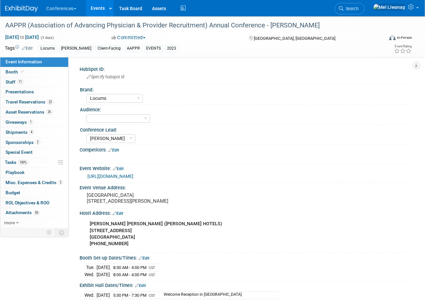
select select "Locums"
select select "[PERSON_NAME]"
click at [41, 71] on link "Booth" at bounding box center [34, 72] width 68 height 10
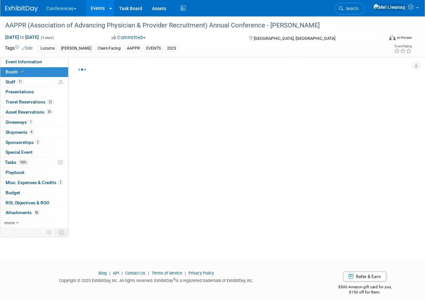
select select "10'x20'"
select select "Yes"
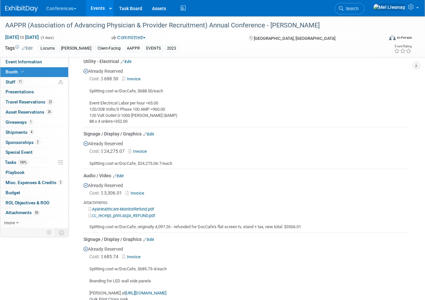
scroll to position [422, 0]
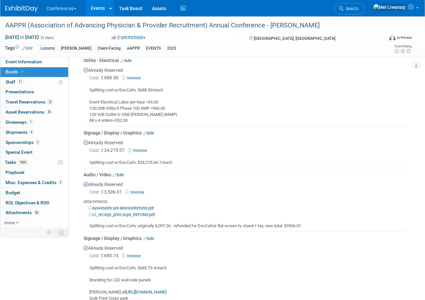
click at [142, 151] on link "Invoice" at bounding box center [138, 150] width 21 height 5
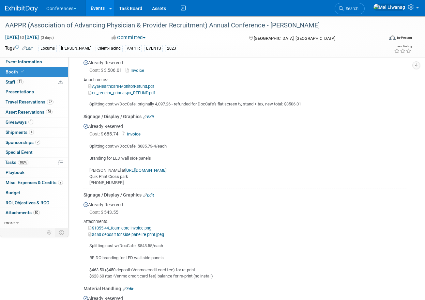
scroll to position [545, 0]
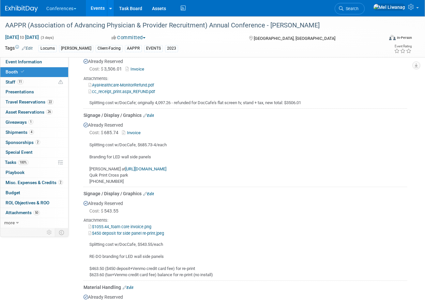
click at [327, 184] on td "Signage / Display / Graphics Edit Already Reserved Cost: $ 685.74 Invoice Split…" at bounding box center [246, 147] width 324 height 78
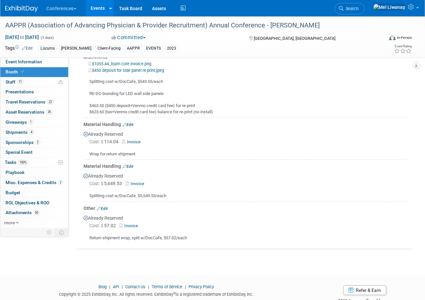
scroll to position [708, 0]
click at [153, 129] on div "Already Reserved Cost: $ 114.04 Invoice Wrap for return shipment" at bounding box center [246, 142] width 324 height 30
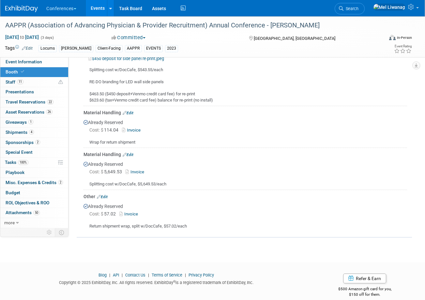
scroll to position [718, 0]
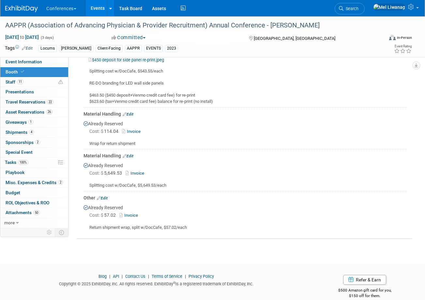
click at [140, 174] on link "Invoice" at bounding box center [136, 173] width 21 height 5
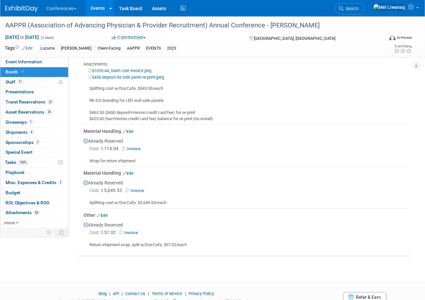
scroll to position [709, 0]
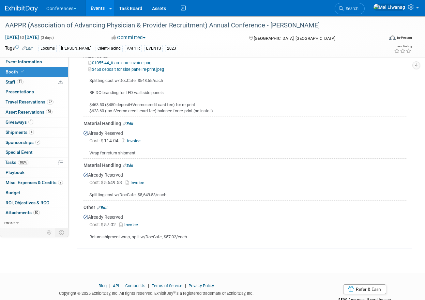
click at [138, 182] on link "Invoice" at bounding box center [136, 182] width 21 height 5
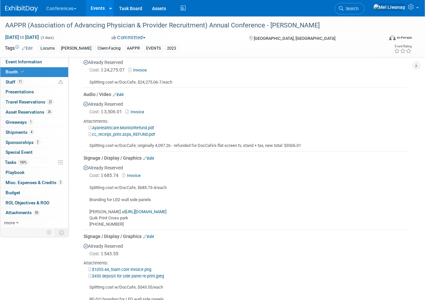
scroll to position [493, 0]
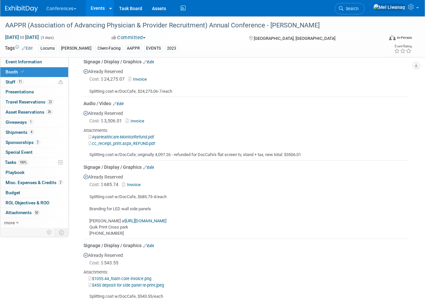
click at [135, 183] on link "Invoice" at bounding box center [132, 184] width 21 height 5
click at [359, 8] on span "Search" at bounding box center [351, 8] width 15 height 5
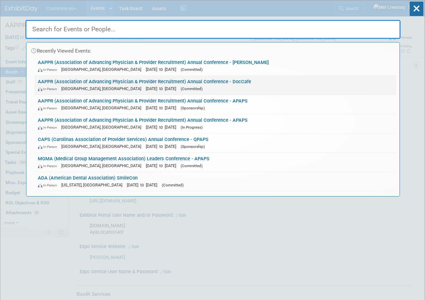
click at [244, 84] on link "AAPPR (Association of Advancing Physician & Provider Recruitment) Annual Confer…" at bounding box center [216, 85] width 362 height 19
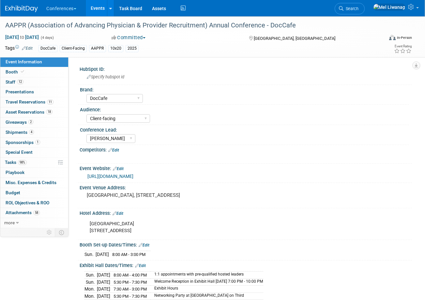
select select "DocCafe"
select select "Client-facing"
select select "[PERSON_NAME]"
click at [29, 133] on span "4" at bounding box center [31, 132] width 5 height 5
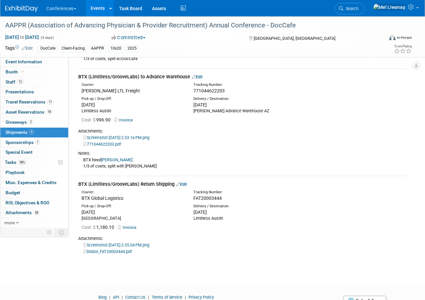
scroll to position [155, 0]
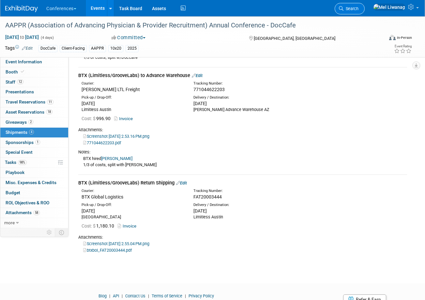
click at [344, 10] on icon at bounding box center [341, 8] width 5 height 5
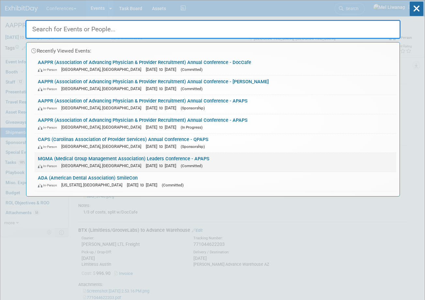
click at [212, 155] on link "MGMA (Medical Group Management Association) Leaders Conference - APAPS In-Perso…" at bounding box center [216, 162] width 362 height 19
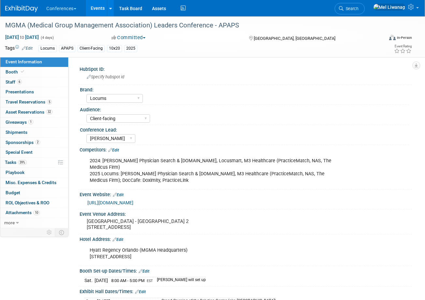
select select "Locums"
select select "Client-facing"
select select "[PERSON_NAME]"
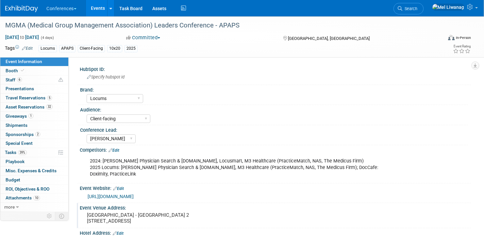
click at [322, 203] on div "Event Venue Address:" at bounding box center [275, 207] width 391 height 8
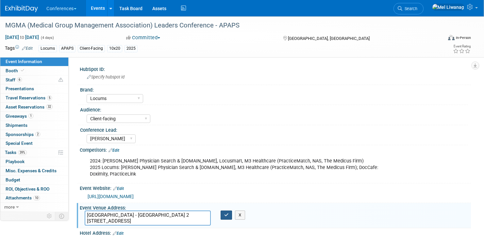
click at [227, 210] on button "button" at bounding box center [226, 214] width 12 height 9
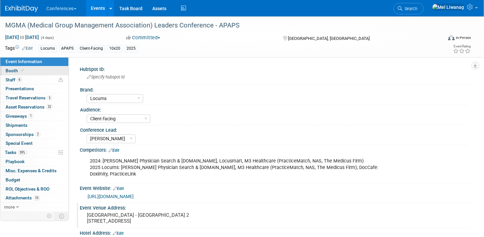
click at [28, 72] on link "Booth" at bounding box center [34, 70] width 68 height 9
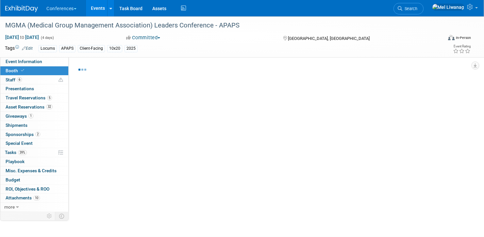
select select "10'x20'"
select select "Yes"
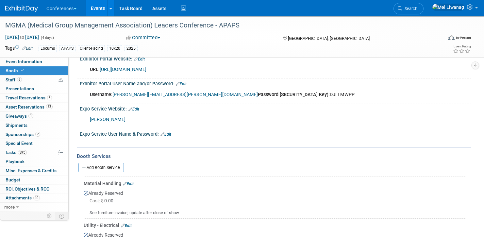
scroll to position [133, 0]
click at [146, 68] on link "[URL][DOMAIN_NAME]" at bounding box center [123, 69] width 47 height 6
click at [245, 91] on div "Username: [PERSON_NAME][EMAIL_ADDRESS][PERSON_NAME][DOMAIN_NAME] Password [SECU…" at bounding box center [240, 93] width 310 height 13
copy div "DJLTMWPP"
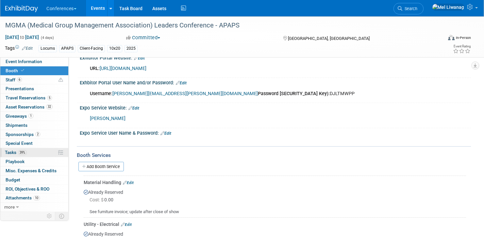
click at [31, 152] on link "39% Tasks 39%" at bounding box center [34, 152] width 68 height 9
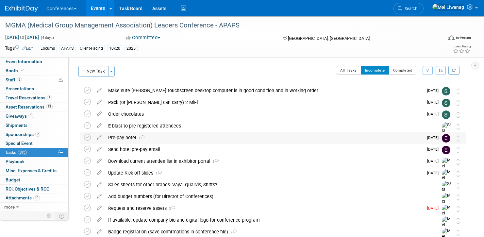
click at [179, 138] on div "Pre-pay hotel 1" at bounding box center [264, 137] width 318 height 11
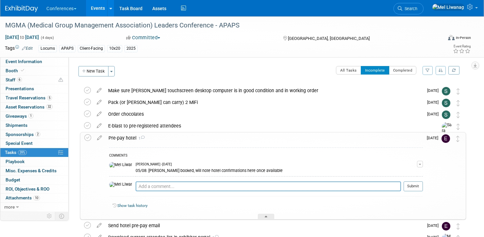
click at [179, 186] on textarea at bounding box center [267, 186] width 265 height 10
paste textarea "MGMA Leaders"
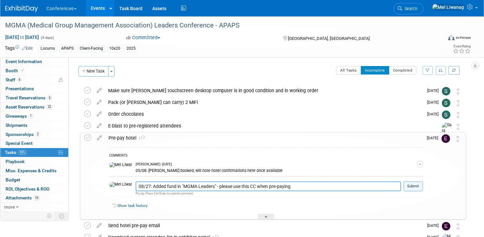
type textarea "08/27: Added fund in "MGMA Leaders" - please use this CC when pre-paying"
click at [410, 186] on button "Submit" at bounding box center [412, 186] width 19 height 10
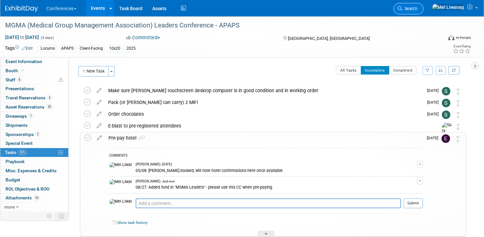
click at [422, 12] on link "Search" at bounding box center [408, 8] width 30 height 11
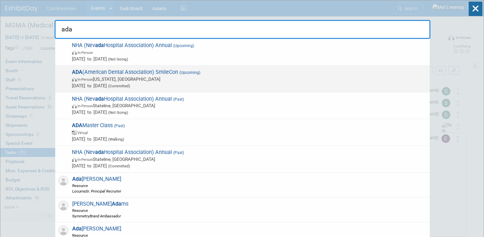
type input "ada"
click at [204, 70] on span "ADA (American Dental Association) SmileCon (Upcoming) In-Person [US_STATE], [GE…" at bounding box center [248, 79] width 356 height 20
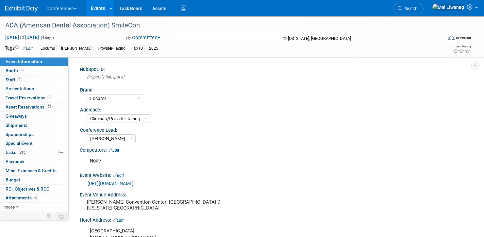
select select "Locums"
select select "Clinician/Provider-facing"
select select "[PERSON_NAME]"
click at [39, 151] on link "39% Tasks 39%" at bounding box center [34, 152] width 68 height 9
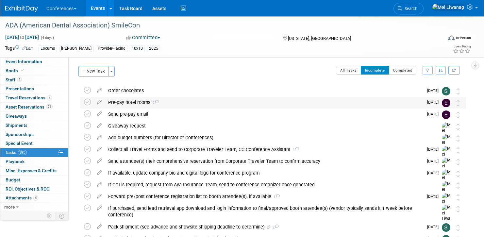
click at [167, 98] on div "Pre-pay hotel rooms 2" at bounding box center [264, 102] width 318 height 11
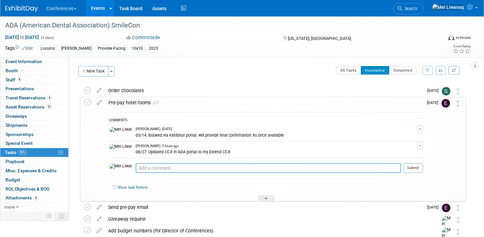
click at [205, 168] on textarea at bounding box center [267, 168] width 265 height 10
paste textarea "08/27: Added fund in "MGMA Leaders" - please use this CC when pre-paying"
drag, startPoint x: 169, startPoint y: 167, endPoint x: 200, endPoint y: 166, distance: 31.0
click at [200, 166] on textarea "08/27: Added fund in "MGMA Leaders" - please use this CC when pre-paying" at bounding box center [267, 168] width 265 height 10
type textarea "08/27: Added fund in "ADA Smilecon" - please use this CC when pre-paying"
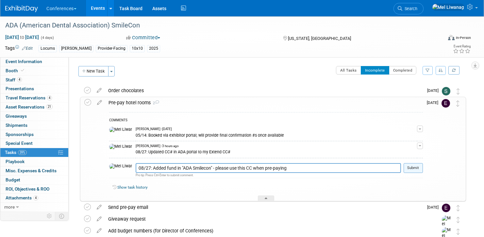
click at [420, 172] on button "Submit" at bounding box center [412, 168] width 19 height 10
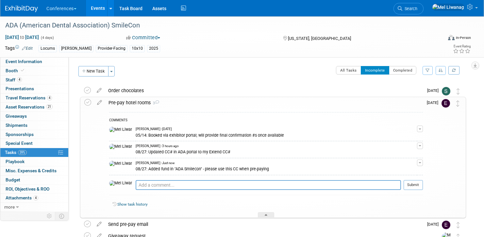
click at [239, 101] on div "Pre-pay hotel rooms 3" at bounding box center [263, 102] width 317 height 11
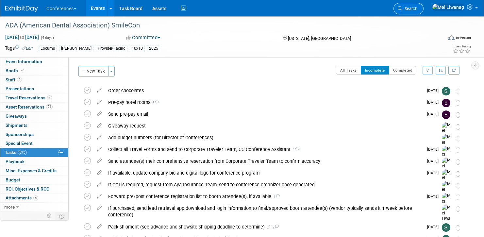
click at [423, 5] on link "Search" at bounding box center [408, 8] width 30 height 11
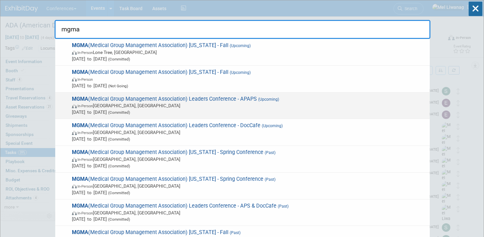
type input "mgma"
click at [250, 108] on span "In-Person Orlando, FL" at bounding box center [249, 105] width 354 height 7
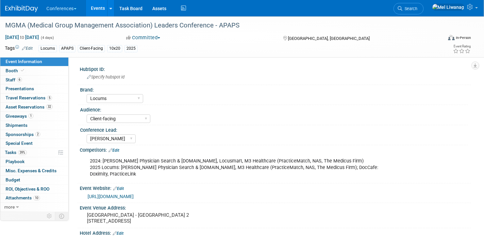
select select "Locums"
select select "Client-facing"
select select "[PERSON_NAME]"
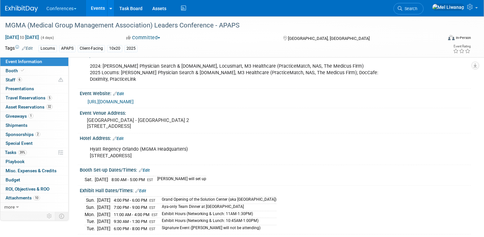
scroll to position [108, 0]
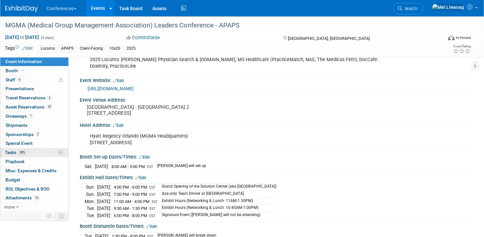
click at [24, 151] on span "39%" at bounding box center [22, 152] width 9 height 5
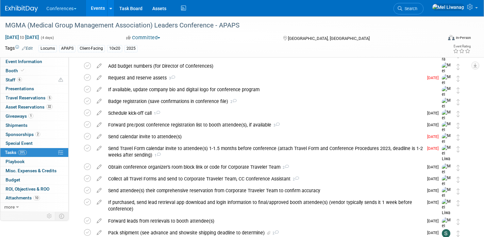
scroll to position [137, 0]
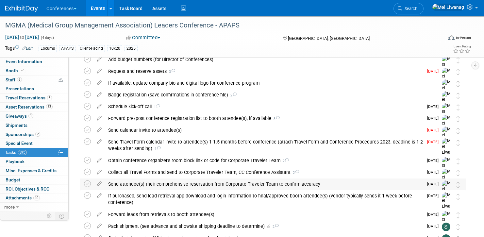
click at [189, 181] on div "Send attendee(s) their comprehensive reservation from Corporate Traveler Team t…" at bounding box center [264, 183] width 318 height 11
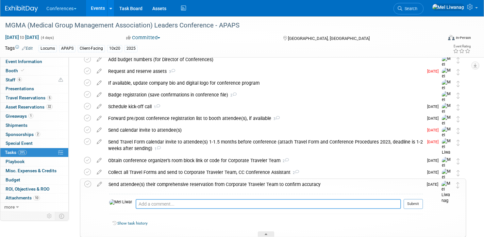
click at [190, 206] on textarea at bounding box center [267, 204] width 265 height 10
type textarea "08/27: Sent [PERSON_NAME]'s"
click at [421, 201] on button "Submit" at bounding box center [412, 204] width 19 height 10
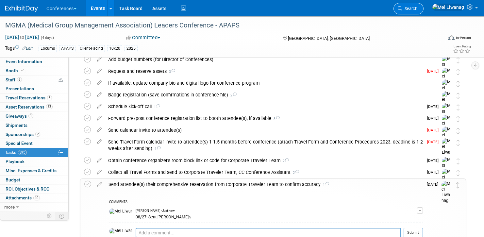
click at [417, 10] on span "Search" at bounding box center [409, 8] width 15 height 5
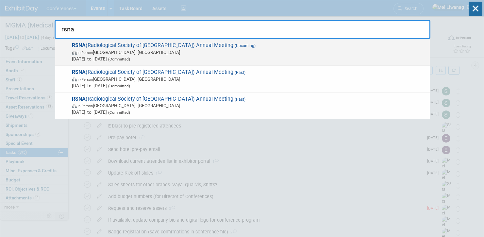
type input "rsna"
click at [312, 47] on span "RSNA (Radiological Society of [GEOGRAPHIC_DATA]) Annual Meeting (Upcoming) In-P…" at bounding box center [248, 52] width 356 height 20
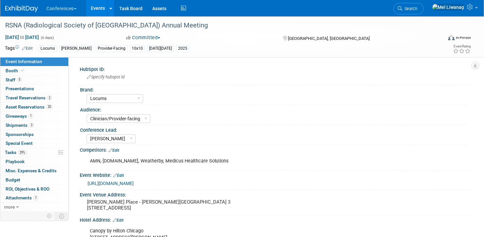
select select "Locums"
select select "Clinician/Provider-facing"
select select "[PERSON_NAME]"
click at [37, 97] on span "Travel Reservations 2" at bounding box center [29, 97] width 46 height 5
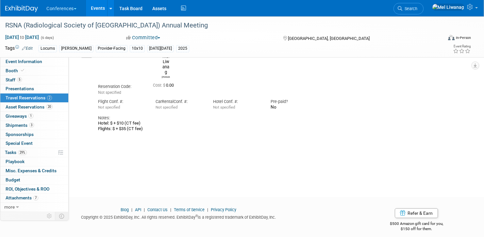
scroll to position [115, 0]
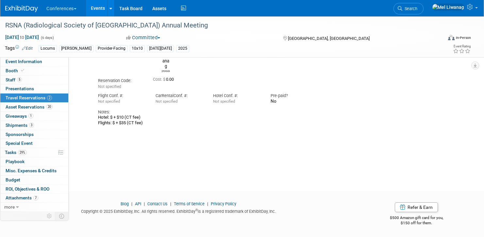
drag, startPoint x: 145, startPoint y: 106, endPoint x: 97, endPoint y: 99, distance: 48.3
click at [97, 99] on div "Aya Travel Itinerary [PERSON_NAME] Reservation Code: Not specified Cost: $ 0.00" at bounding box center [265, 85] width 345 height 82
click at [119, 115] on div "Hotel: $ + $10 (CT fee) Flights: $ + $35 (CT fee)" at bounding box center [265, 120] width 335 height 11
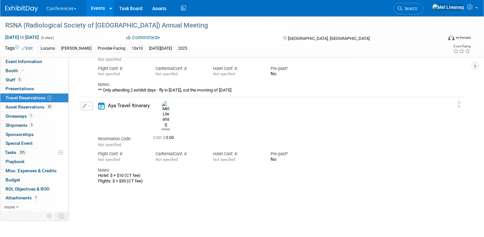
scroll to position [56, 0]
click at [418, 14] on link "Search" at bounding box center [408, 8] width 30 height 11
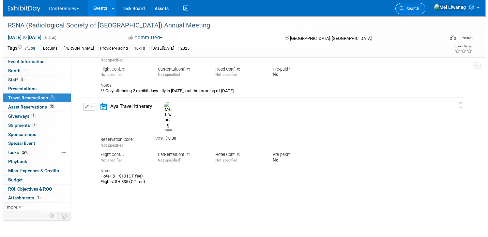
scroll to position [0, 0]
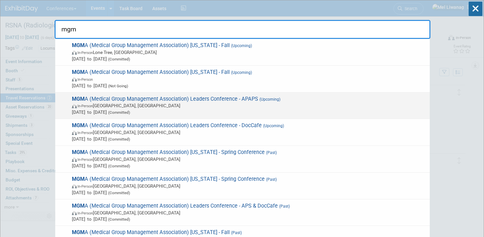
type input "mgm"
click at [306, 116] on div "MGM A (Medical Group Management Association) Leaders Conference - APAPS (Upcomi…" at bounding box center [242, 105] width 374 height 27
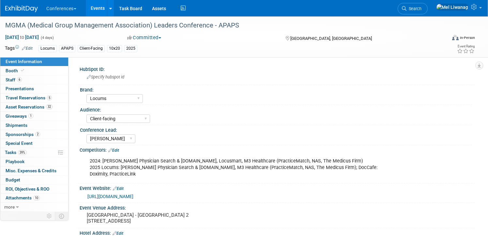
select select "Locums"
select select "Client-facing"
select select "[PERSON_NAME]"
click at [46, 98] on span "Travel Reservations 5" at bounding box center [29, 97] width 46 height 5
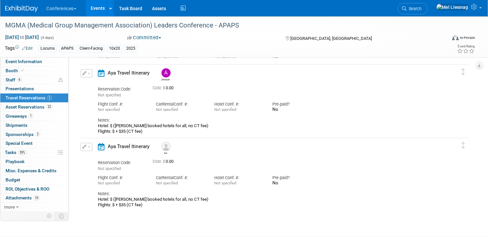
scroll to position [180, 0]
click at [113, 122] on div "Notes:" at bounding box center [268, 120] width 340 height 6
drag, startPoint x: 97, startPoint y: 123, endPoint x: 151, endPoint y: 133, distance: 54.8
click at [151, 133] on div "Aya Travel Itinerary Andrea Reservation Code: Not specified Cost: $ No" at bounding box center [267, 101] width 349 height 65
copy div "Hotel: $ (Mel booked hotels for all, no CT fee) Flights: $ + $35 (CT fee)"
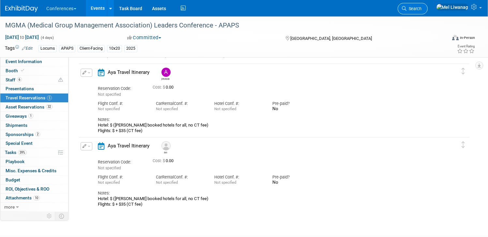
click at [422, 11] on span "Search" at bounding box center [414, 8] width 15 height 5
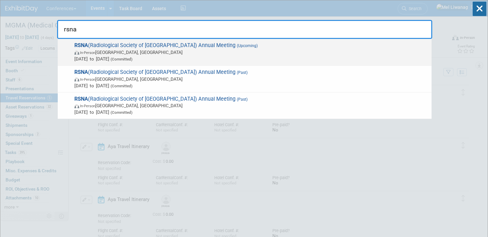
type input "rsna"
click at [125, 55] on span "In-Person Chicago, IL" at bounding box center [251, 52] width 354 height 7
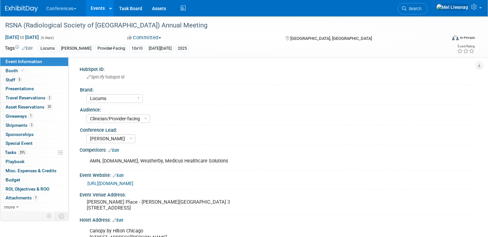
select select "Locums"
select select "Clinician/Provider-facing"
select select "[PERSON_NAME]"
click at [52, 99] on link "2 Travel Reservations 2" at bounding box center [34, 97] width 68 height 9
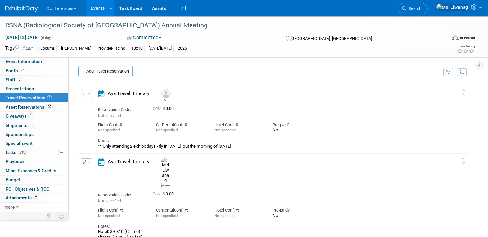
click at [89, 161] on button "button" at bounding box center [87, 162] width 12 height 8
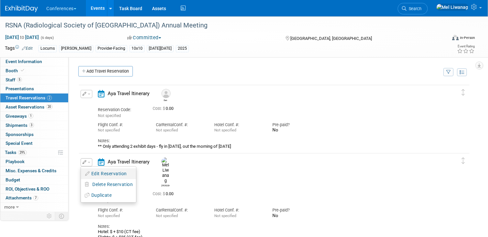
click at [95, 170] on button "Edit Reservation" at bounding box center [108, 173] width 55 height 9
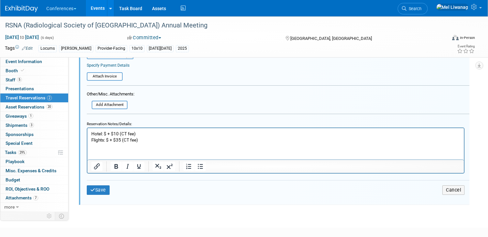
scroll to position [291, 0]
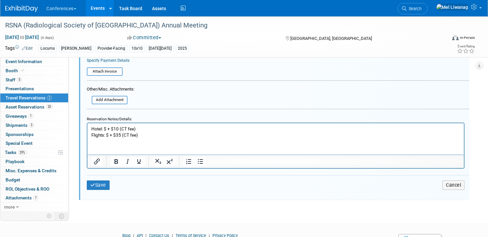
drag, startPoint x: 145, startPoint y: 138, endPoint x: 87, endPoint y: 125, distance: 60.1
click at [87, 125] on html "Hotel: $ + $10 (CT fee) Flights: $ + $35 (CT fee)" at bounding box center [275, 130] width 377 height 15
drag, startPoint x: 138, startPoint y: 135, endPoint x: 87, endPoint y: 131, distance: 51.1
click at [87, 131] on html "Hotel: $ + $10 (CT fee) Flights: $ + $35 (CT fee)" at bounding box center [275, 130] width 377 height 15
paste body "Rich Text Area. Press ALT-0 for help."
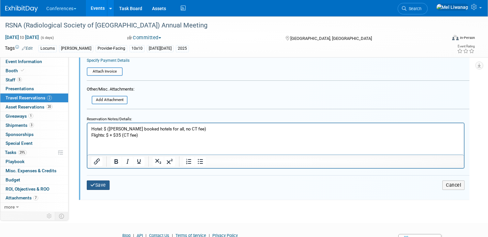
click at [104, 182] on button "Save" at bounding box center [98, 184] width 23 height 9
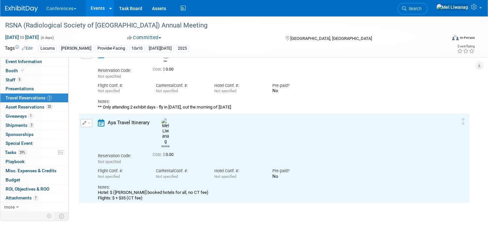
scroll to position [38, 0]
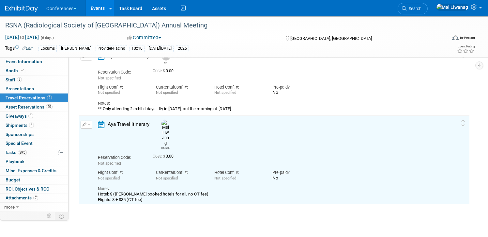
click at [88, 58] on button "button" at bounding box center [87, 56] width 12 height 8
click at [92, 65] on button "Edit Reservation" at bounding box center [108, 67] width 55 height 9
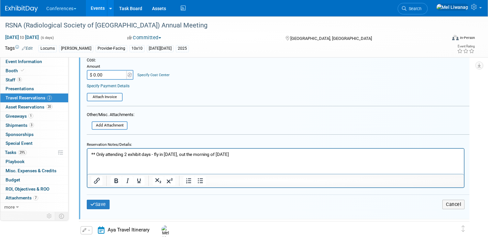
scroll to position [231, 0]
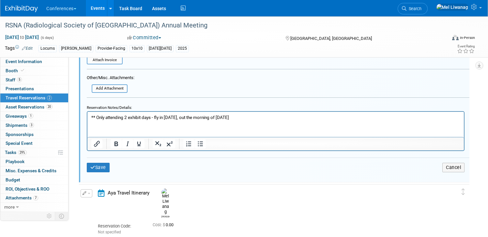
click at [90, 117] on html "** Only attending 2 exhibit days - fly in November 30th, out the morning of Dec…" at bounding box center [275, 115] width 377 height 9
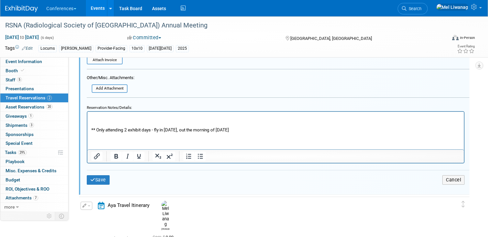
paste body "Rich Text Area. Press ALT-0 for help."
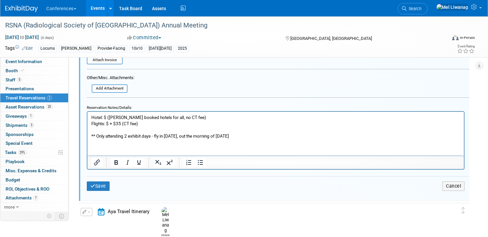
click at [277, 134] on p "** Only attending 2 exhibit days - fly in November 30th, out the morning of Dec…" at bounding box center [275, 136] width 369 height 6
click at [103, 186] on button "Save" at bounding box center [98, 185] width 23 height 9
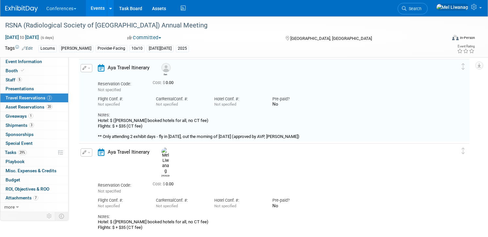
scroll to position [11, 0]
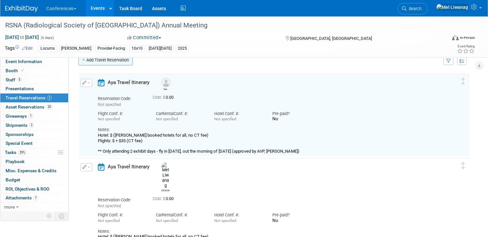
click at [110, 58] on link "Add Travel Reservation" at bounding box center [105, 60] width 55 height 10
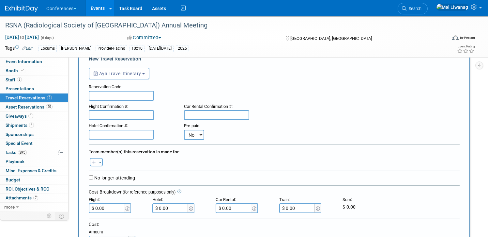
scroll to position [64, 0]
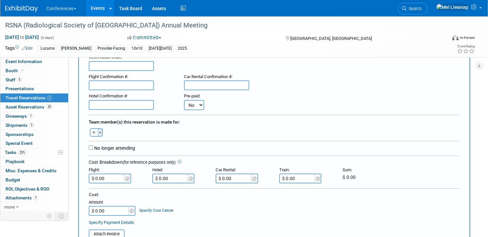
click at [101, 130] on button "Toggle Dropdown" at bounding box center [100, 132] width 5 height 8
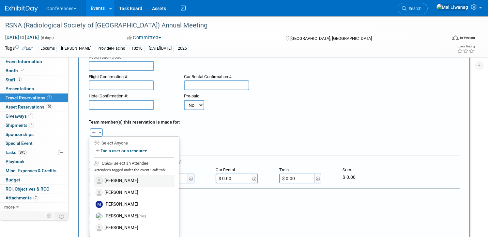
click at [137, 181] on label "[PERSON_NAME]" at bounding box center [134, 181] width 81 height 12
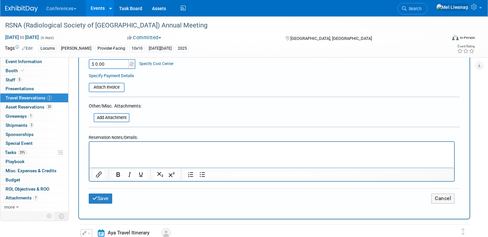
scroll to position [223, 0]
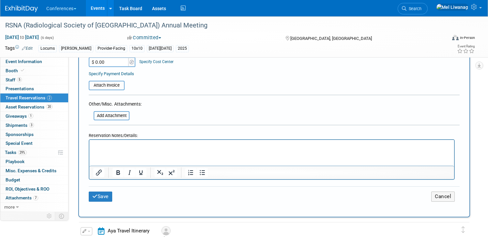
click at [136, 149] on html at bounding box center [271, 144] width 365 height 9
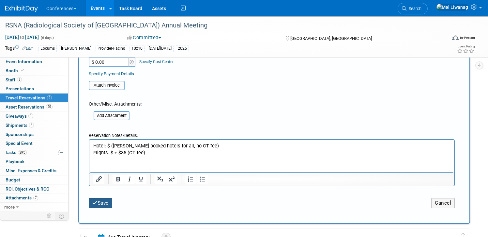
click at [110, 201] on button "Save" at bounding box center [101, 203] width 24 height 10
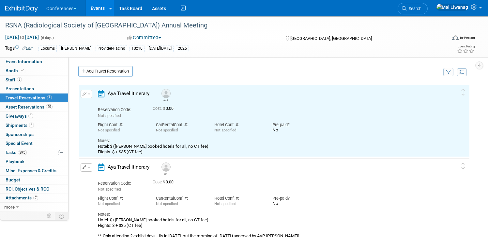
scroll to position [0, 0]
click at [120, 68] on link "Add Travel Reservation" at bounding box center [105, 71] width 55 height 10
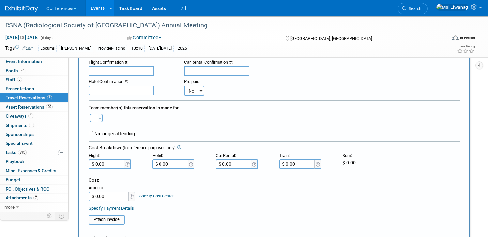
scroll to position [75, 0]
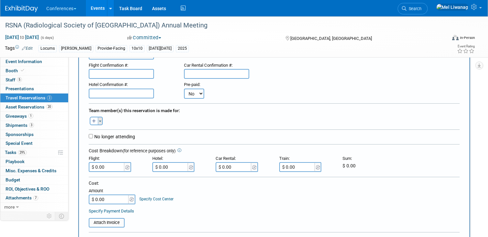
click at [102, 119] on button "Toggle Dropdown" at bounding box center [100, 121] width 5 height 8
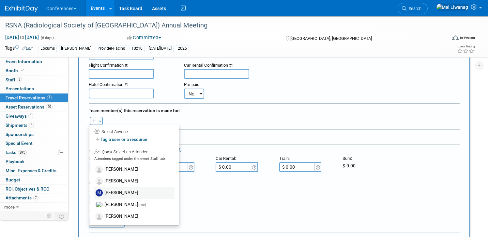
click at [131, 191] on label "[PERSON_NAME]" at bounding box center [134, 193] width 81 height 12
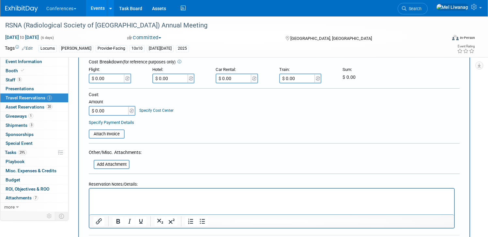
scroll to position [179, 0]
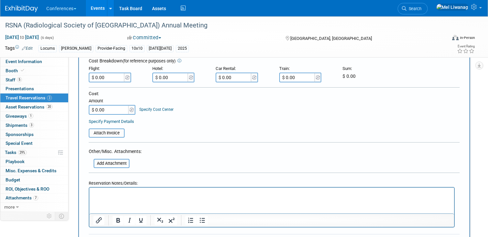
click at [131, 195] on p "Rich Text Area. Press ALT-0 for help." at bounding box center [272, 193] width 358 height 7
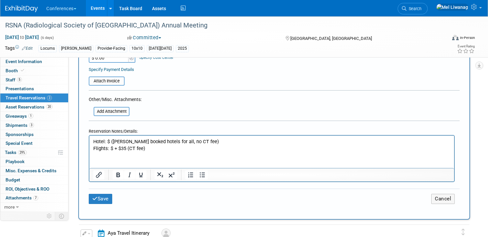
scroll to position [248, 0]
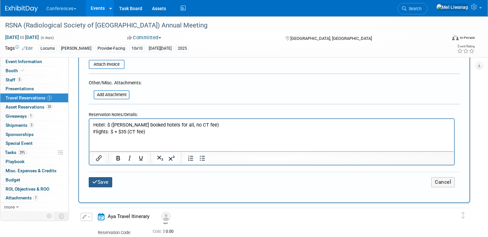
click at [102, 177] on button "Save" at bounding box center [101, 182] width 24 height 10
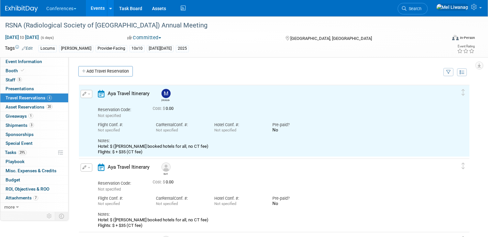
scroll to position [0, 0]
click at [110, 70] on link "Add Travel Reservation" at bounding box center [105, 71] width 55 height 10
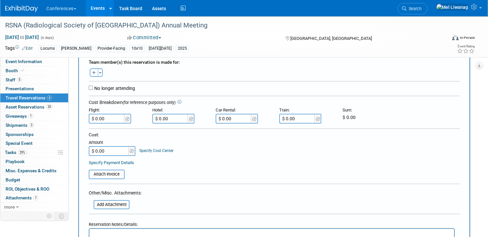
scroll to position [135, 0]
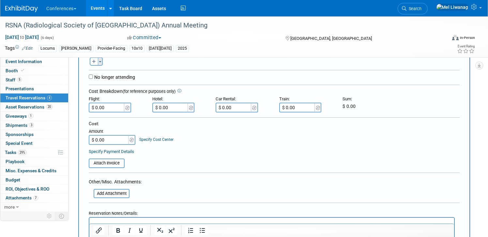
click at [101, 62] on span "button" at bounding box center [100, 61] width 3 height 1
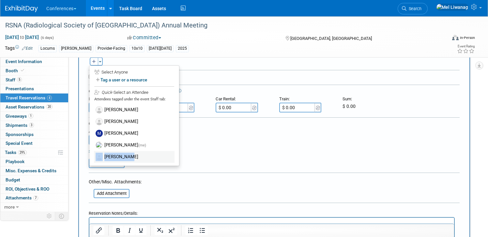
drag, startPoint x: 129, startPoint y: 150, endPoint x: 129, endPoint y: 156, distance: 6.2
click at [129, 156] on div "April Lawrence Ben Moresi (me)" at bounding box center [134, 134] width 81 height 60
click at [129, 156] on label "[PERSON_NAME]" at bounding box center [134, 157] width 81 height 12
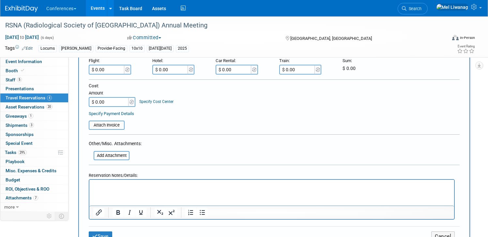
scroll to position [193, 0]
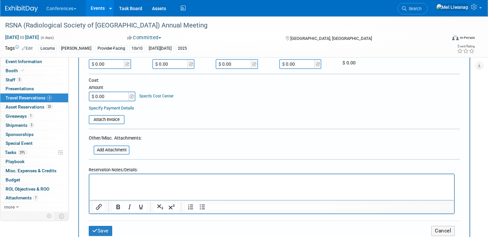
click at [119, 183] on html at bounding box center [271, 178] width 365 height 9
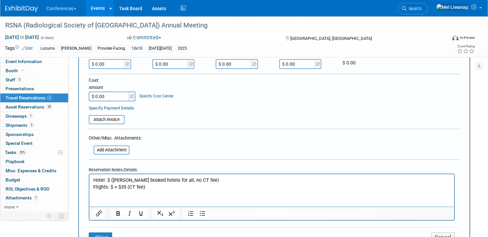
click at [101, 227] on div "Save Cancel" at bounding box center [274, 237] width 371 height 20
click at [101, 232] on button "Save" at bounding box center [101, 237] width 24 height 10
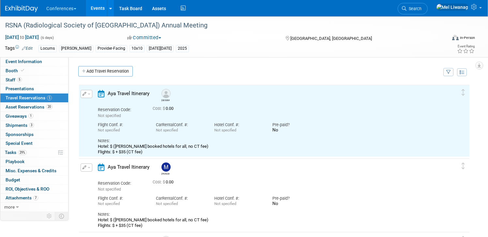
scroll to position [0, 0]
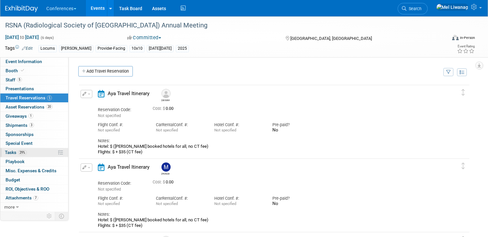
click at [39, 151] on link "29% Tasks 29%" at bounding box center [34, 152] width 68 height 9
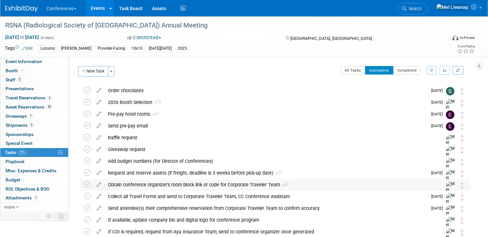
click at [150, 183] on div "Obtain conference organizer's room block link or code for Corporate Traveler Te…" at bounding box center [269, 184] width 328 height 11
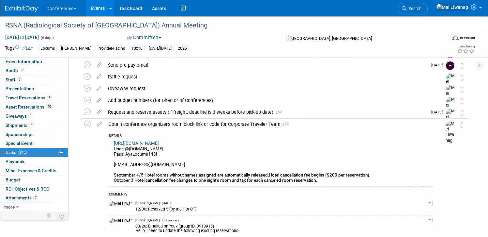
scroll to position [63, 0]
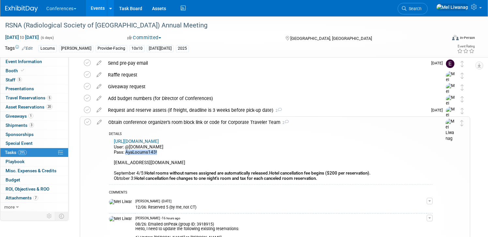
drag, startPoint x: 158, startPoint y: 151, endPoint x: 126, endPoint y: 151, distance: 32.0
click at [126, 151] on div "https://compass.onpeak.com/e/012607431/0#login/group/3918915 User: @ayahealthca…" at bounding box center [271, 160] width 324 height 47
copy div "AyaLocums143!"
click at [146, 141] on link "https://compass.onpeak.com/e/012607431/0#login/group/3918915" at bounding box center [136, 141] width 45 height 5
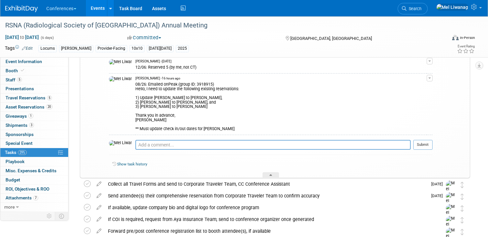
scroll to position [203, 0]
click at [256, 121] on div "08/26: Emailed onPeak (group ID: 3918915) Hello, I need to update the following…" at bounding box center [281, 105] width 292 height 51
click at [430, 78] on span "button" at bounding box center [430, 77] width 3 height 1
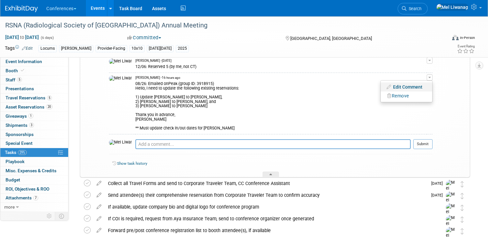
click at [408, 85] on link "Edit Comment" at bounding box center [407, 86] width 52 height 9
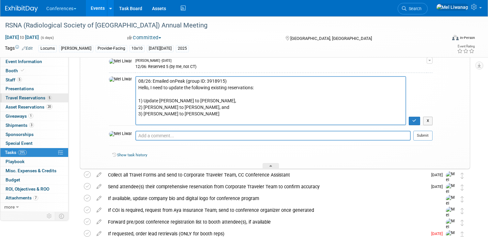
click at [42, 102] on link "5 Travel Reservations 5" at bounding box center [34, 97] width 68 height 9
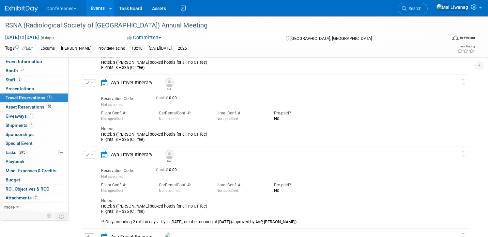
scroll to position [235, 0]
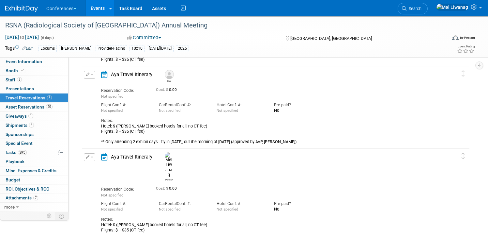
click at [106, 147] on div "Delete Reservation Ben Reservation Code: Not specified Cost: $ 0.00 Car No" at bounding box center [276, 106] width 389 height 82
drag, startPoint x: 99, startPoint y: 142, endPoint x: 249, endPoint y: 142, distance: 150.2
click at [249, 142] on div "Aya Travel Itinerary Ben Reservation Code: Not specified Cost: $ 0.00" at bounding box center [269, 107] width 346 height 73
click at [249, 142] on div "Hotel: $ (Mel booked hotels for all, no CT fee) Flights: $ + $35 (CT fee) ** On…" at bounding box center [269, 133] width 337 height 21
drag, startPoint x: 258, startPoint y: 141, endPoint x: 101, endPoint y: 143, distance: 157.7
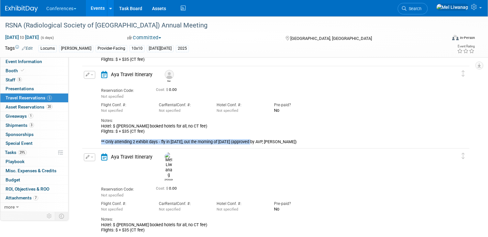
click at [101, 143] on div "Aya Travel Itinerary Ben Reservation Code: Not specified Cost: $ 0.00" at bounding box center [269, 107] width 346 height 73
copy div "** Only attending 2 exhibit days - fly in November 30th, out the morning of Dec…"
click at [42, 151] on link "29% Tasks 29%" at bounding box center [34, 152] width 68 height 9
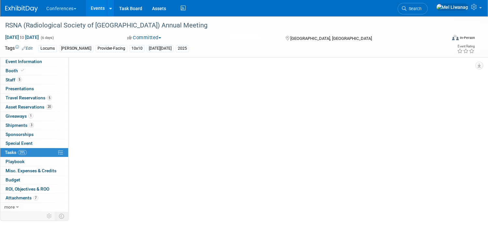
scroll to position [0, 0]
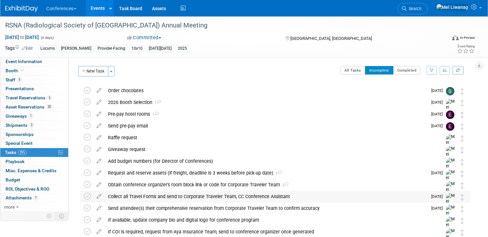
click at [228, 191] on div "Collect all Travel Forms and send to Corporate Traveler Team, CC Conference Ass…" at bounding box center [266, 196] width 323 height 11
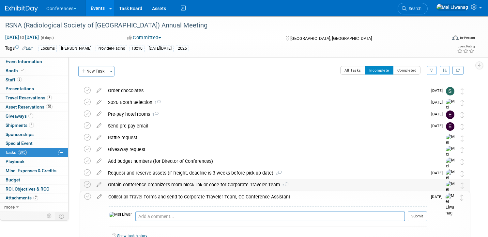
click at [228, 187] on div "Obtain conference organizer's room block link or code for Corporate Traveler Te…" at bounding box center [269, 184] width 328 height 11
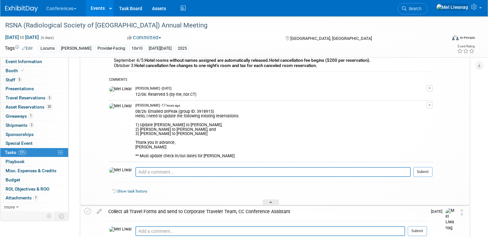
scroll to position [181, 0]
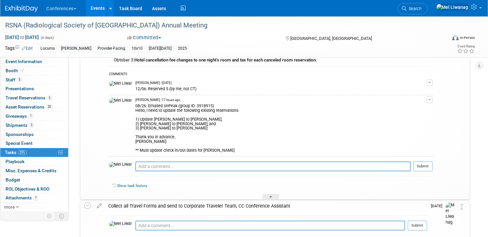
click at [432, 99] on button "button" at bounding box center [430, 99] width 6 height 7
click at [408, 109] on link "Edit Comment" at bounding box center [407, 108] width 52 height 9
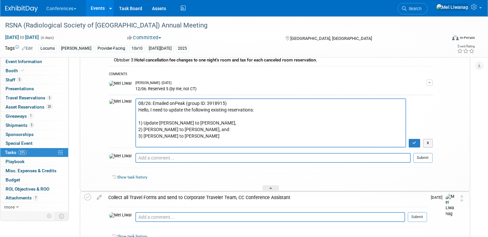
click at [214, 130] on textarea "08/26: Emailed onPeak (group ID: 3918915) Hello, I need to update the following…" at bounding box center [270, 122] width 271 height 49
type textarea "08/26: Emailed onPeak (group ID: 3918915) Hello, I need to update the following…"
click at [419, 141] on button "button" at bounding box center [414, 143] width 11 height 8
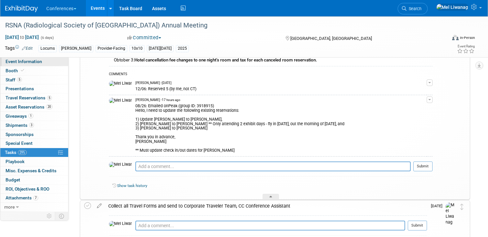
click at [58, 63] on link "Event Information" at bounding box center [34, 61] width 68 height 9
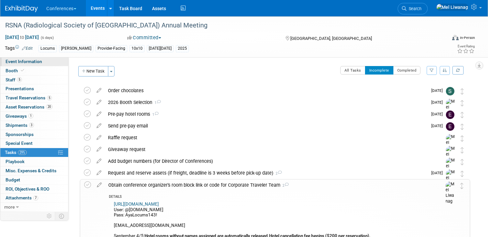
select select "Locums"
select select "Clinician/Provider-facing"
select select "[PERSON_NAME]"
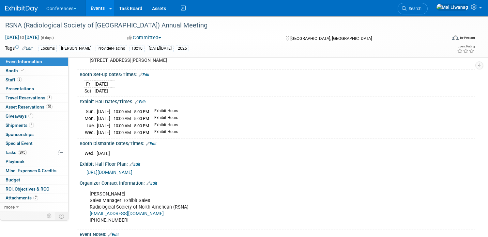
scroll to position [167, 0]
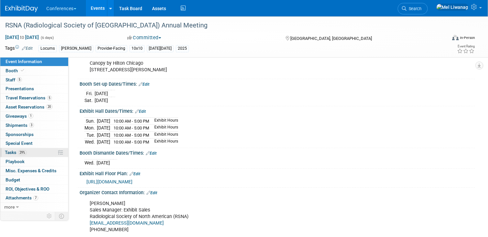
click at [35, 151] on link "29% Tasks 29%" at bounding box center [34, 152] width 68 height 9
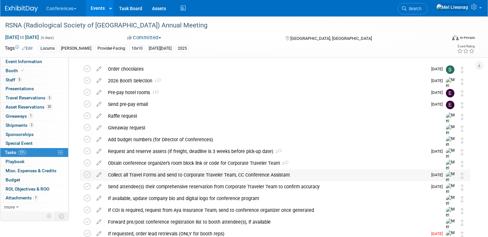
scroll to position [19, 0]
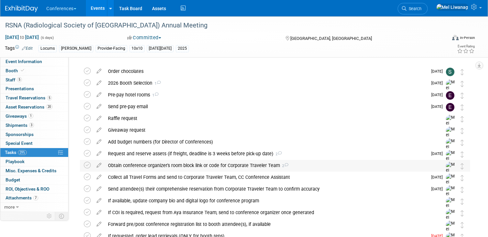
click at [207, 164] on div "Obtain conference organizer's room block link or code for Corporate Traveler Te…" at bounding box center [269, 165] width 328 height 11
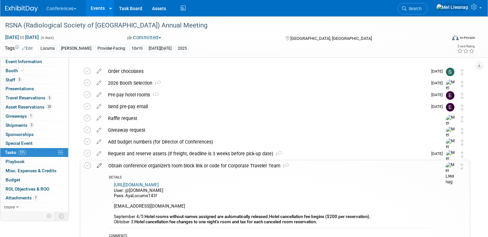
click at [104, 163] on icon at bounding box center [99, 164] width 11 height 8
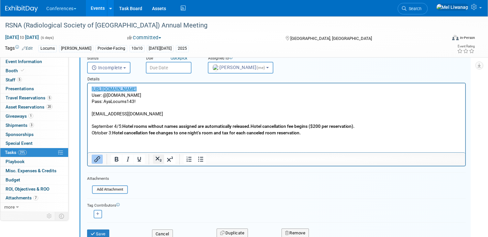
scroll to position [154, 0]
click at [167, 233] on button "Cancel" at bounding box center [162, 233] width 21 height 9
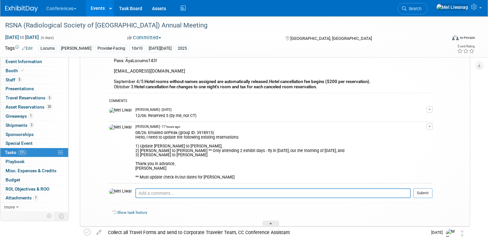
click at [431, 124] on button "button" at bounding box center [430, 126] width 6 height 7
click at [394, 137] on link "Edit Comment" at bounding box center [407, 135] width 52 height 9
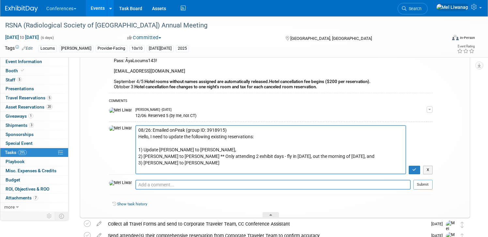
drag, startPoint x: 211, startPoint y: 131, endPoint x: 195, endPoint y: 130, distance: 16.4
click at [195, 130] on textarea "08/26: Emailed onPeak (group ID: 3918915) Hello, I need to update the following…" at bounding box center [270, 149] width 271 height 49
click at [251, 159] on textarea "08/26: Emailed onPeak (group ID: 3918915) Hello, I need to update the following…" at bounding box center [270, 149] width 271 height 49
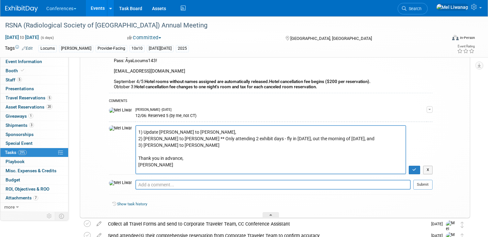
scroll to position [23, 0]
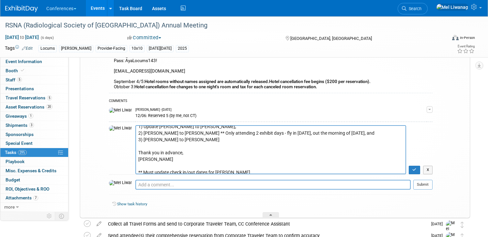
drag, startPoint x: 229, startPoint y: 173, endPoint x: 227, endPoint y: 166, distance: 8.0
click at [227, 166] on textarea "08/26: Emailed onPeak (group ID: 3918915) Hello, I need to update the following…" at bounding box center [270, 149] width 271 height 49
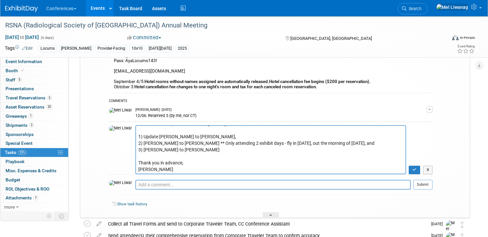
scroll to position [13, 0]
type textarea "08/26: Emailed onPeak (group ID: 4024601) Hello, I need to update the following…"
click at [413, 167] on icon "button" at bounding box center [415, 169] width 4 height 4
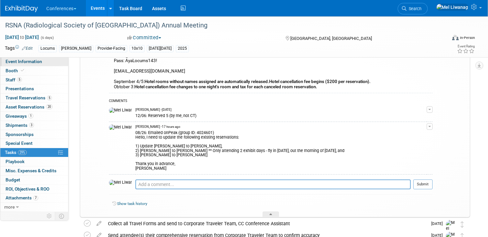
click at [56, 61] on link "Event Information" at bounding box center [34, 61] width 68 height 9
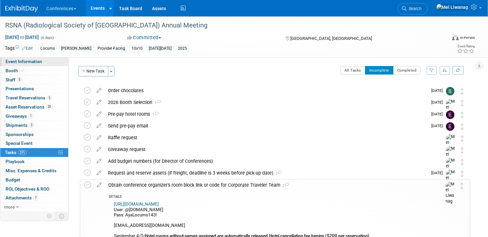
select select "Locums"
select select "Clinician/Provider-facing"
select select "[PERSON_NAME]"
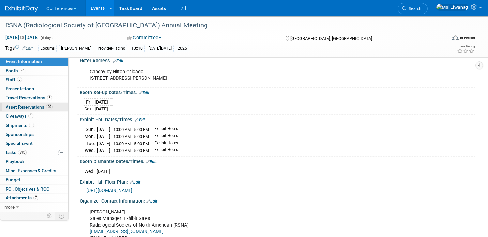
scroll to position [159, 0]
click at [52, 95] on link "5 Travel Reservations 5" at bounding box center [34, 97] width 68 height 9
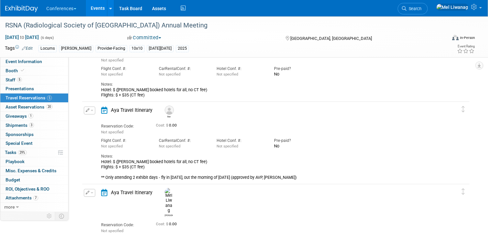
scroll to position [201, 0]
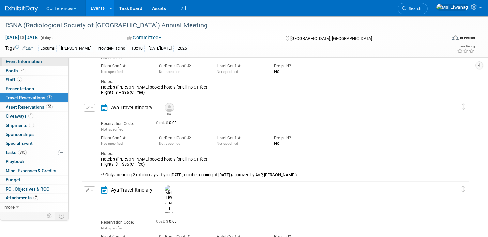
click at [32, 61] on span "Event Information" at bounding box center [24, 61] width 37 height 5
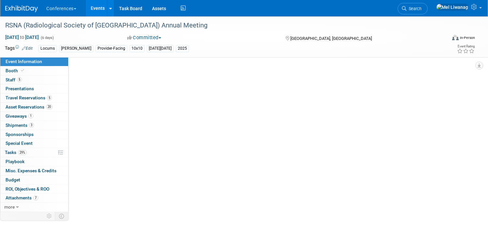
scroll to position [0, 0]
select select "Locums"
select select "Clinician/Provider-facing"
select select "[PERSON_NAME]"
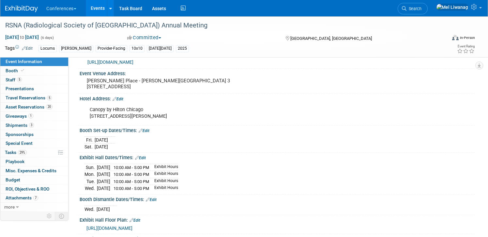
scroll to position [121, 0]
click at [32, 106] on span "Asset Reservations 20" at bounding box center [29, 106] width 47 height 5
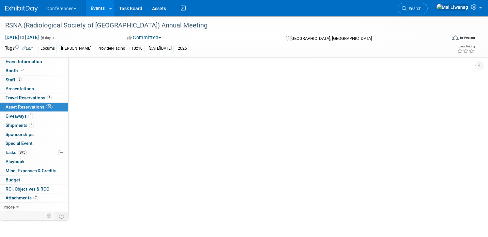
scroll to position [0, 0]
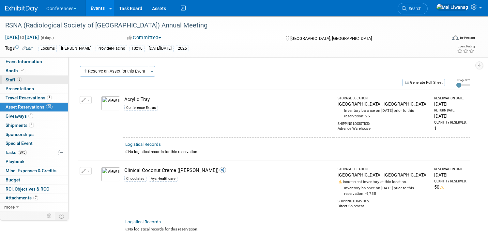
click at [43, 79] on link "5 Staff 5" at bounding box center [34, 79] width 68 height 9
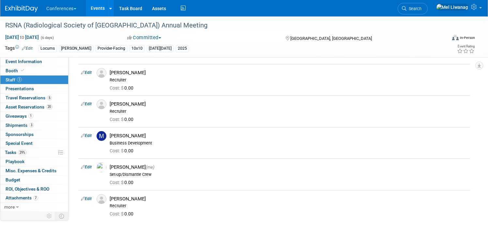
scroll to position [24, 0]
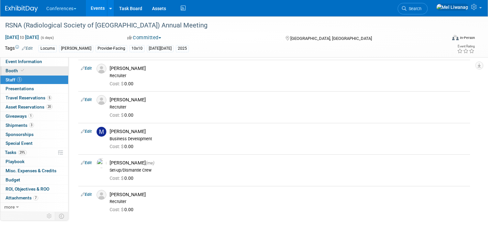
click at [37, 71] on link "Booth" at bounding box center [34, 70] width 68 height 9
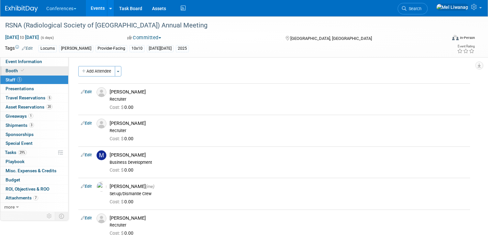
select select "10'x10'"
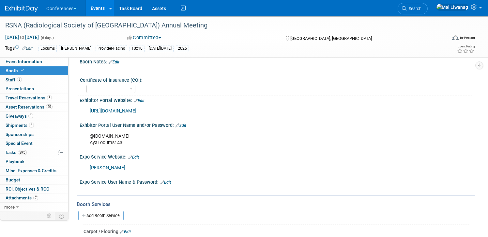
scroll to position [90, 0]
click at [29, 150] on link "29% Tasks 29%" at bounding box center [34, 152] width 68 height 9
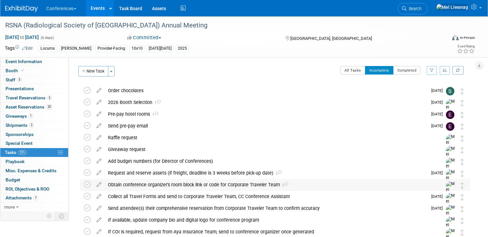
click at [187, 180] on div "Obtain conference organizer's room block link or code for Corporate Traveler Te…" at bounding box center [269, 184] width 328 height 11
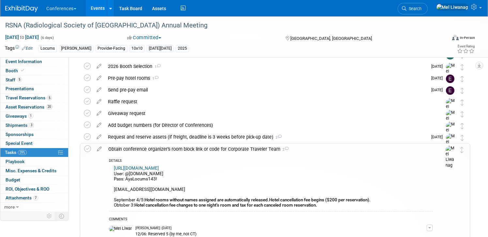
scroll to position [39, 0]
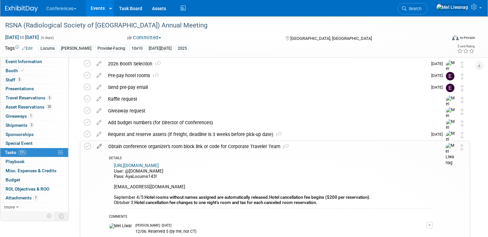
click at [102, 146] on icon at bounding box center [99, 145] width 11 height 8
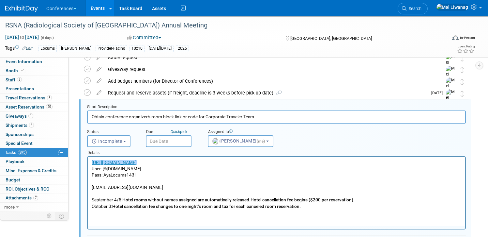
scroll to position [84, 0]
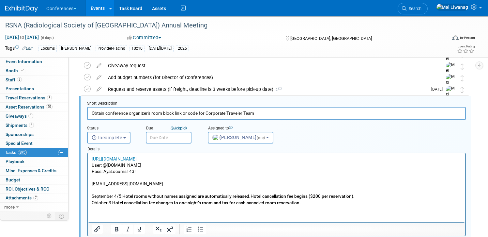
drag, startPoint x: 116, startPoint y: 165, endPoint x: 155, endPoint y: 164, distance: 39.2
click at [155, 164] on p "https://compass.onpeak.com/e/012607431/0#login/group/3918915 User: @ayahealthca…" at bounding box center [277, 181] width 370 height 50
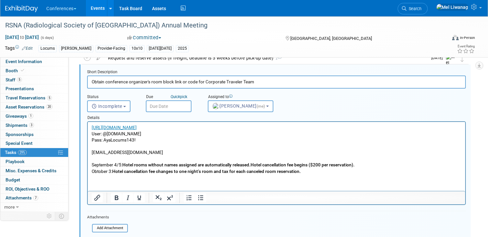
scroll to position [121, 0]
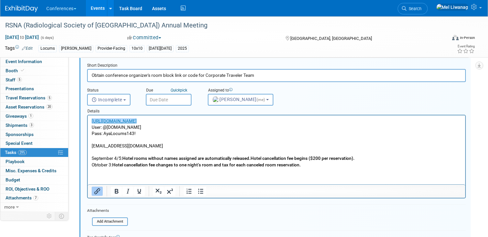
click at [226, 135] on p "https://compass.onpeak.com/e/012607431/0#login/group/3918915 User: @ayalocums.c…" at bounding box center [277, 143] width 370 height 50
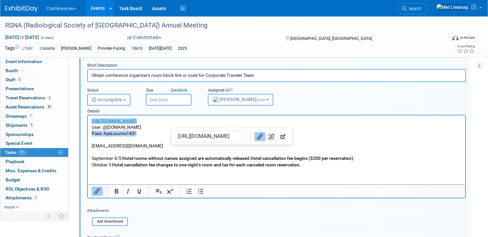
drag, startPoint x: 229, startPoint y: 122, endPoint x: 90, endPoint y: 124, distance: 138.8
click at [90, 124] on html "https://compass.onpeak.com/e/012607431/0#login/group/3918915﻿ User: @ayalocums.…" at bounding box center [277, 141] width 378 height 53
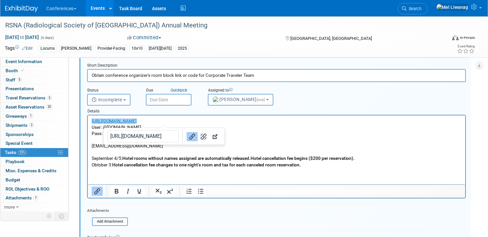
click at [160, 136] on input "https://compass.onpeak.com/e/012607949/4#hotels" at bounding box center [143, 136] width 71 height 12
click at [248, 129] on p "https://compass.onpeak.com/e/012607431/0#login/group/3918915 User: @ayalocums.c…" at bounding box center [277, 143] width 370 height 50
click at [242, 121] on p "https://compass.onpeak.com/e/012607431/0#login/group/3918915﻿ User: @ayalocums.…" at bounding box center [277, 143] width 370 height 50
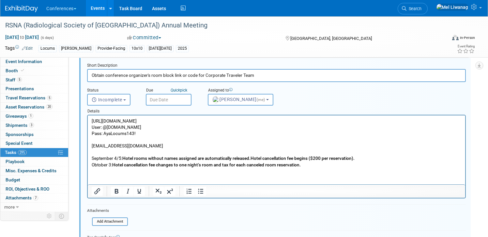
click at [209, 120] on p "https://compass.onpeak.com/e/012607949/4#hotels User: @ayalocums.com Pass: AyaL…" at bounding box center [277, 143] width 370 height 50
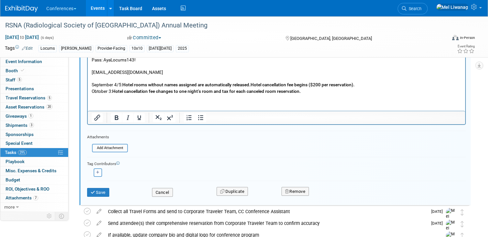
scroll to position [208, 0]
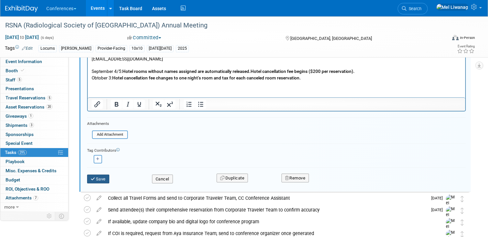
click at [100, 182] on button "Save" at bounding box center [98, 178] width 22 height 9
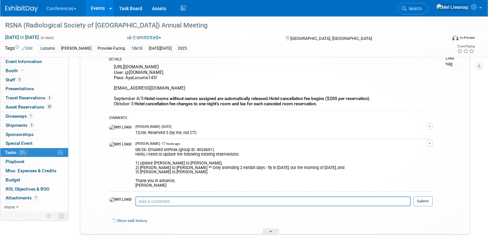
scroll to position [131, 0]
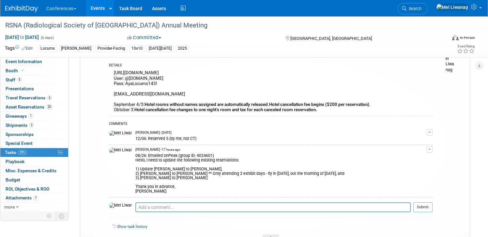
click at [190, 153] on div "08/26: Emailed onPeak (group ID: 4024601) Hello, I need to update the following…" at bounding box center [281, 173] width 292 height 42
click at [192, 155] on div "08/26: Emailed onPeak (group ID: 4024601) Hello, I need to update the following…" at bounding box center [281, 173] width 292 height 42
click at [183, 155] on div "08/26: Emailed onPeak (group ID: 4024601) Hello, I need to update the following…" at bounding box center [281, 173] width 292 height 42
drag, startPoint x: 182, startPoint y: 155, endPoint x: 198, endPoint y: 156, distance: 16.0
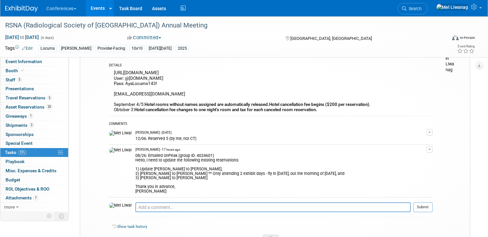
click at [198, 156] on div "08/26: Emailed onPeak (group ID: 4024601) Hello, I need to update the following…" at bounding box center [281, 173] width 292 height 42
copy div "4024601"
click at [234, 139] on div "12/06: Reserved 5 (by me, not CT)" at bounding box center [281, 138] width 292 height 6
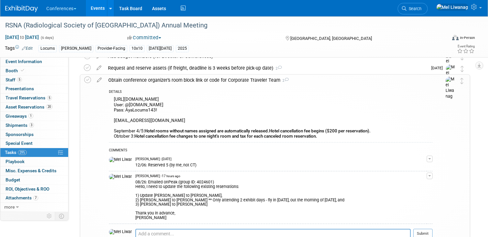
scroll to position [102, 0]
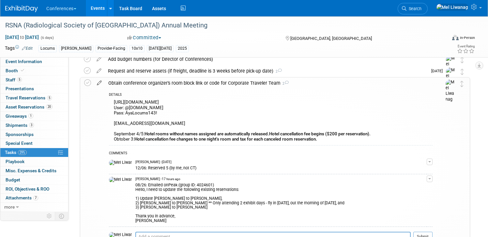
click at [100, 82] on icon at bounding box center [99, 81] width 11 height 8
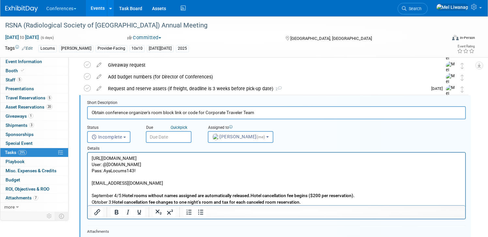
scroll to position [84, 0]
click at [220, 159] on p "https://compass.onpeak.com/e/012607949/4#hotels User: @ayalocums.com Pass: AyaL…" at bounding box center [277, 181] width 370 height 50
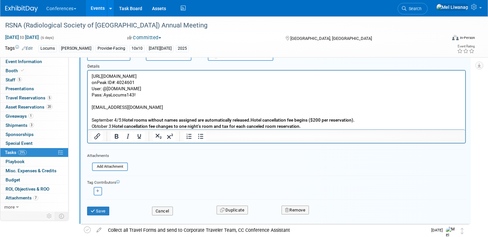
scroll to position [179, 0]
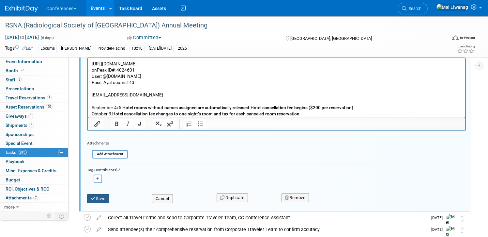
click at [104, 199] on button "Save" at bounding box center [98, 198] width 22 height 9
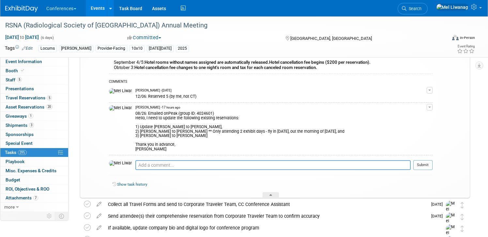
click at [432, 108] on button "button" at bounding box center [430, 107] width 6 height 7
click at [410, 127] on button "Remove" at bounding box center [398, 125] width 28 height 9
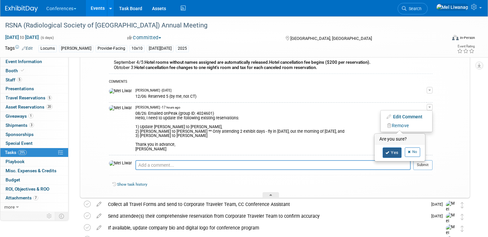
click at [393, 154] on link "Yes" at bounding box center [392, 152] width 19 height 10
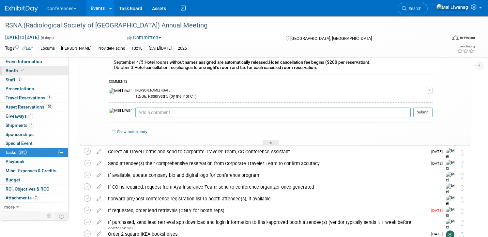
click at [37, 68] on link "Booth" at bounding box center [34, 70] width 68 height 9
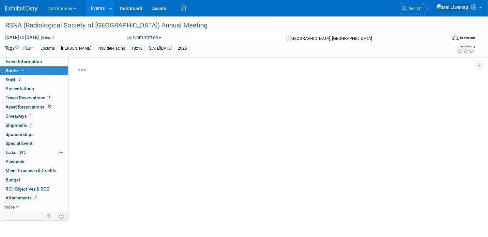
select select "10'x10'"
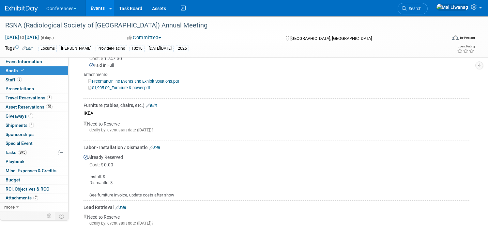
scroll to position [334, 0]
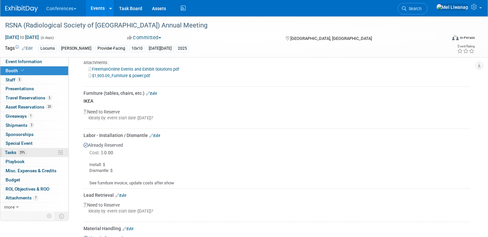
click at [34, 151] on link "29% Tasks 29%" at bounding box center [34, 152] width 68 height 9
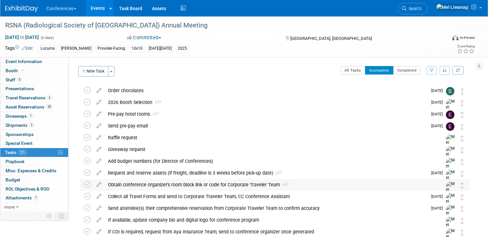
click at [154, 181] on div "Obtain conference organizer's room block link or code for Corporate Traveler Te…" at bounding box center [269, 184] width 328 height 11
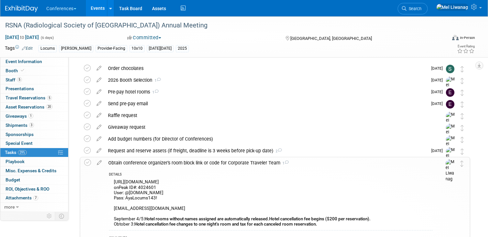
scroll to position [27, 0]
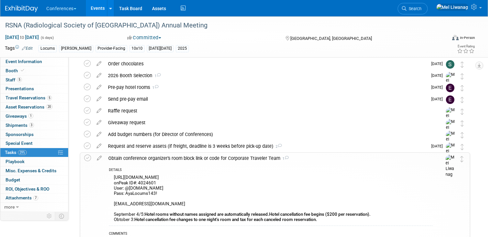
drag, startPoint x: 217, startPoint y: 177, endPoint x: 110, endPoint y: 174, distance: 107.1
click at [110, 174] on div "https://compass.onpeak.com/e/012607949/4#hotels onPeak ID#: 4024601 User: @ayal…" at bounding box center [271, 199] width 324 height 52
copy div "https://compass.onpeak.com/e/012607949/4#hotels"
click at [222, 157] on div "Obtain conference organizer's room block link or code for Corporate Traveler Te…" at bounding box center [269, 157] width 328 height 11
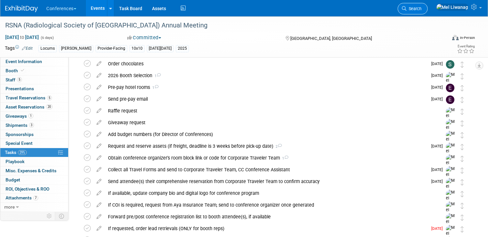
click at [422, 8] on link "Search" at bounding box center [413, 8] width 30 height 11
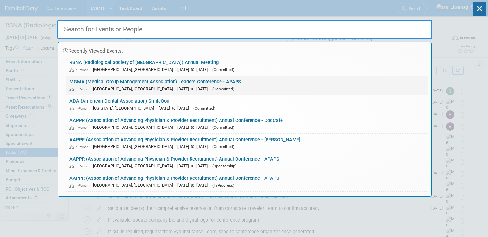
click at [149, 93] on link "MGMA (Medical Group Management Association) Leaders Conference - APAPS In-Perso…" at bounding box center [247, 85] width 362 height 19
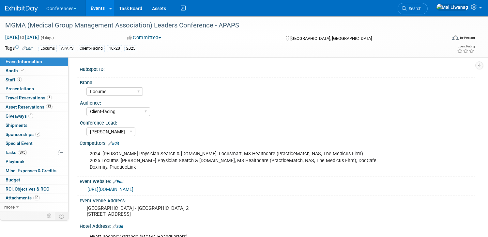
select select "Locums"
select select "Client-facing"
select select "[PERSON_NAME]"
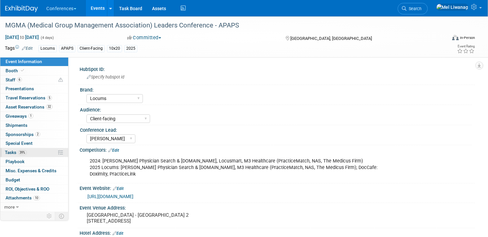
click at [26, 151] on span "39%" at bounding box center [22, 152] width 9 height 5
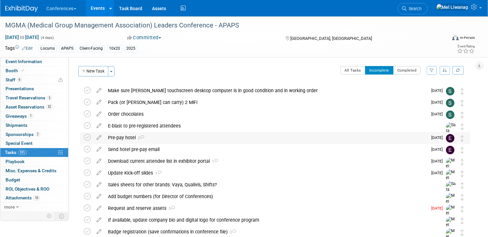
click at [147, 137] on div "Pre-pay hotel 2" at bounding box center [266, 137] width 323 height 11
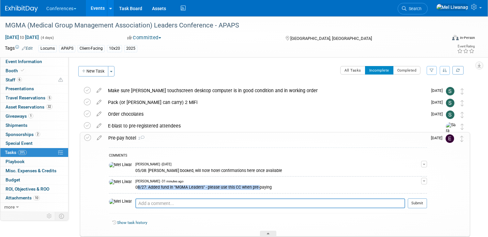
drag, startPoint x: 121, startPoint y: 188, endPoint x: 243, endPoint y: 189, distance: 122.1
click at [243, 189] on div "08/27: Added fund in "MGMA Leaders" - please use this CC when pre-paying" at bounding box center [278, 186] width 286 height 6
drag, startPoint x: 259, startPoint y: 186, endPoint x: 134, endPoint y: 184, distance: 124.7
click at [135, 184] on div "08/27: Added fund in "MGMA Leaders" - please use this CC when pre-paying" at bounding box center [278, 186] width 286 height 6
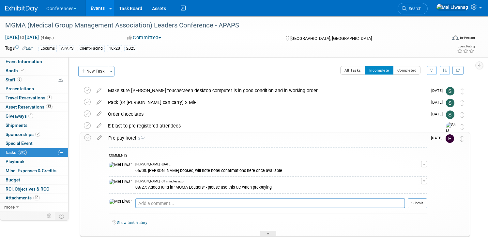
copy div "08/27: Added fund in "MGMA Leaders" - please use this CC when pre-paying"
click at [425, 12] on link "Search" at bounding box center [413, 8] width 30 height 11
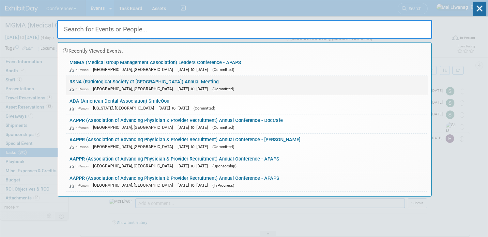
click at [146, 79] on link "RSNA (Radiological Society of [GEOGRAPHIC_DATA]) Annual Meeting In-Person [GEOG…" at bounding box center [247, 85] width 362 height 19
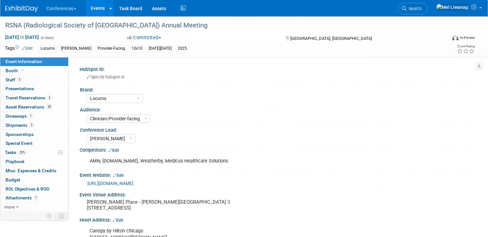
select select "Locums"
select select "Clinician/Provider-facing"
select select "[PERSON_NAME]"
click at [40, 153] on link "29% Tasks 29%" at bounding box center [34, 152] width 68 height 9
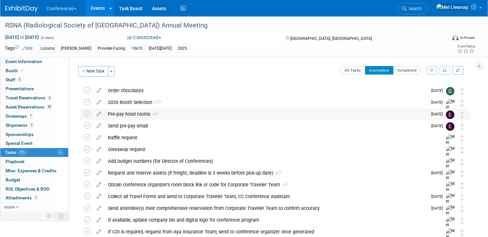
click at [148, 116] on div "Pre-pay hotel rooms 1" at bounding box center [266, 113] width 323 height 11
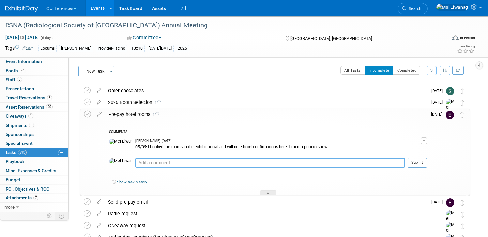
click at [146, 162] on textarea at bounding box center [270, 163] width 270 height 10
paste textarea "08/27: Added fund in "MGMA Leaders" - please use this CC when pre-paying"
drag, startPoint x: 170, startPoint y: 163, endPoint x: 200, endPoint y: 162, distance: 30.4
click at [200, 162] on textarea "08/27: Added fund in "MGMA Leaders" - please use this CC when pre-paying" at bounding box center [270, 163] width 270 height 10
type textarea "08/27: Added fund in "RSNA" - please use this CC when pre-paying"
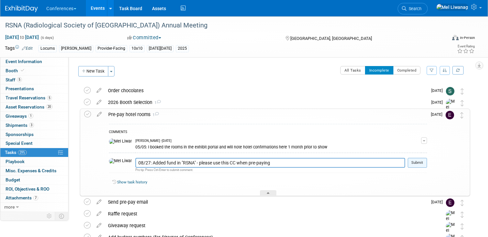
click at [415, 161] on button "Submit" at bounding box center [417, 163] width 19 height 10
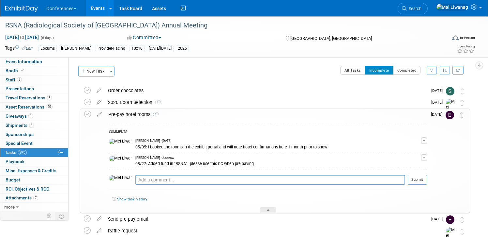
click at [267, 110] on div "Pre-pay hotel rooms 2" at bounding box center [266, 114] width 322 height 11
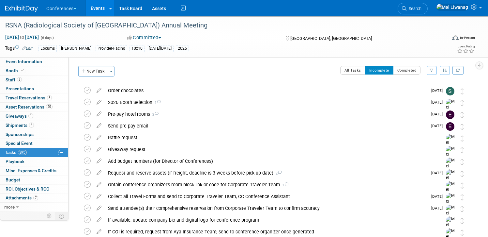
click at [18, 3] on link at bounding box center [25, 5] width 40 height 5
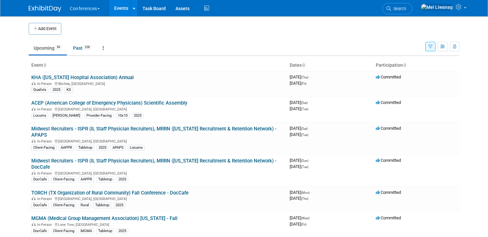
click at [126, 34] on td at bounding box center [249, 29] width 377 height 12
click at [427, 45] on button "button" at bounding box center [431, 46] width 10 height 9
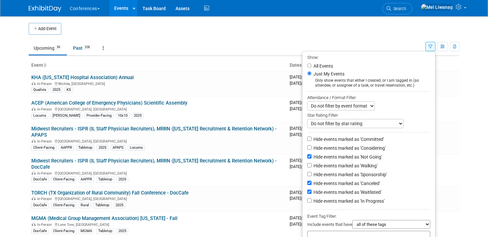
click at [427, 45] on button "button" at bounding box center [431, 46] width 10 height 9
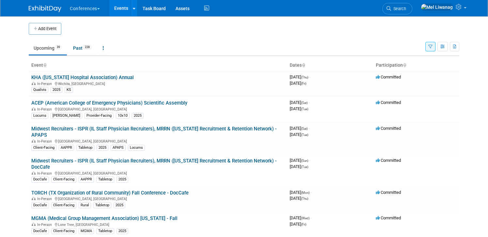
click at [390, 32] on td at bounding box center [249, 29] width 377 height 12
click at [208, 13] on icon at bounding box center [207, 8] width 8 height 10
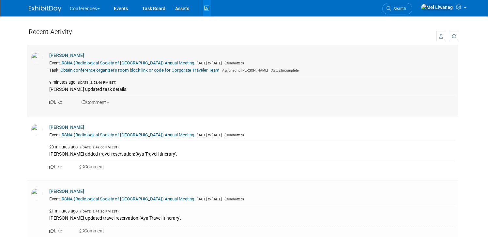
click at [136, 61] on link "RSNA (Radiological Society of [GEOGRAPHIC_DATA]) Annual Meeting" at bounding box center [128, 62] width 133 height 5
click at [151, 5] on link "Task Board" at bounding box center [153, 8] width 33 height 16
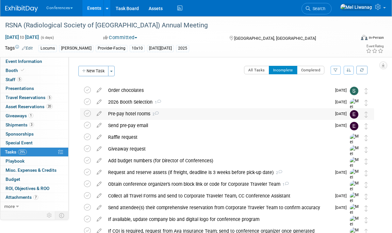
click at [123, 114] on div "Pre-pay hotel rooms 2" at bounding box center [218, 113] width 226 height 11
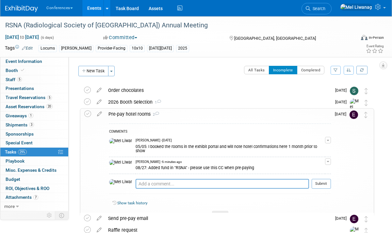
click at [326, 159] on button "button" at bounding box center [328, 162] width 6 height 7
click at [309, 167] on link "Edit Comment" at bounding box center [305, 171] width 52 height 9
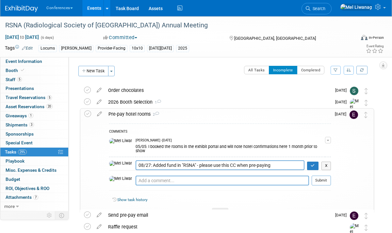
click at [162, 162] on textarea "08/27: Added fund in "RSNA" - please use this CC when pre-paying" at bounding box center [219, 166] width 169 height 10
type textarea "08/27: Added funds in "RSNA" - please use this CC when pre-paying"
click at [310, 164] on icon "button" at bounding box center [312, 166] width 4 height 4
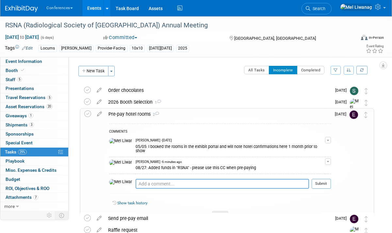
click at [279, 112] on div "Pre-pay hotel rooms 2" at bounding box center [218, 114] width 226 height 11
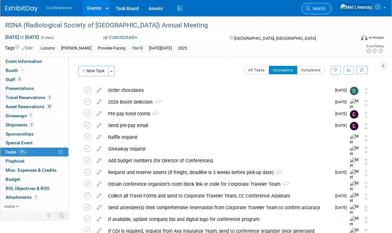
click at [325, 8] on span "Search" at bounding box center [317, 8] width 15 height 5
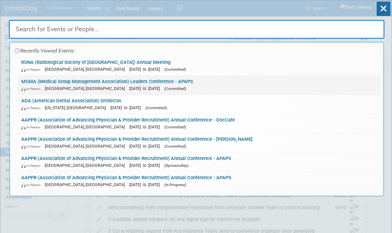
click at [198, 86] on div "In-Person Orlando, FL Sep 27, 2025 to Sep 30, 2025 (Committed)" at bounding box center [199, 88] width 356 height 7
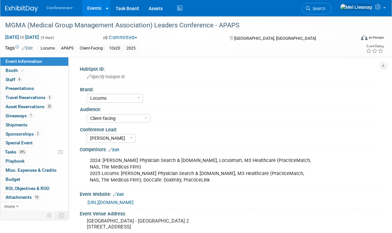
select select "Locums"
select select "Client-facing"
select select "[PERSON_NAME]"
click at [38, 152] on link "39% Tasks 39%" at bounding box center [34, 152] width 68 height 9
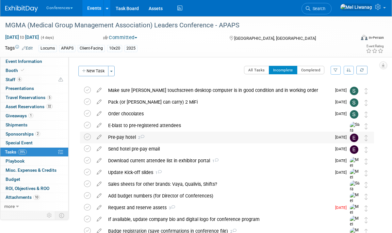
click at [136, 140] on div "Pre-pay hotel 2" at bounding box center [218, 137] width 226 height 11
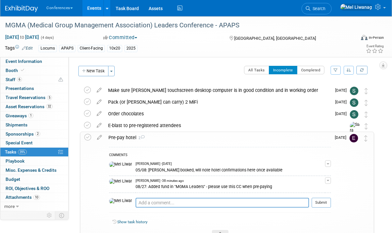
click at [327, 181] on span "button" at bounding box center [327, 180] width 3 height 1
click at [318, 189] on link "Edit Comment" at bounding box center [305, 190] width 52 height 9
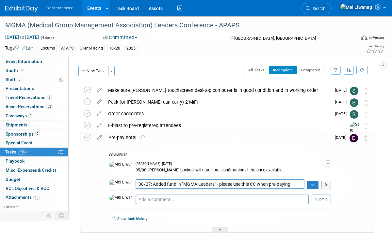
click at [160, 184] on textarea "08/27: Added fund in "MGMA Leaders" - please use this CC when pre-paying" at bounding box center [219, 185] width 169 height 10
type textarea "08/27: Added funds in "MGMA Leaders" - please use this CC when pre-paying"
click at [313, 184] on icon "button" at bounding box center [312, 185] width 4 height 4
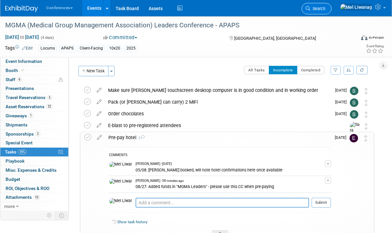
click at [325, 7] on span "Search" at bounding box center [317, 8] width 15 height 5
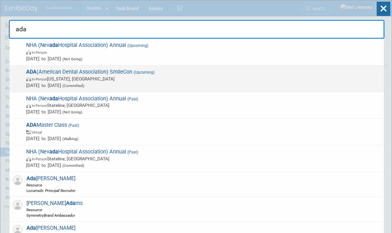
type input "ada"
click at [252, 72] on span "ADA (American Dental Association) SmileCon (Upcoming) In-Person [US_STATE], [GE…" at bounding box center [202, 79] width 356 height 20
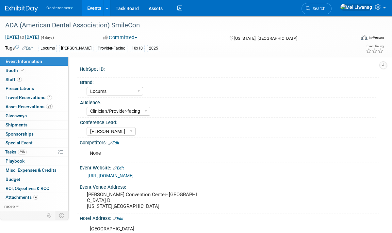
select select "Locums"
select select "Clinician/Provider-facing"
select select "Mel"
click at [42, 155] on link "39% Tasks 39%" at bounding box center [34, 152] width 68 height 9
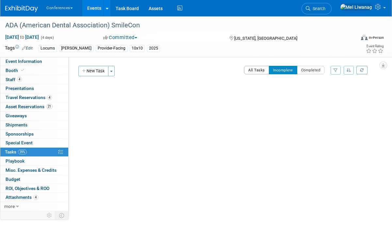
click at [254, 67] on button "All Tasks" at bounding box center [256, 70] width 25 height 8
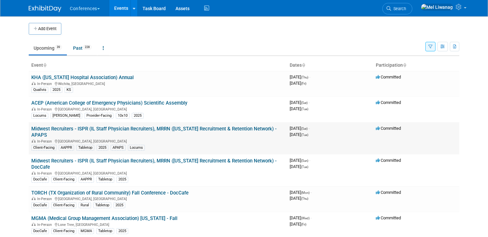
click at [203, 126] on td "Midwest Recruiters - ISPR (IL Staff Physician Recruiters), MRRN ([US_STATE] Rec…" at bounding box center [158, 138] width 259 height 32
click at [204, 128] on link "Midwest Recruiters - ISPR (IL Staff Physician Recruiters), MRRN ([US_STATE] Rec…" at bounding box center [154, 132] width 246 height 12
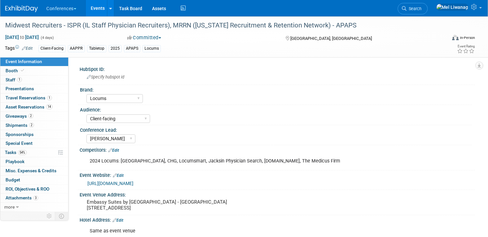
select select "Locums"
select select "Client-facing"
select select "[PERSON_NAME]"
click at [26, 153] on span "54%" at bounding box center [22, 152] width 9 height 5
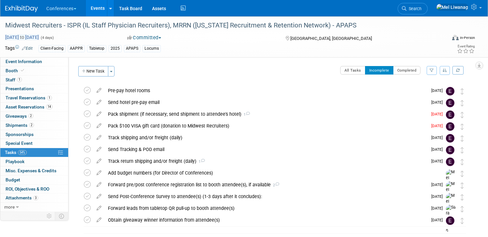
click at [24, 37] on span "[DATE] to [DATE]" at bounding box center [22, 37] width 34 height 6
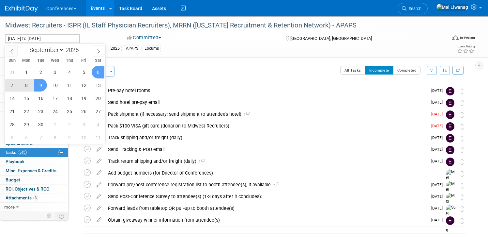
click at [12, 49] on icon at bounding box center [11, 51] width 2 height 4
select select "7"
click at [229, 57] on div "HubSpot ID: Specify hubspot id Brand: Aya Bespoke Corporate Dawson DocCafe Educ…" at bounding box center [272, 134] width 407 height 154
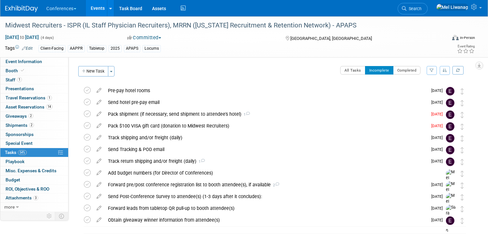
click at [15, 8] on img at bounding box center [21, 9] width 33 height 7
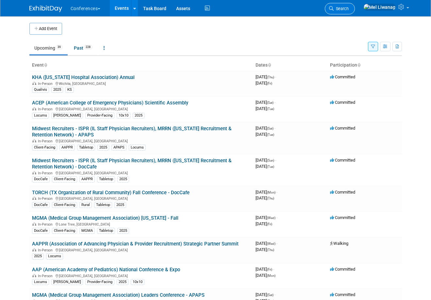
click at [348, 9] on span "Search" at bounding box center [340, 8] width 15 height 5
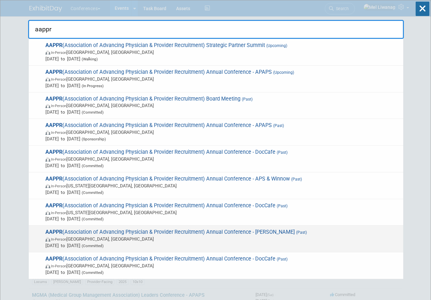
type input "aappr"
click at [267, 229] on div "AAPPR (Association of Advancing Physician & Provider Recruitment) Annual Confer…" at bounding box center [216, 239] width 374 height 27
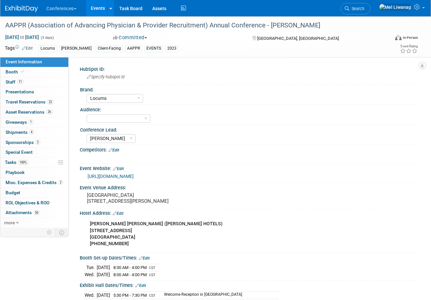
select select "Locums"
select select "[PERSON_NAME]"
click at [22, 73] on icon at bounding box center [22, 72] width 3 height 4
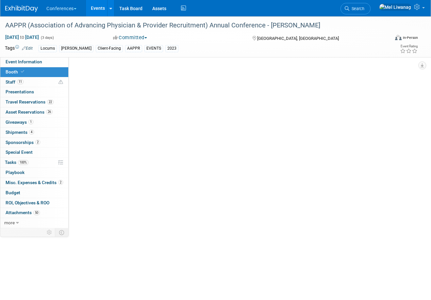
select select "10'x20'"
select select "Yes"
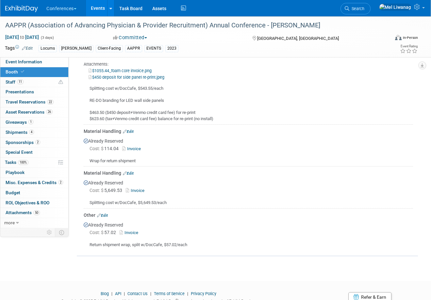
scroll to position [702, 0]
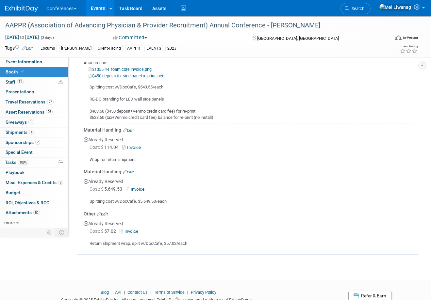
click at [370, 15] on li "Search" at bounding box center [355, 8] width 30 height 16
click at [364, 9] on span "Search" at bounding box center [356, 8] width 15 height 5
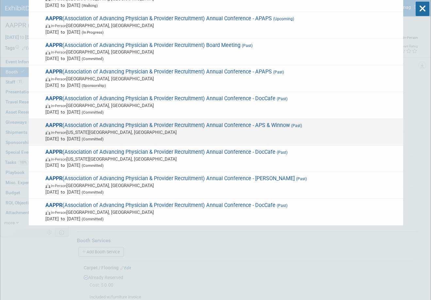
scroll to position [58, 0]
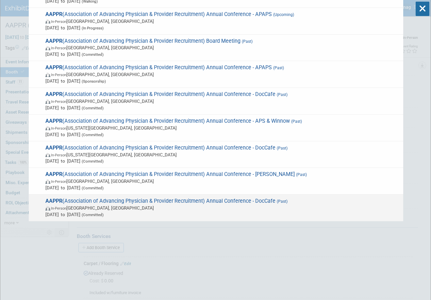
type input "aappr"
click at [286, 207] on span "In-Person Austin, TX" at bounding box center [222, 208] width 354 height 7
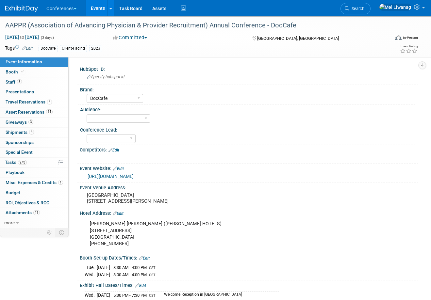
select select "DocCafe"
click at [52, 73] on link "Booth" at bounding box center [34, 72] width 68 height 10
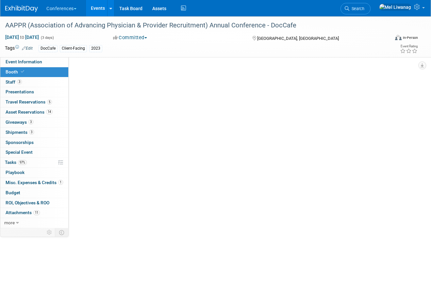
select select "10'x20'"
select select "Yes"
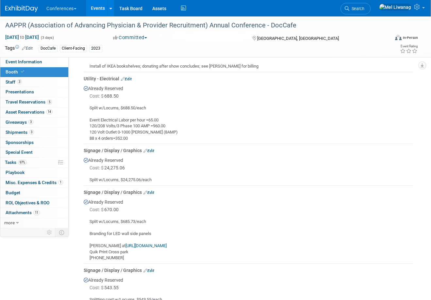
scroll to position [346, 0]
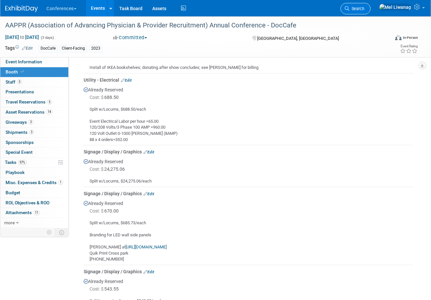
click at [364, 9] on span "Search" at bounding box center [356, 8] width 15 height 5
click at [0, 0] on div "Recently Viewed Events: AAPPR (Association of Advancing Physician & Provider Re…" at bounding box center [0, 0] width 0 height 0
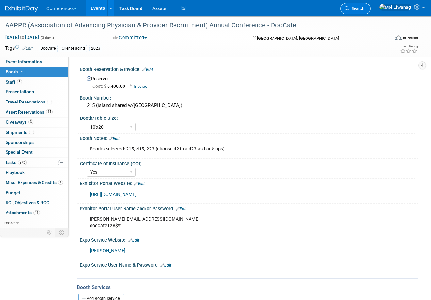
click at [364, 8] on span "Search" at bounding box center [356, 8] width 15 height 5
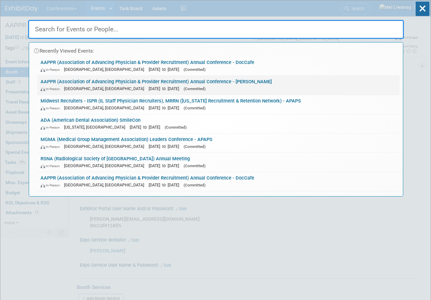
click at [266, 87] on div "In-Person Austin, TX Mar 22, 2023 to Mar 24, 2023 (Committed)" at bounding box center [218, 88] width 356 height 7
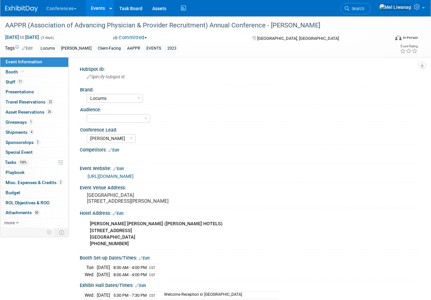
select select "Locums"
select select "[PERSON_NAME]"
click at [29, 70] on link "Booth" at bounding box center [34, 72] width 68 height 10
select select "10'x20'"
select select "Yes"
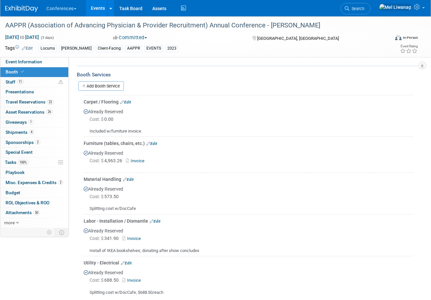
scroll to position [218, 0]
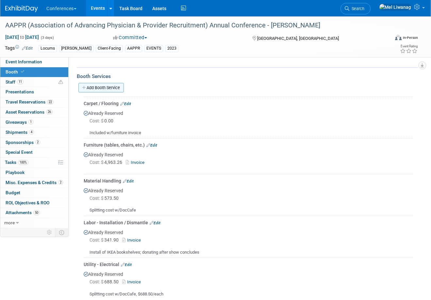
click at [112, 88] on link "Add Booth Service" at bounding box center [100, 87] width 45 height 9
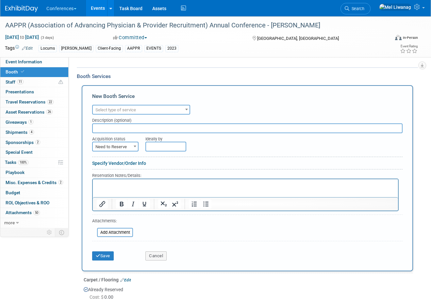
scroll to position [0, 0]
click at [122, 103] on div "Audio / Video Carpet / Flooring Catering / Food / Beverage Floral / Decorative …" at bounding box center [247, 108] width 310 height 11
click at [122, 110] on span "Select type of service" at bounding box center [115, 109] width 40 height 5
type input "furniture"
select select "6"
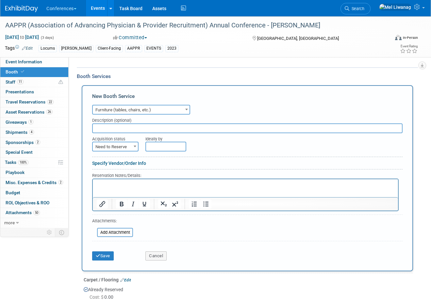
click at [117, 130] on input "text" at bounding box center [247, 128] width 310 height 10
type input "IKEA"
click at [121, 151] on form "Audio / Video Carpet / Flooring Catering / Food / Beverage Floral / Decorative …" at bounding box center [247, 183] width 310 height 161
click at [121, 147] on span "Need to Reserve" at bounding box center [115, 146] width 45 height 9
select select "2"
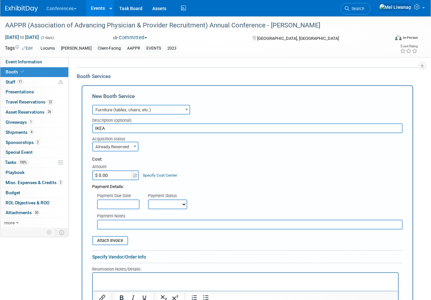
click at [117, 172] on input "$ 0.00" at bounding box center [112, 175] width 41 height 10
type input "$ 96.95"
click at [154, 174] on link "Specify Cost Center" at bounding box center [160, 175] width 34 height 5
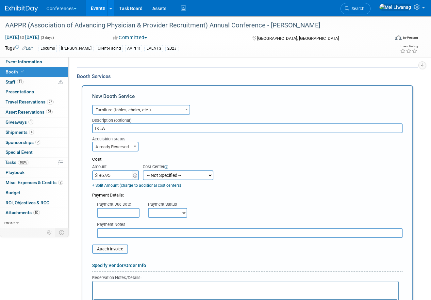
click at [154, 174] on select "-- Not Specified -- Aya Education Aya Healthcare Aya Locums Bespoke Corporate D…" at bounding box center [178, 175] width 71 height 10
select select "18965873"
click at [143, 170] on select "-- Not Specified -- Aya Education Aya Healthcare Aya Locums Bespoke Corporate D…" at bounding box center [178, 175] width 71 height 10
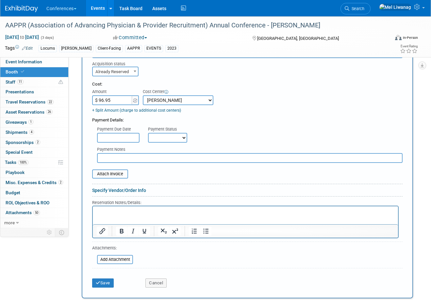
scroll to position [314, 0]
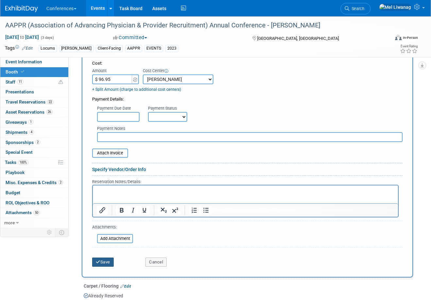
click at [112, 260] on button "Save" at bounding box center [103, 262] width 22 height 9
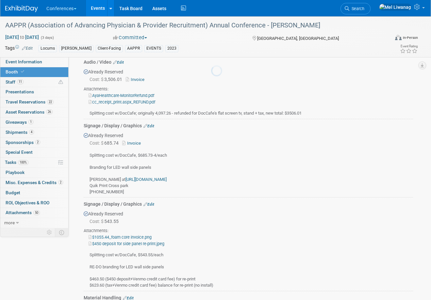
scroll to position [772, 0]
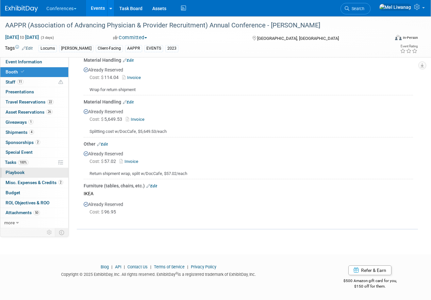
click at [25, 173] on link "0 Playbook 0" at bounding box center [34, 173] width 68 height 10
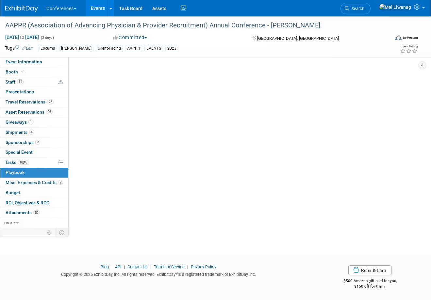
scroll to position [0, 0]
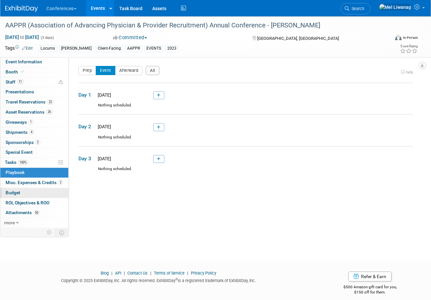
click at [27, 189] on link "Budget" at bounding box center [34, 193] width 68 height 10
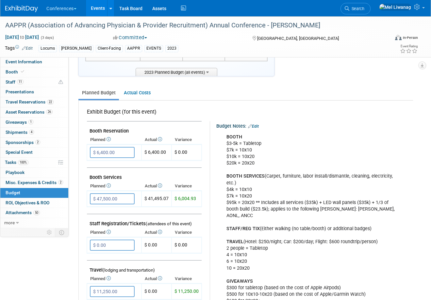
scroll to position [65, 0]
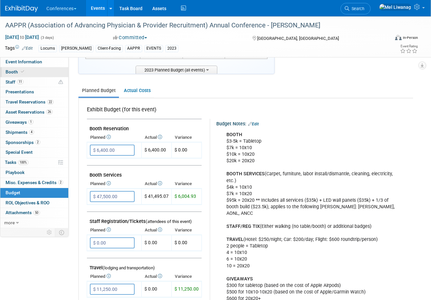
click at [33, 74] on link "Booth" at bounding box center [34, 72] width 68 height 10
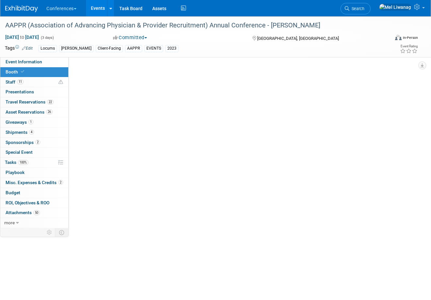
select select "10'x20'"
select select "Yes"
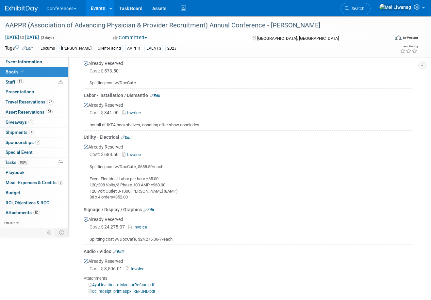
scroll to position [346, 0]
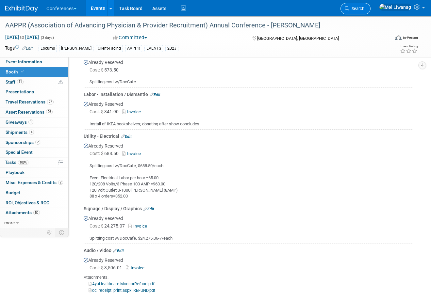
click at [349, 8] on icon at bounding box center [346, 8] width 5 height 5
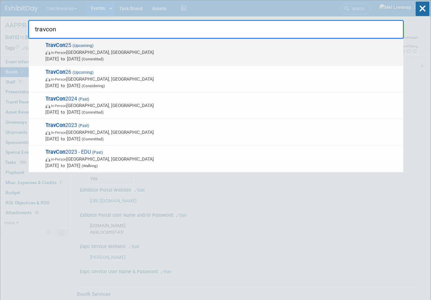
type input "travcon"
click at [287, 63] on div "TravCon 25 (Upcoming) In-Person Las Vegas, NV Sep 21, 2025 to Sep 24, 2025 (Com…" at bounding box center [216, 52] width 374 height 27
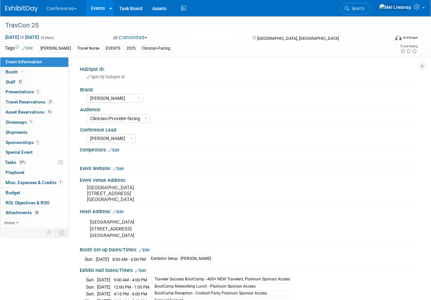
select select "[PERSON_NAME]"
select select "Clinician/Provider-facing"
select select "[PERSON_NAME]"
click at [47, 71] on link "Booth" at bounding box center [34, 72] width 68 height 10
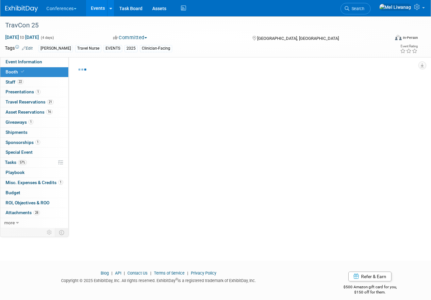
select select "20'x20'"
select select "Yes"
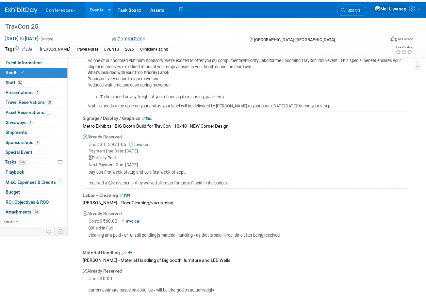
scroll to position [356, 0]
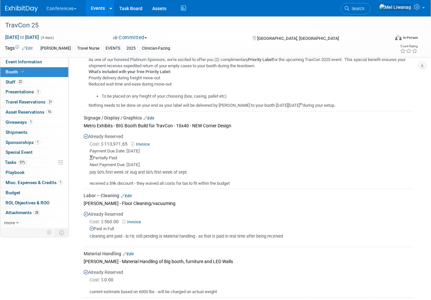
click at [142, 143] on link "Invoice" at bounding box center [141, 144] width 21 height 5
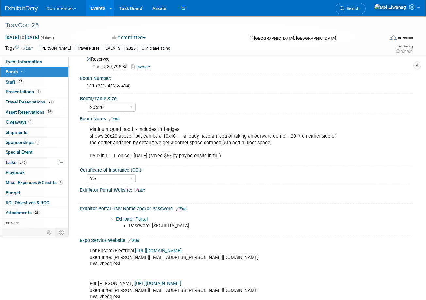
scroll to position [0, 0]
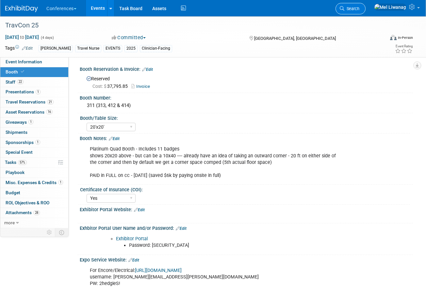
click at [365, 11] on link "Search" at bounding box center [350, 8] width 30 height 11
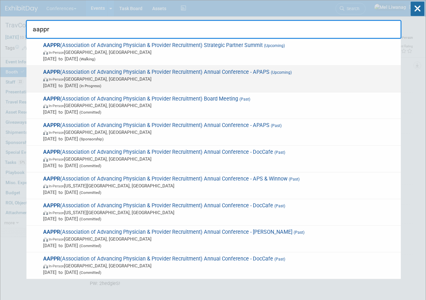
type input "aappr"
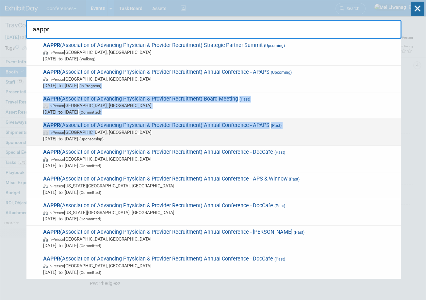
drag, startPoint x: 282, startPoint y: 83, endPoint x: 285, endPoint y: 130, distance: 47.7
click at [285, 130] on div "AAPPR (Association of Advancing Physician & Provider Recruitment) Strategic Par…" at bounding box center [213, 159] width 375 height 240
click at [285, 130] on span "In-Person [GEOGRAPHIC_DATA], [GEOGRAPHIC_DATA]" at bounding box center [220, 132] width 354 height 7
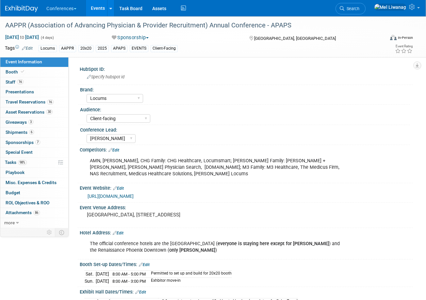
select select "Locums"
select select "Client-facing"
select select "[PERSON_NAME]"
click at [49, 74] on link "Booth" at bounding box center [34, 72] width 68 height 10
select select "20'x20'"
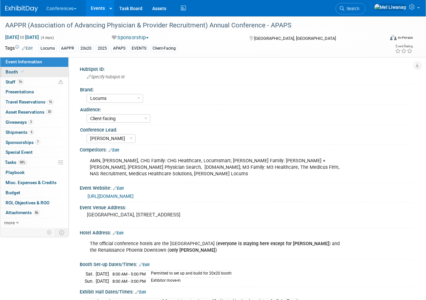
select select "Yes"
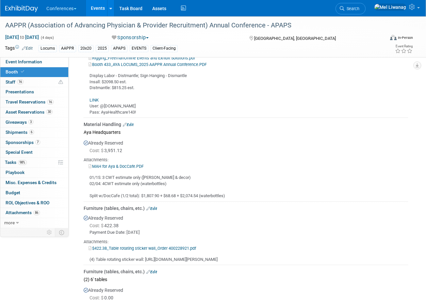
scroll to position [678, 0]
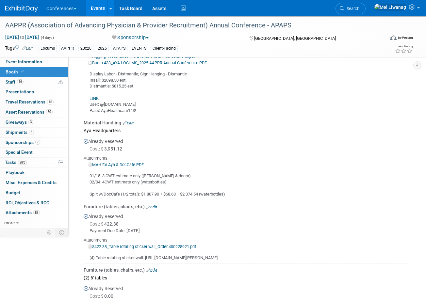
click at [137, 166] on link "MAH for Aya & DocCafe.PDF" at bounding box center [115, 164] width 55 height 5
click at [359, 10] on span "Search" at bounding box center [351, 8] width 15 height 5
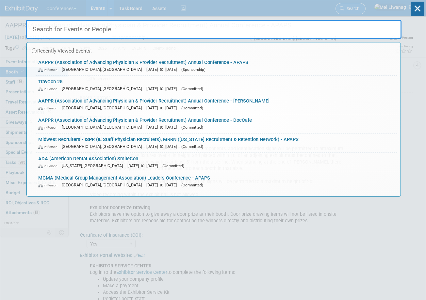
type input "y"
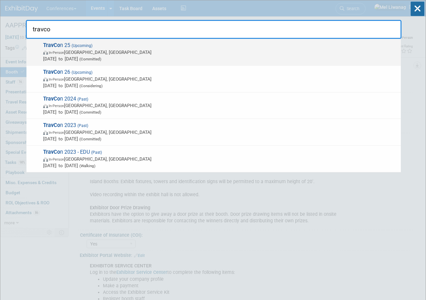
type input "travco"
click at [211, 52] on span "In-Person [GEOGRAPHIC_DATA], [GEOGRAPHIC_DATA]" at bounding box center [220, 52] width 354 height 7
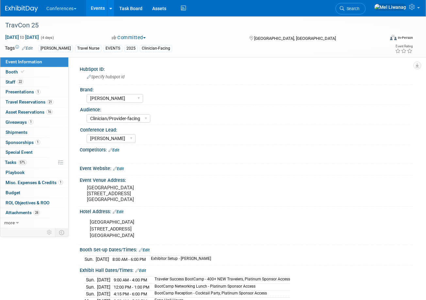
select select "[PERSON_NAME]"
select select "Clinician/Provider-facing"
select select "[PERSON_NAME]"
click at [36, 72] on link "Booth" at bounding box center [34, 72] width 68 height 10
select select "20'x20'"
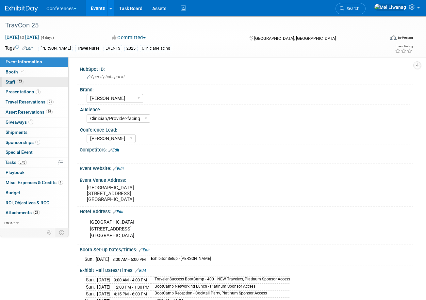
select select "Yes"
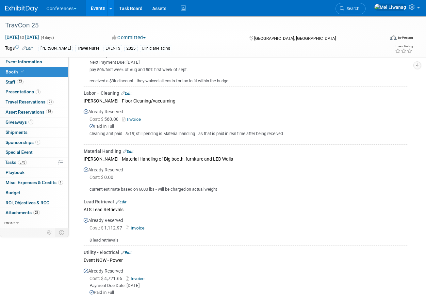
scroll to position [512, 0]
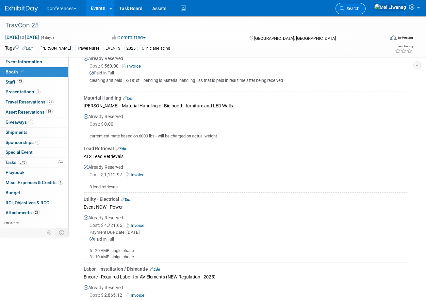
click at [359, 8] on span "Search" at bounding box center [351, 8] width 15 height 5
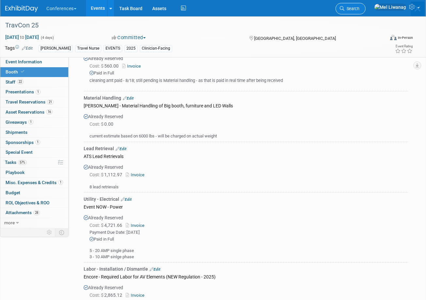
scroll to position [0, 0]
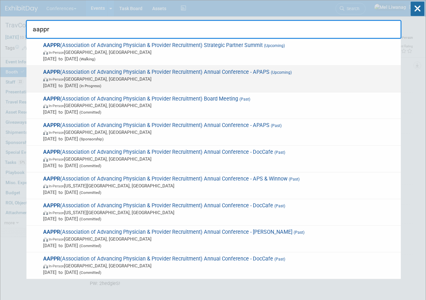
type input "aappr"
click at [253, 78] on span "In-Person Lake Buena Vista, FL" at bounding box center [220, 79] width 354 height 7
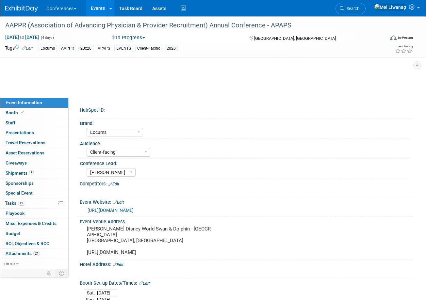
select select "Locums"
select select "Client-facing"
select select "[PERSON_NAME]"
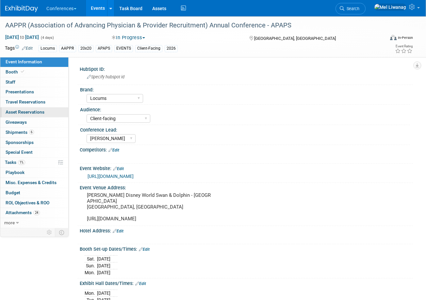
click at [38, 113] on span "Asset Reservations 0" at bounding box center [25, 111] width 39 height 5
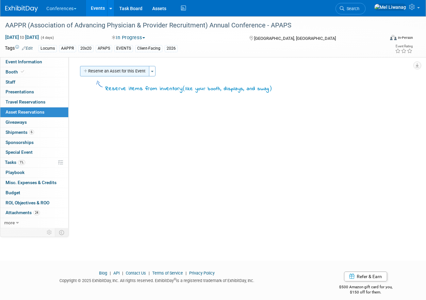
click at [102, 71] on button "Reserve an Asset for this Event" at bounding box center [114, 71] width 69 height 10
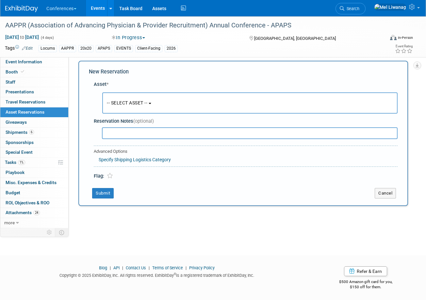
scroll to position [6, 0]
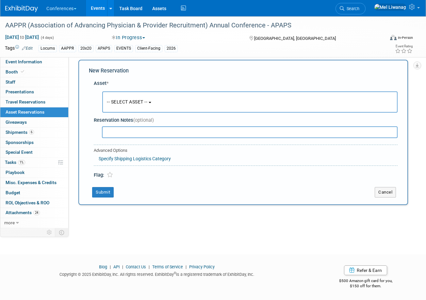
click at [175, 107] on button "-- SELECT ASSET --" at bounding box center [249, 101] width 295 height 21
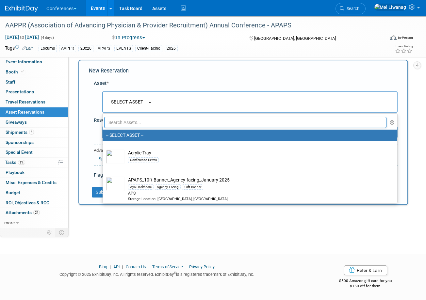
click at [169, 126] on input "text" at bounding box center [245, 122] width 282 height 11
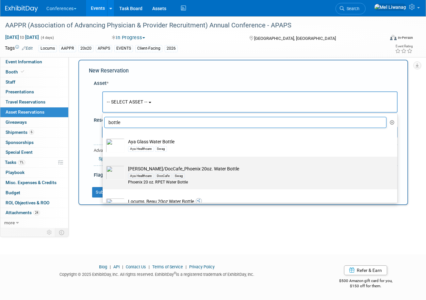
type input "bottle"
click at [174, 177] on div "Swag" at bounding box center [179, 175] width 12 height 5
click at [103, 165] on input "[PERSON_NAME]/DocCafe_Phoenix 20oz. Water Bottle Aya Healthcare DocCafe Swag Ph…" at bounding box center [101, 162] width 4 height 4
select select "10722577"
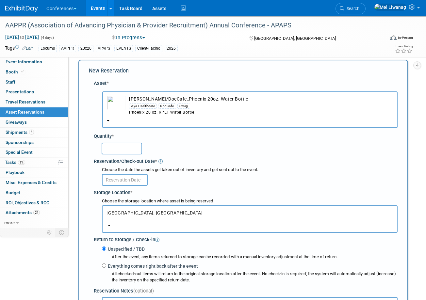
click at [119, 144] on input "text" at bounding box center [122, 149] width 40 height 12
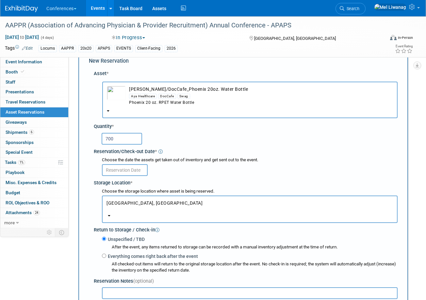
type input "700"
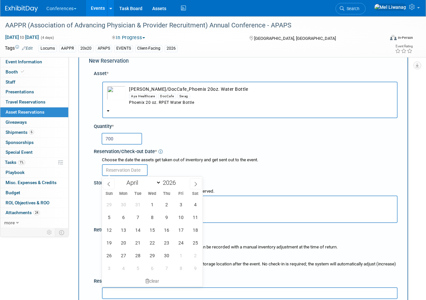
click at [128, 167] on input "text" at bounding box center [125, 170] width 46 height 12
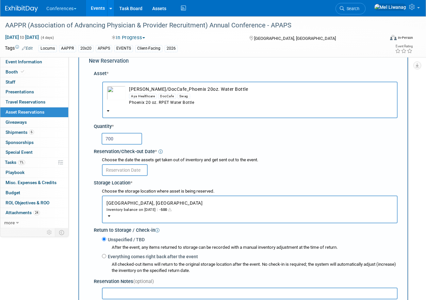
click at [203, 147] on div "Reservation/Check-out Date *" at bounding box center [246, 150] width 304 height 9
click at [138, 168] on input "text" at bounding box center [125, 170] width 46 height 12
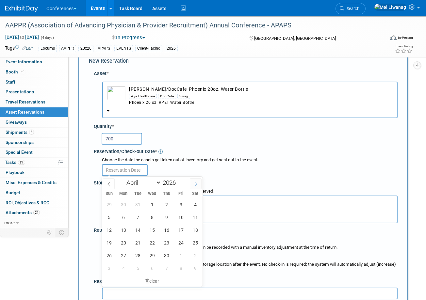
click at [198, 184] on icon at bounding box center [195, 184] width 5 height 5
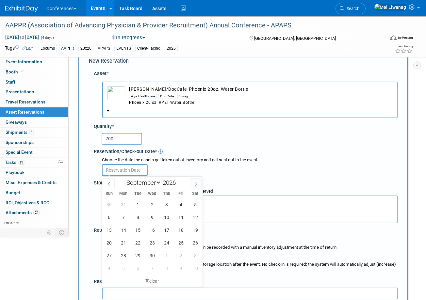
click at [198, 184] on icon at bounding box center [195, 184] width 5 height 5
select select "11"
click at [198, 184] on icon at bounding box center [195, 184] width 5 height 5
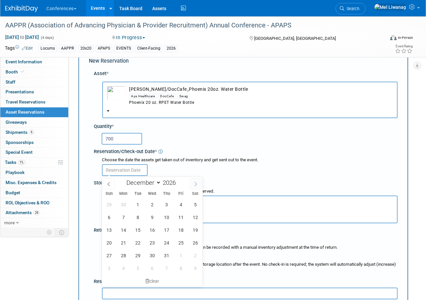
type input "2027"
click at [198, 184] on icon at bounding box center [195, 184] width 5 height 5
select select "3"
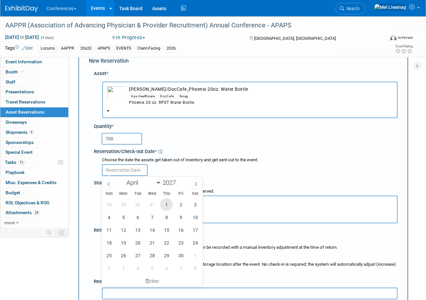
click at [162, 205] on span "1" at bounding box center [166, 204] width 13 height 13
type input "Apr 1, 2027"
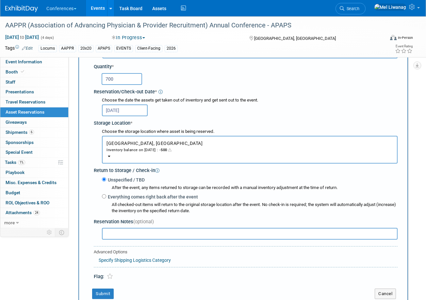
scroll to position [81, 0]
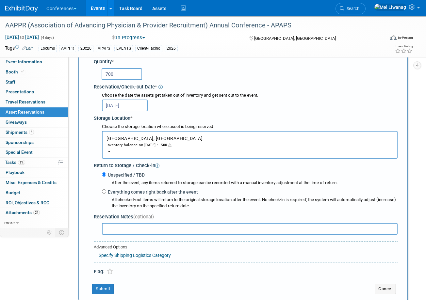
click at [158, 254] on link "Specify Shipping Logistics Category" at bounding box center [135, 255] width 72 height 5
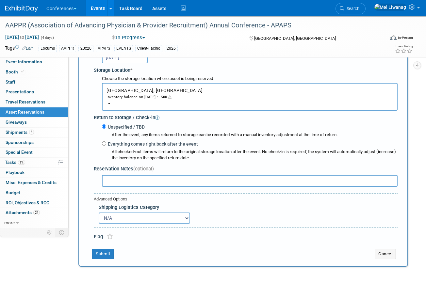
scroll to position [133, 0]
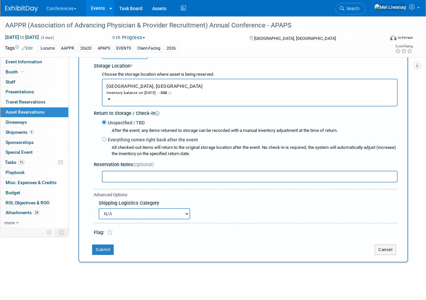
click at [159, 215] on select "N/A Advance Warehouse Direct Shipment Other" at bounding box center [144, 213] width 91 height 11
select select "2"
click at [99, 208] on select "N/A Advance Warehouse Direct Shipment Other" at bounding box center [144, 213] width 91 height 11
click at [124, 176] on input "text" at bounding box center [249, 177] width 295 height 12
click at [172, 177] on input "text" at bounding box center [249, 177] width 295 height 12
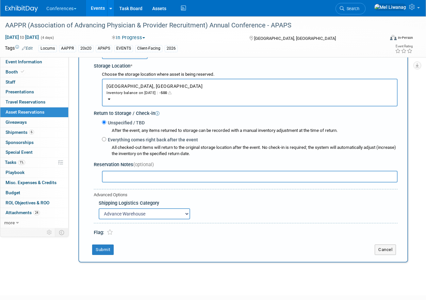
type input "9"
type input "0"
paste input "There’s 20 boxes total 36 in each so about 720 (most seemed closed/unopened)"
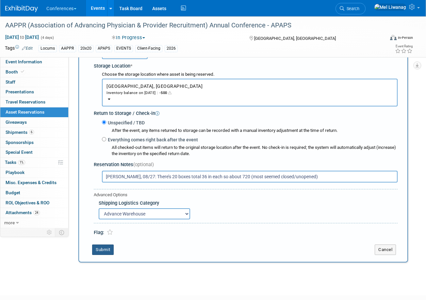
type input "Sophie, 08/27: There’s 20 boxes total 36 in each so about 720 (most seemed clos…"
click at [107, 252] on button "Submit" at bounding box center [103, 250] width 22 height 10
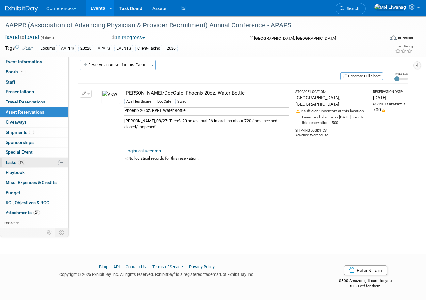
scroll to position [6, 0]
click at [31, 166] on link "1% Tasks 1%" at bounding box center [34, 163] width 68 height 10
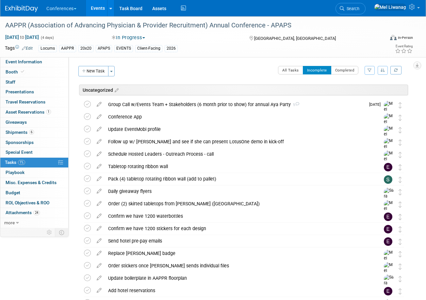
scroll to position [513, 0]
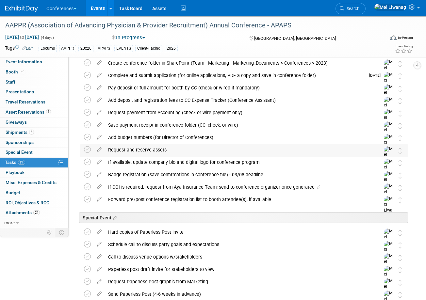
click at [146, 151] on div "Request and reserve assets" at bounding box center [238, 149] width 266 height 11
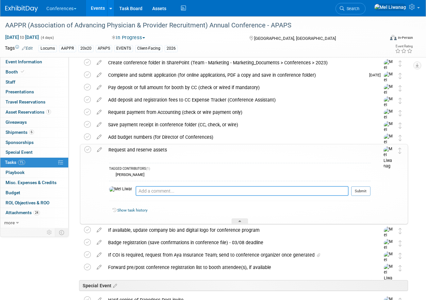
click at [148, 188] on textarea at bounding box center [241, 191] width 213 height 10
paste textarea "From: Sophie Buffo <Sophie.Buffo@ayahealthcare.com> Date: Wednesday, August 27,…"
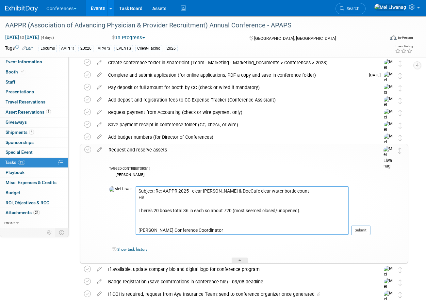
scroll to position [33, 0]
type textarea "From: Sophie Buffo <Sophie.Buffo@ayahealthcare.com> Date: Wednesday, August 27,…"
click at [359, 231] on button "Submit" at bounding box center [360, 231] width 19 height 10
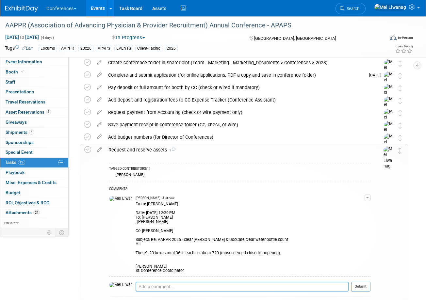
click at [229, 148] on div "Request and reserve assets 1" at bounding box center [237, 149] width 265 height 11
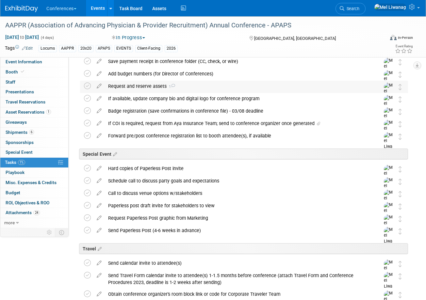
scroll to position [54, 0]
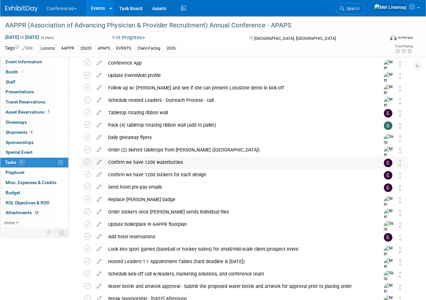
click at [186, 162] on div "Confirm we have 1200 waterbottles" at bounding box center [238, 162] width 266 height 11
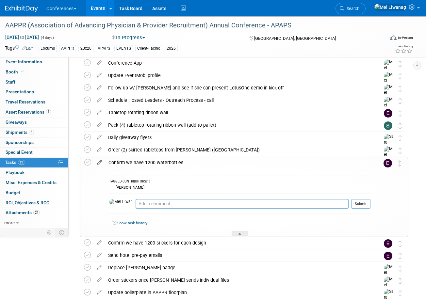
click at [99, 162] on icon at bounding box center [99, 161] width 11 height 8
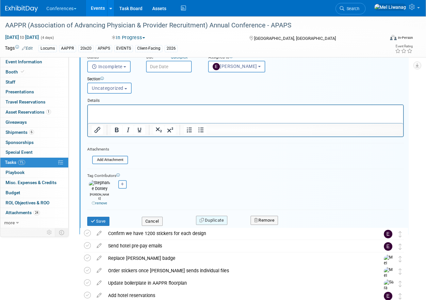
scroll to position [194, 0]
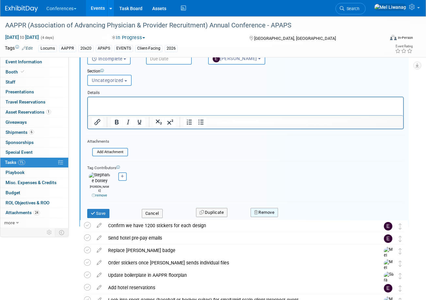
click at [257, 210] on icon "button" at bounding box center [256, 212] width 5 height 4
click at [295, 215] on link "Yes" at bounding box center [300, 218] width 19 height 10
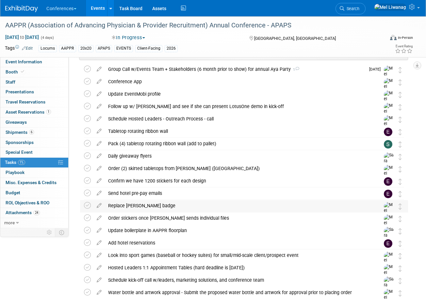
scroll to position [0, 0]
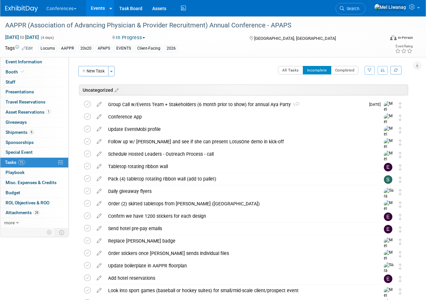
click at [16, 6] on img at bounding box center [21, 9] width 33 height 7
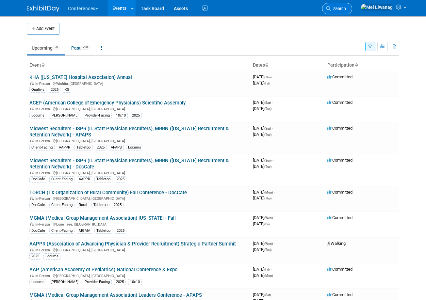
click at [331, 9] on icon at bounding box center [328, 8] width 5 height 5
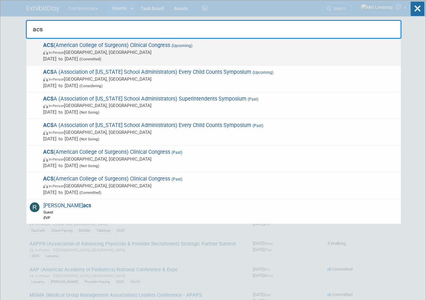
type input "acs"
click at [264, 49] on span "In-Person [GEOGRAPHIC_DATA], [GEOGRAPHIC_DATA]" at bounding box center [220, 52] width 354 height 7
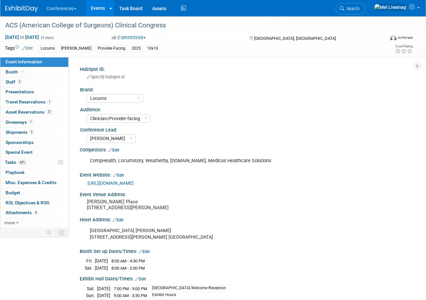
select select "Locums"
select select "Clinician/Provider-facing"
select select "[PERSON_NAME]"
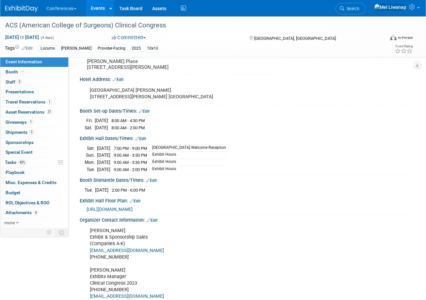
scroll to position [141, 0]
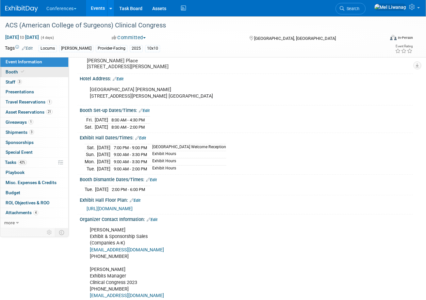
click at [23, 74] on span "Booth" at bounding box center [16, 71] width 20 height 5
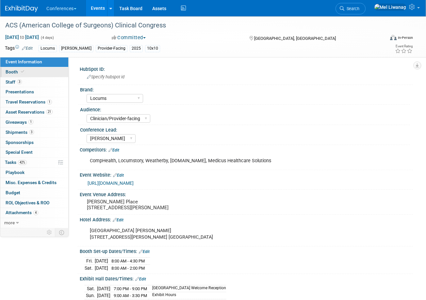
select select "10'x10'"
select select "No"
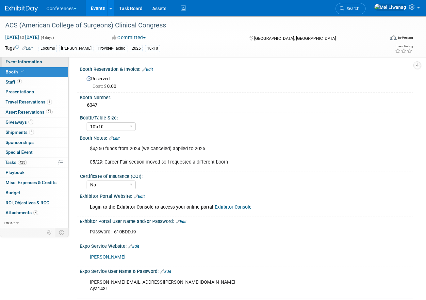
click at [50, 63] on link "Event Information" at bounding box center [34, 62] width 68 height 10
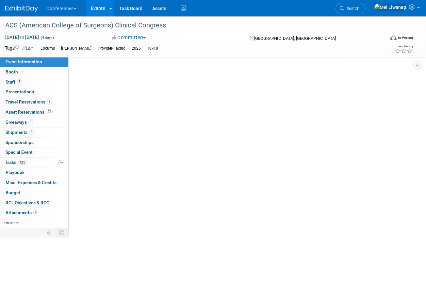
select select "Locums"
select select "Clinician/Provider-facing"
select select "[PERSON_NAME]"
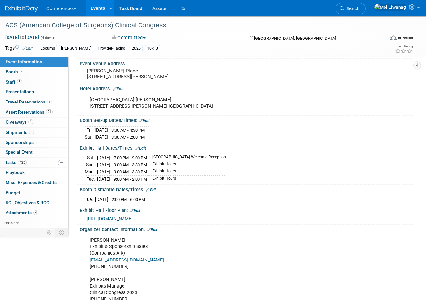
scroll to position [142, 0]
